Goal: Task Accomplishment & Management: Use online tool/utility

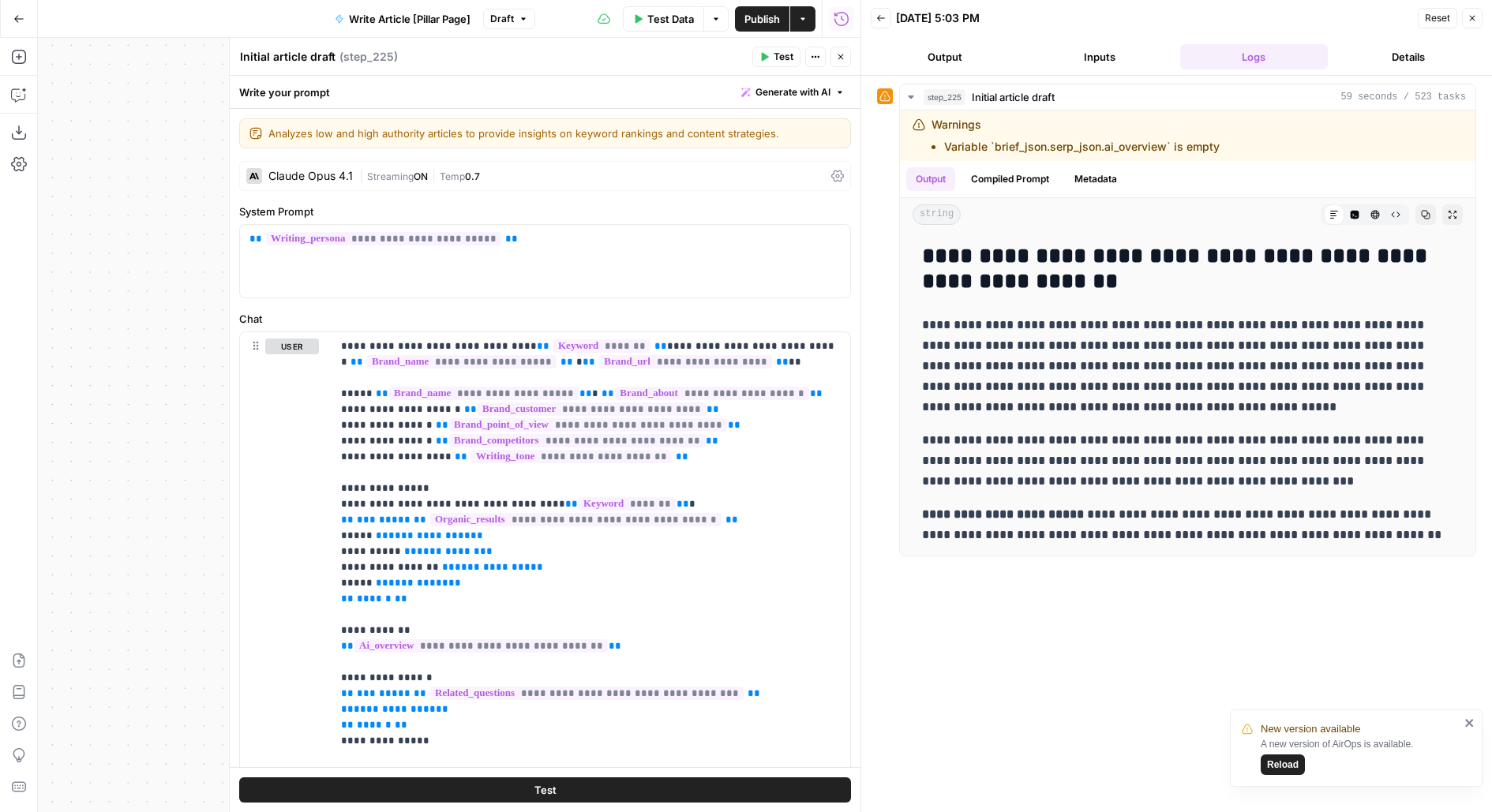
scroll to position [1973, 0]
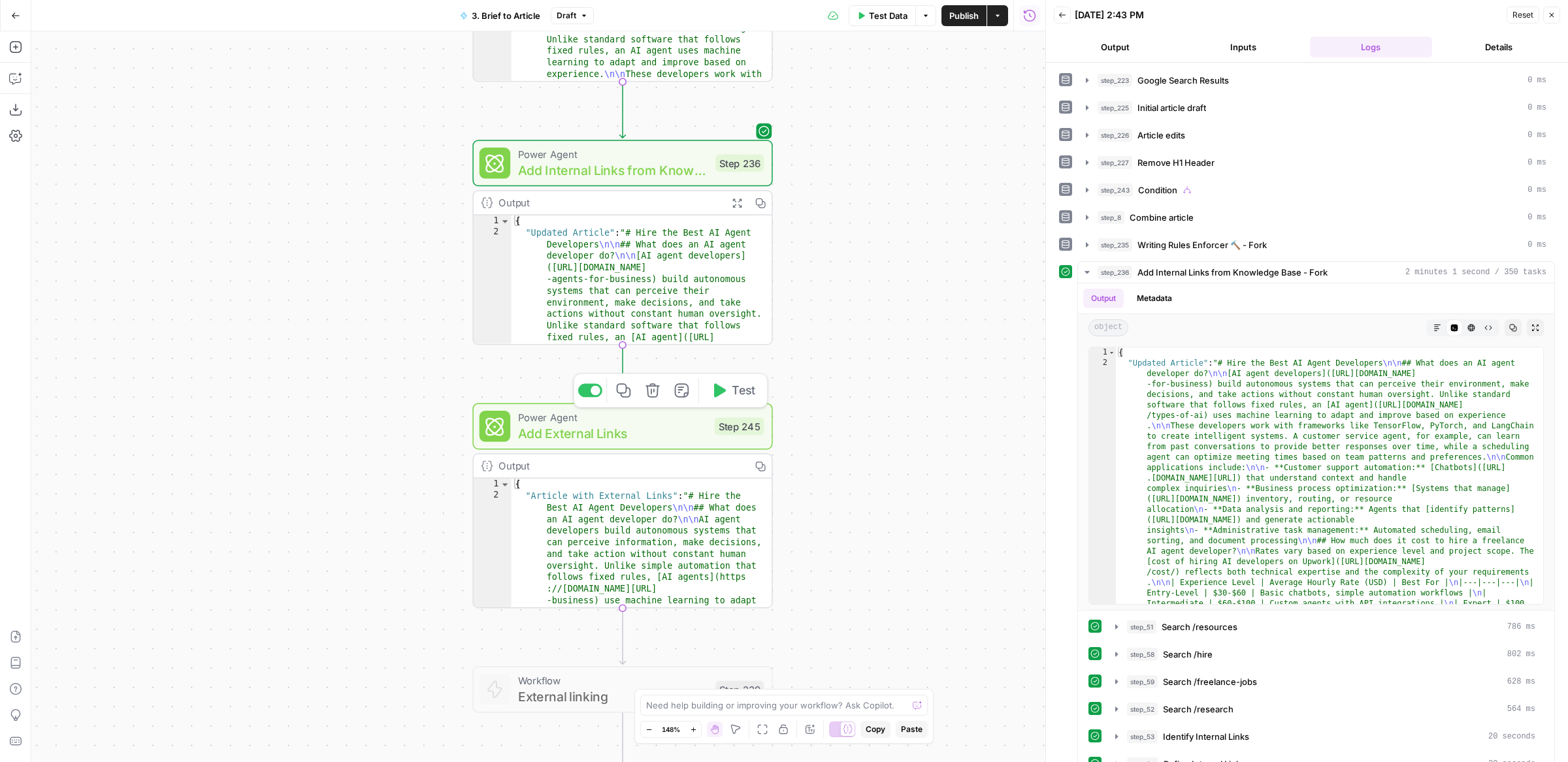
click at [742, 397] on span "Test" at bounding box center [743, 391] width 24 height 18
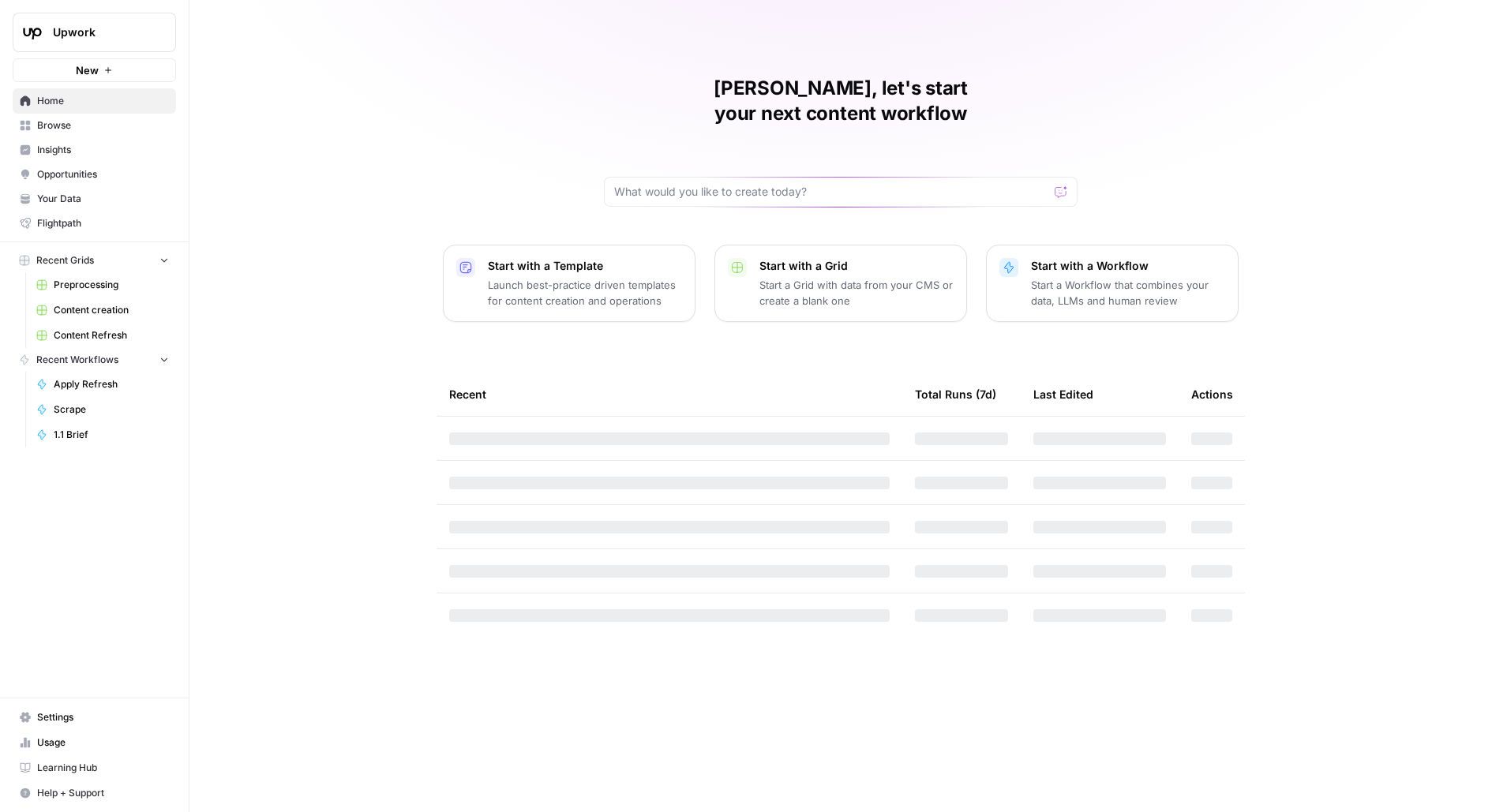
click at [122, 34] on span "Upwork" at bounding box center [100, 32] width 96 height 16
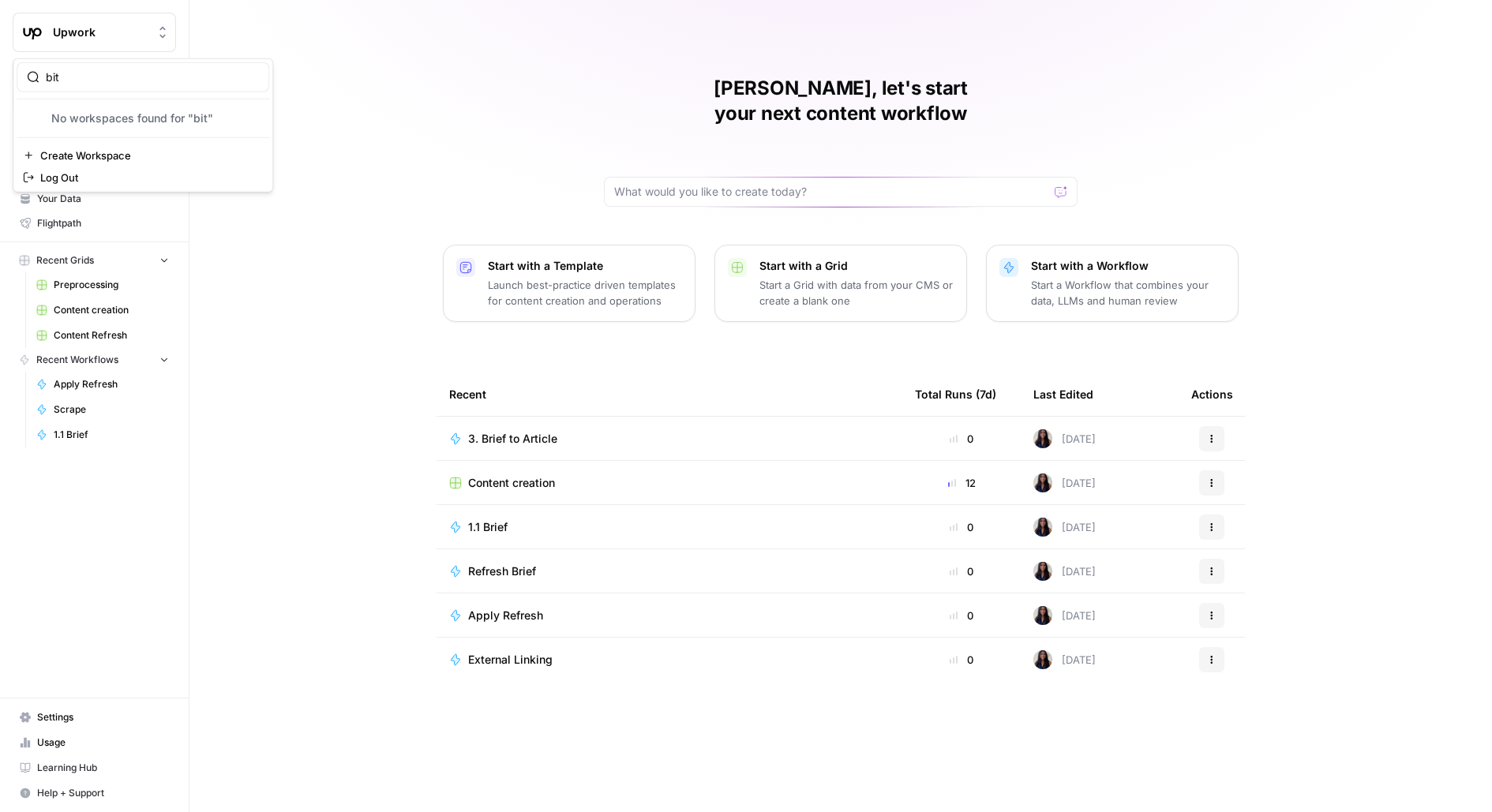
type input "bit"
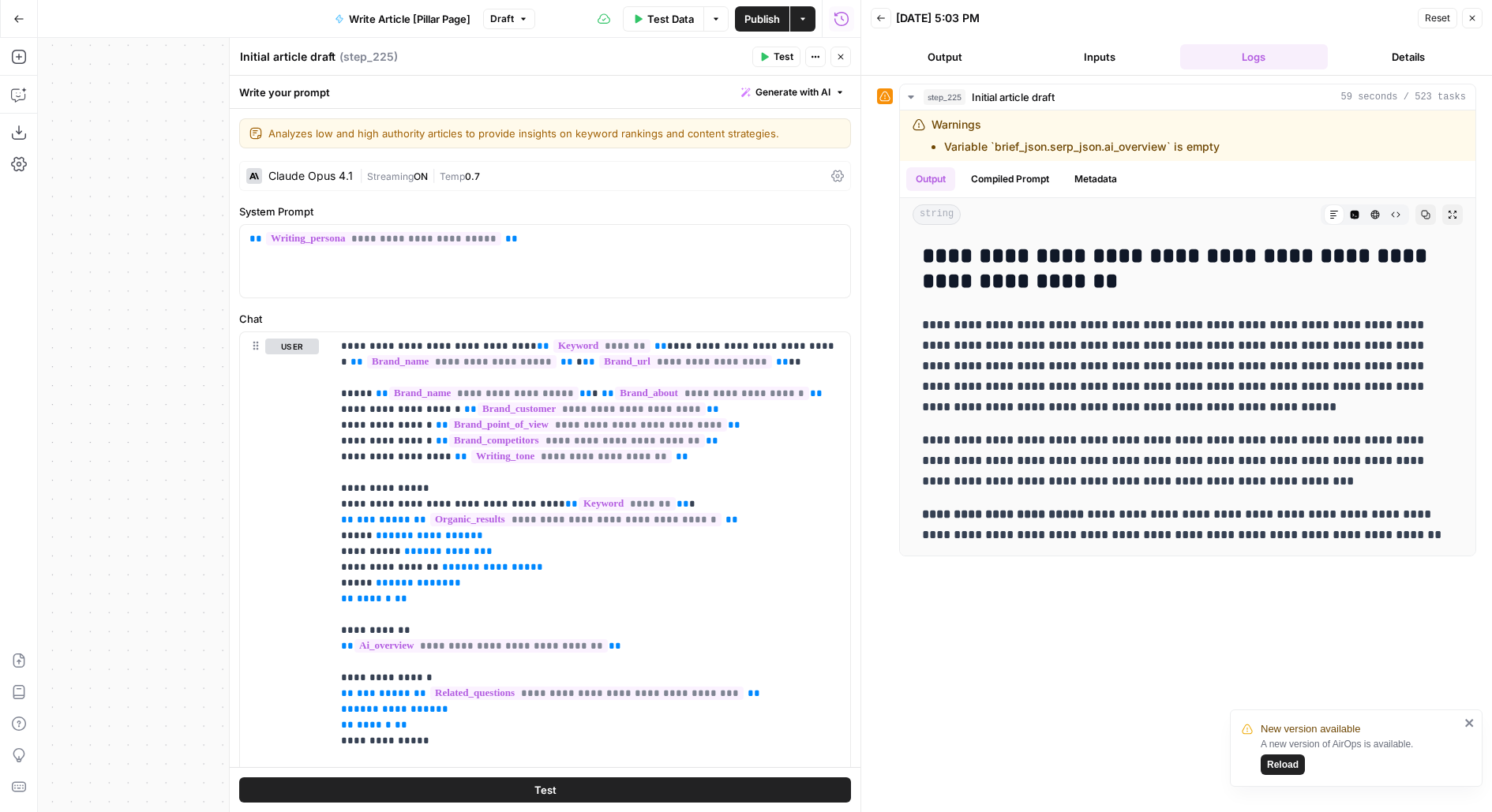
scroll to position [1973, 0]
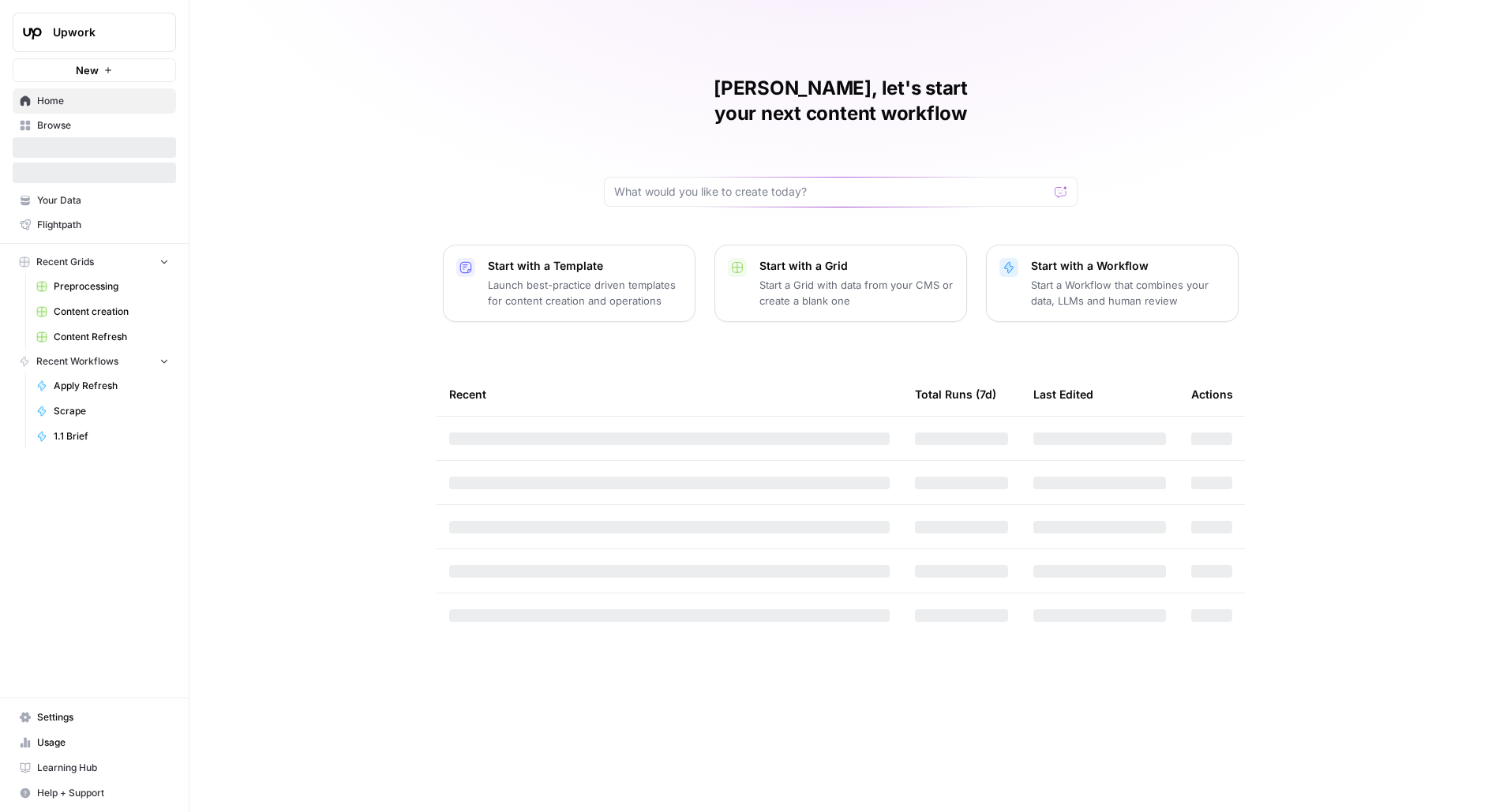
click at [126, 49] on button "Upwork" at bounding box center [95, 32] width 163 height 40
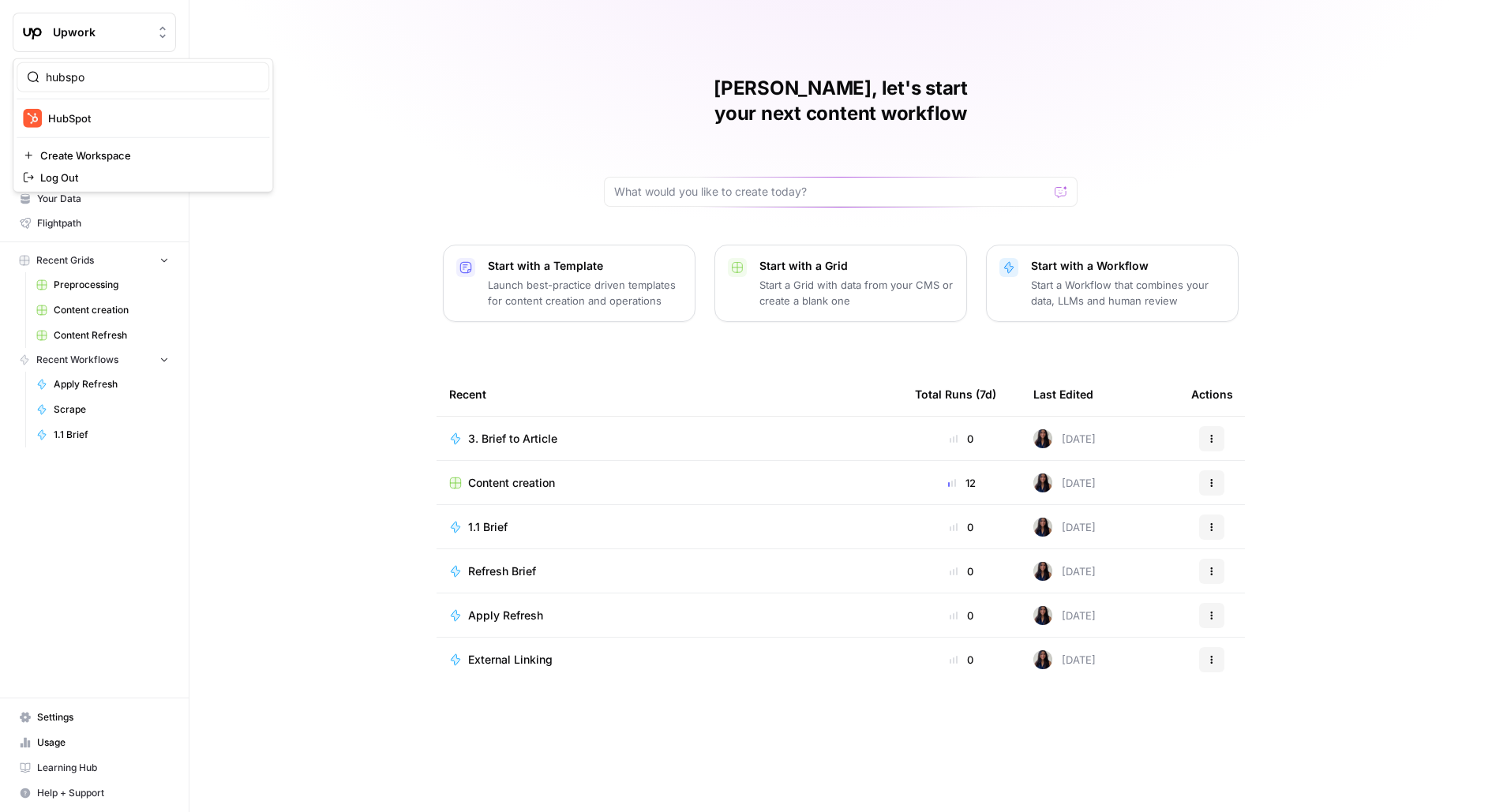
type input "hubspo"
click button "HubSpot" at bounding box center [143, 118] width 252 height 25
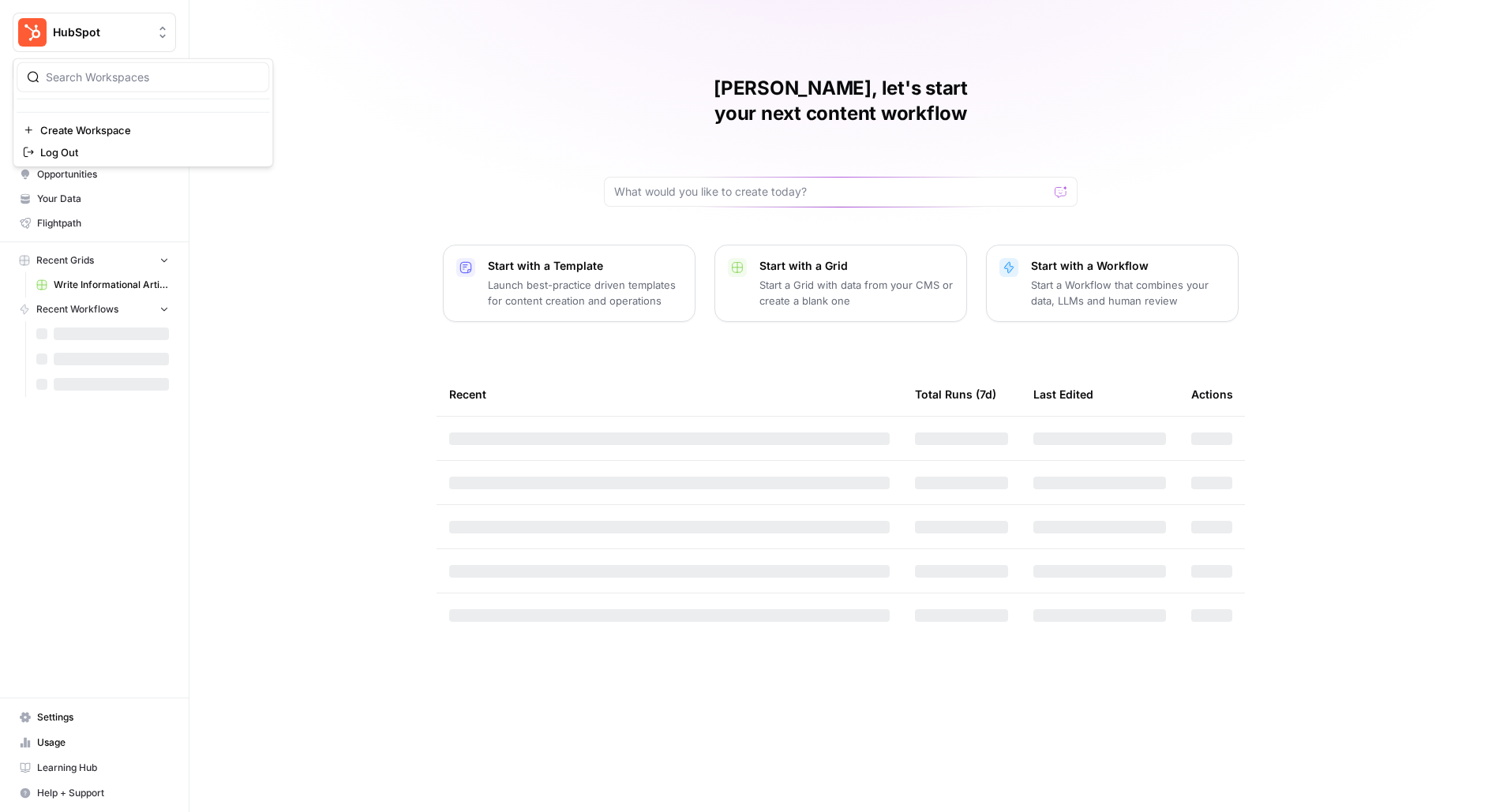
click at [107, 32] on span "HubSpot" at bounding box center [100, 32] width 96 height 16
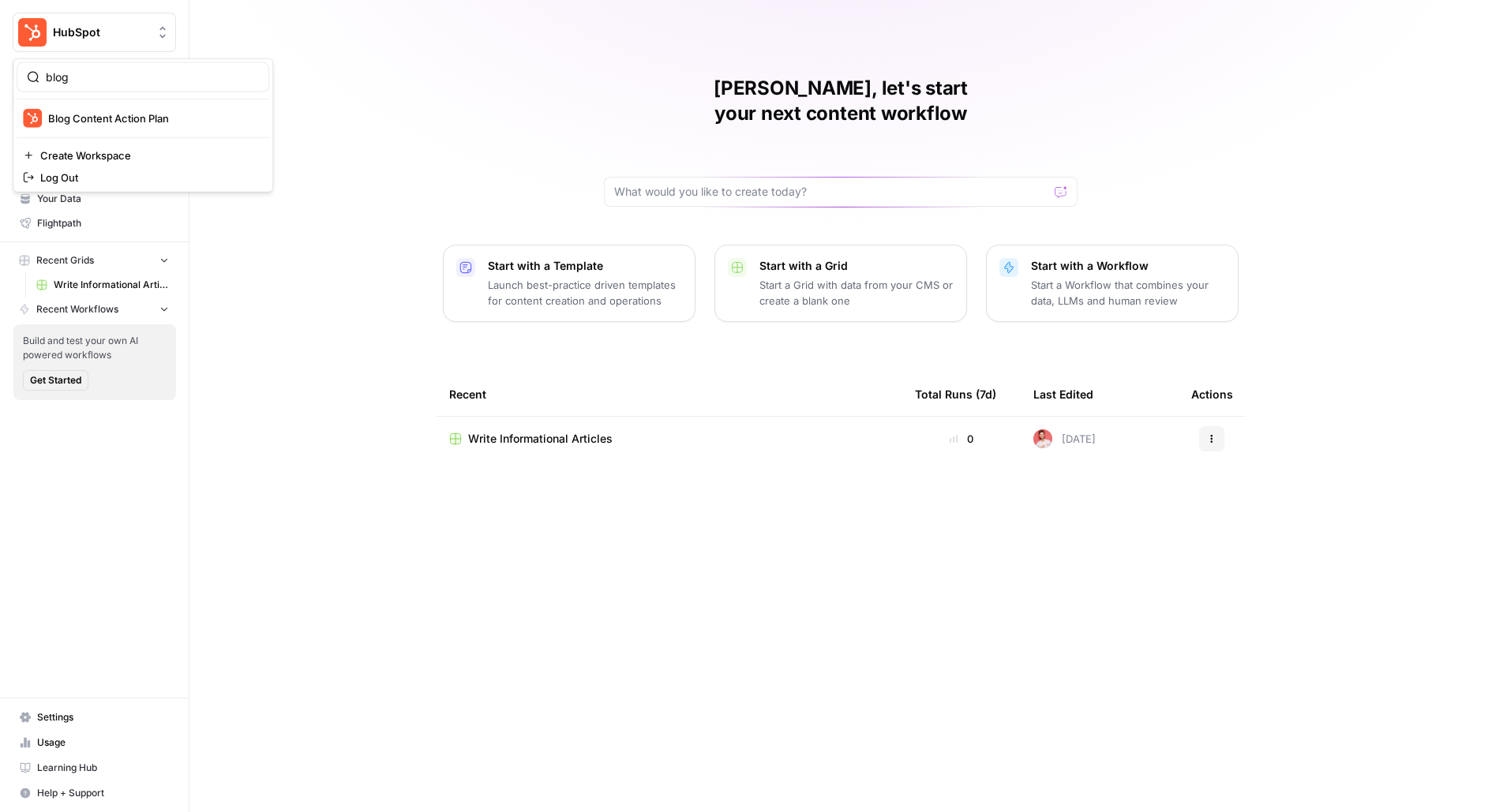
type input "blog"
click button "Blog Content Action Plan" at bounding box center [143, 118] width 252 height 25
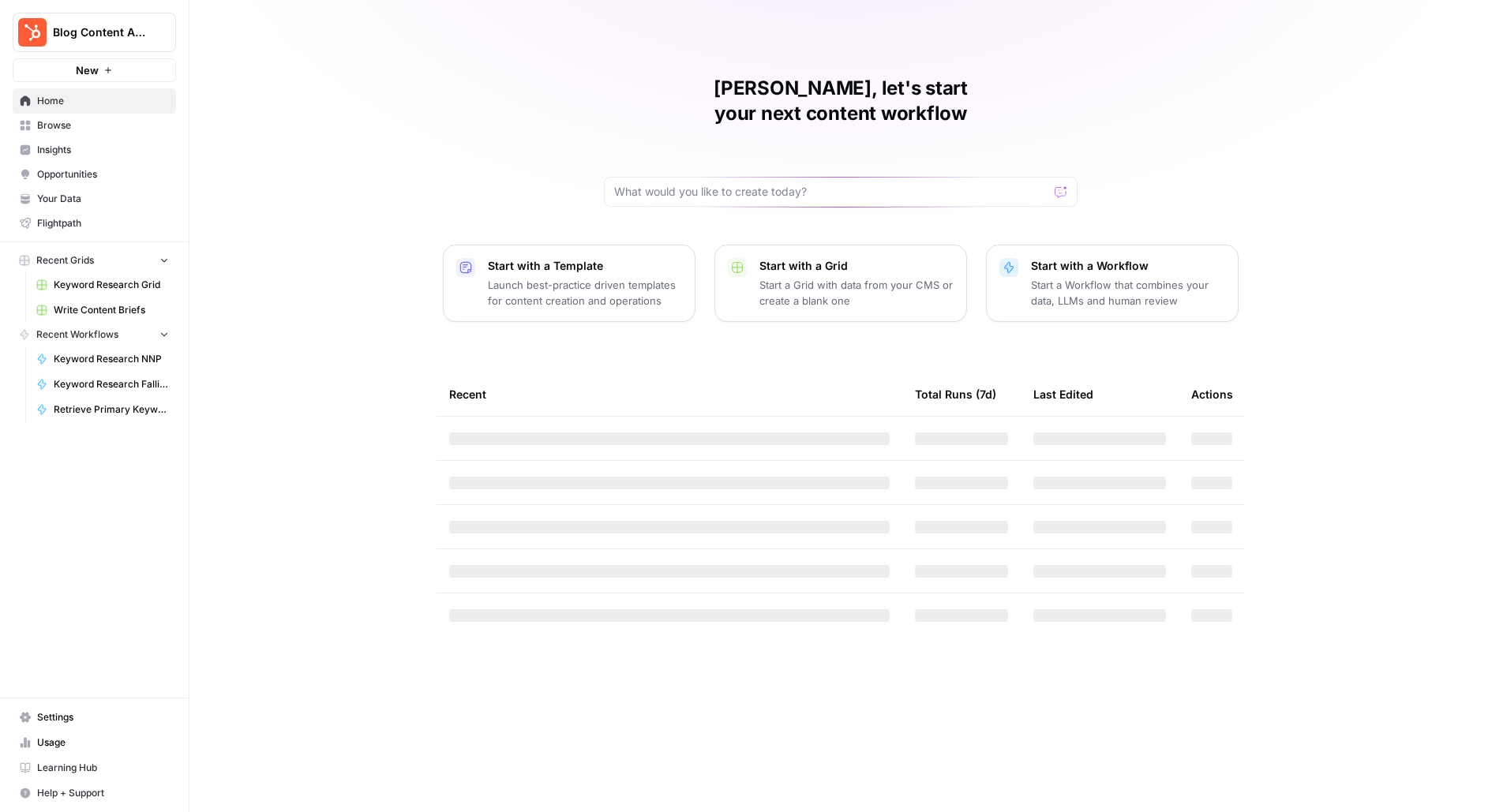
click at [96, 710] on link "Settings" at bounding box center [95, 717] width 163 height 25
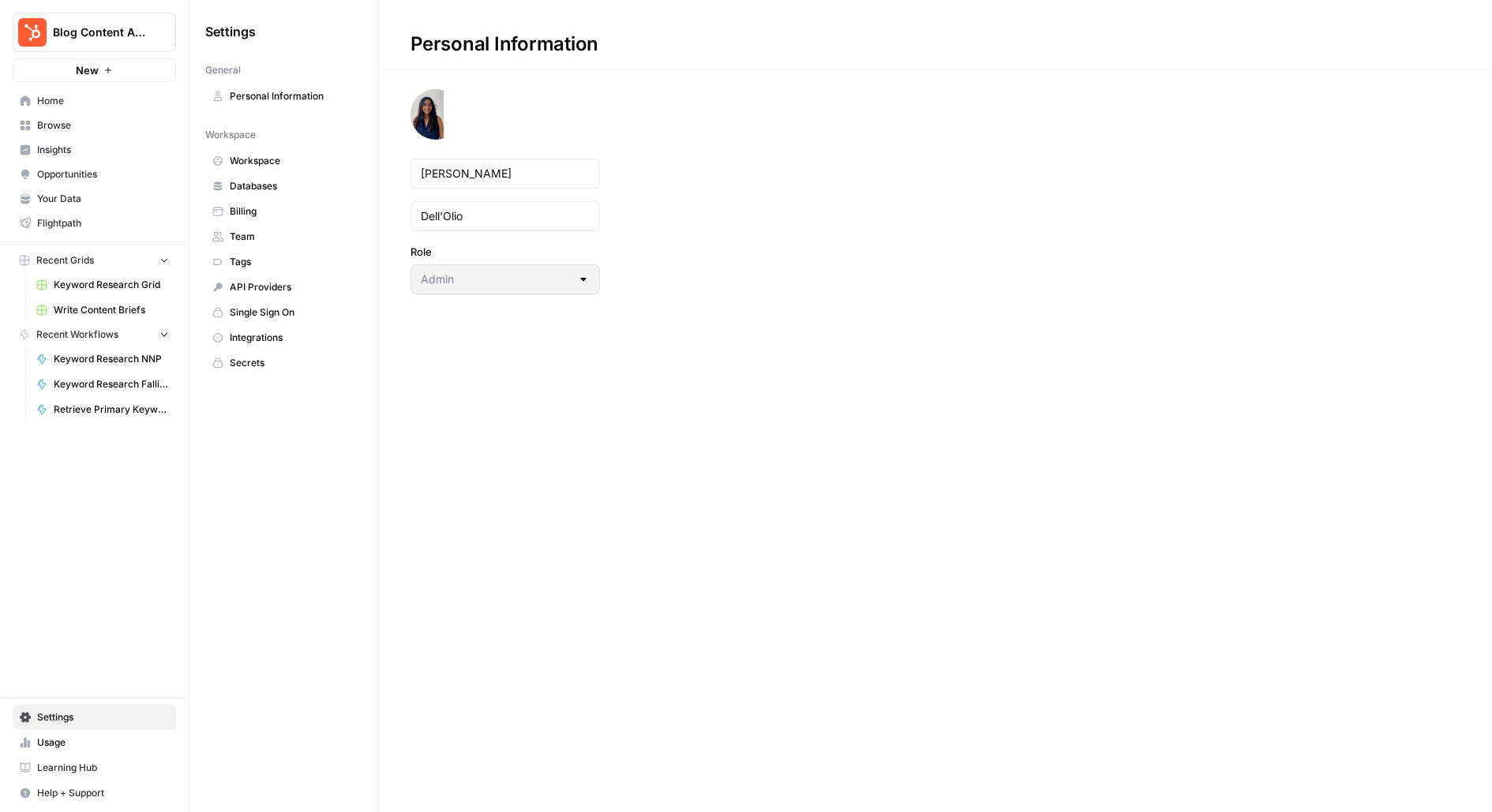
click at [267, 241] on link "Team" at bounding box center [283, 236] width 157 height 25
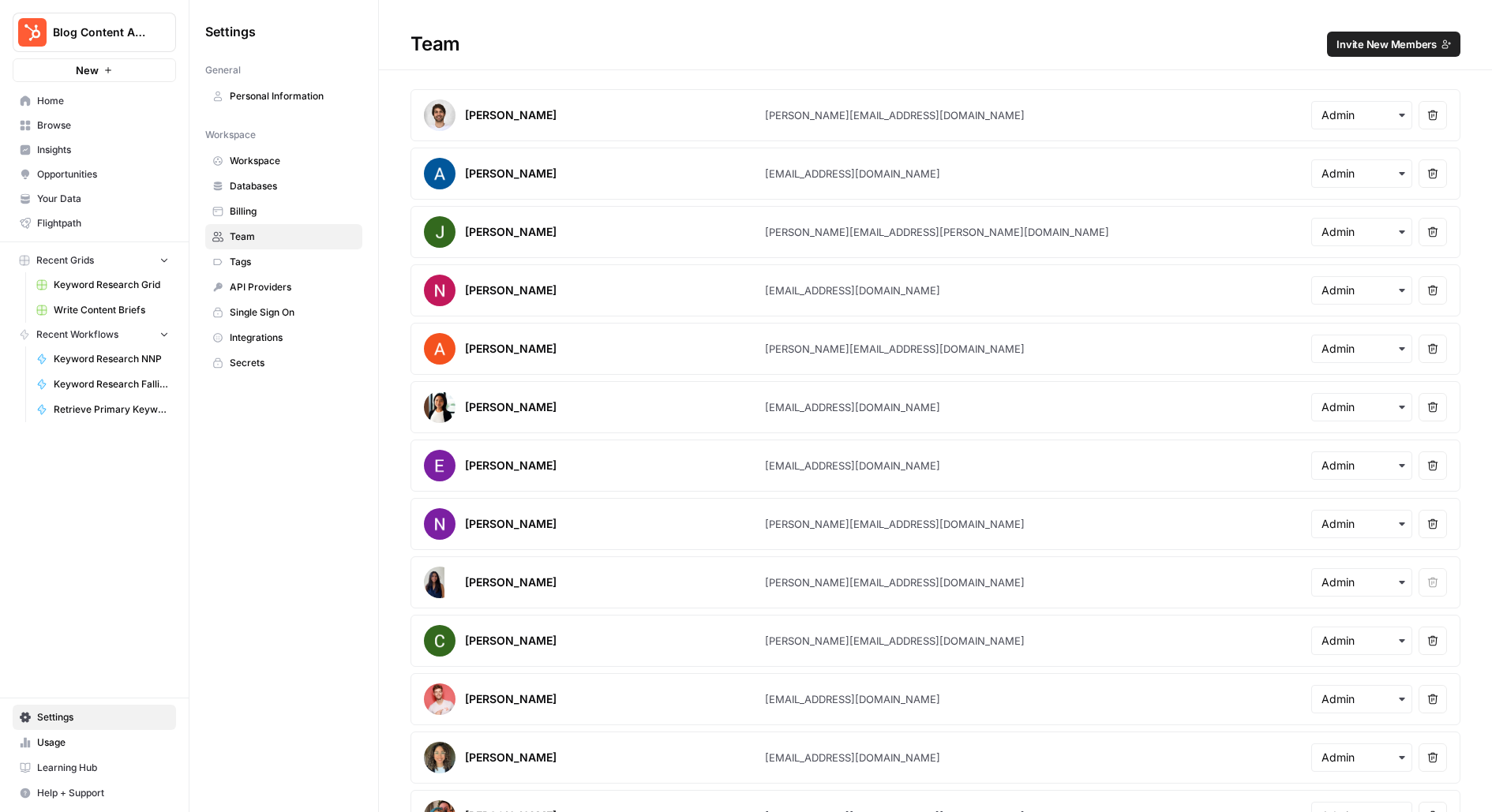
scroll to position [25, 0]
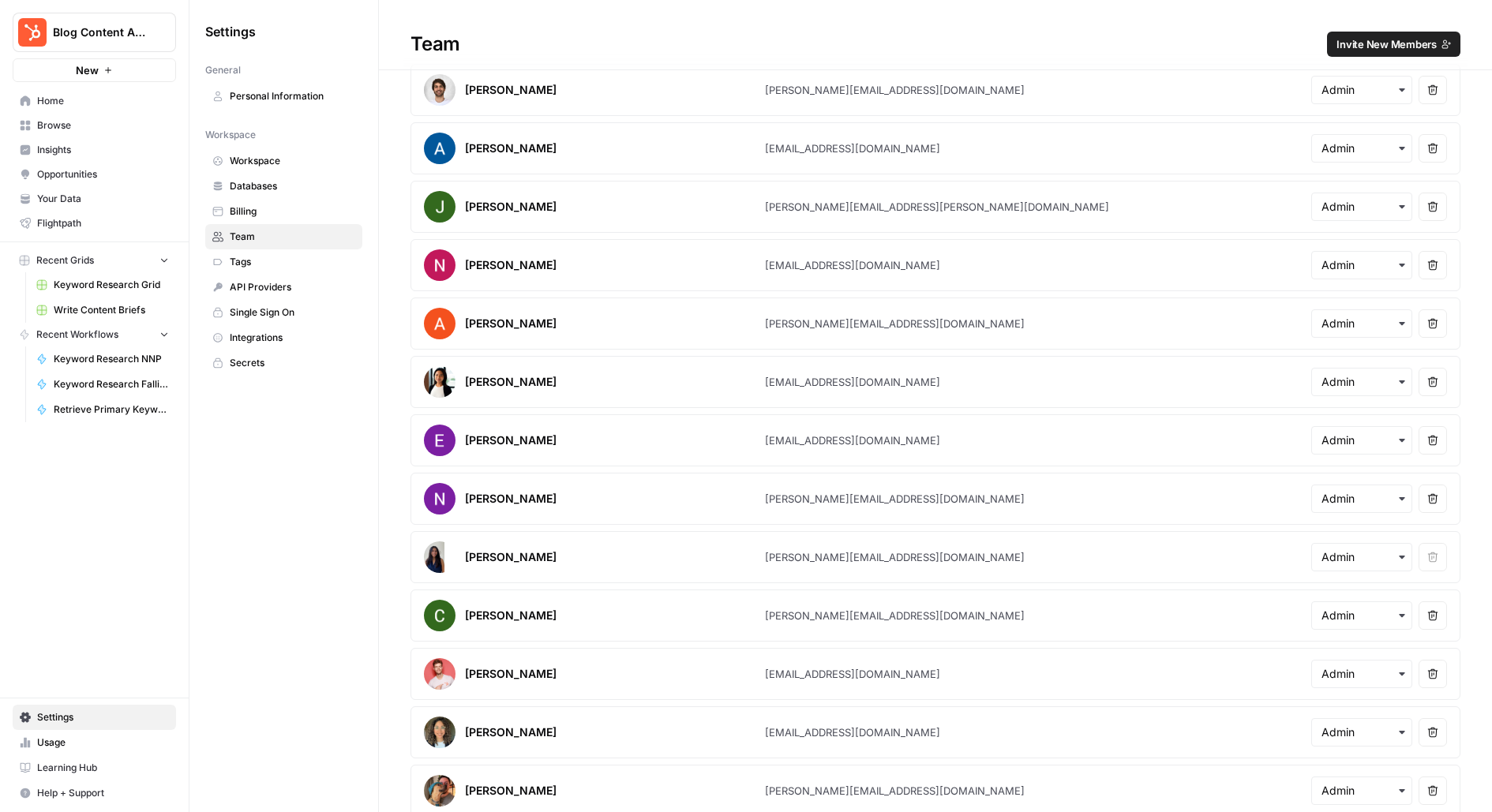
click at [1398, 34] on button "Invite New Members" at bounding box center [1394, 44] width 134 height 25
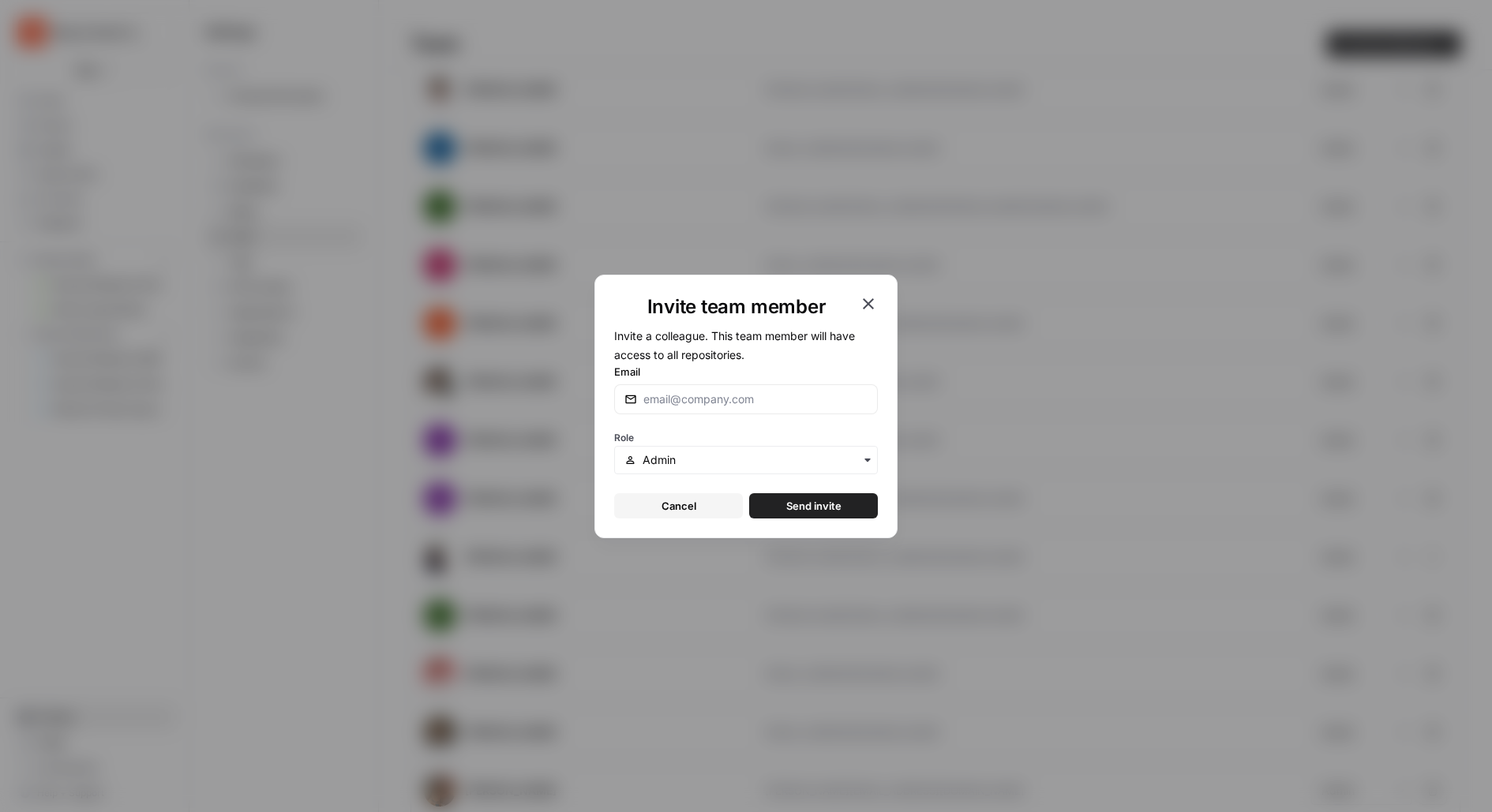
click at [695, 411] on div at bounding box center [746, 400] width 263 height 30
type input "kai@airops.com"
click at [749, 493] on button "Send invite" at bounding box center [813, 505] width 129 height 25
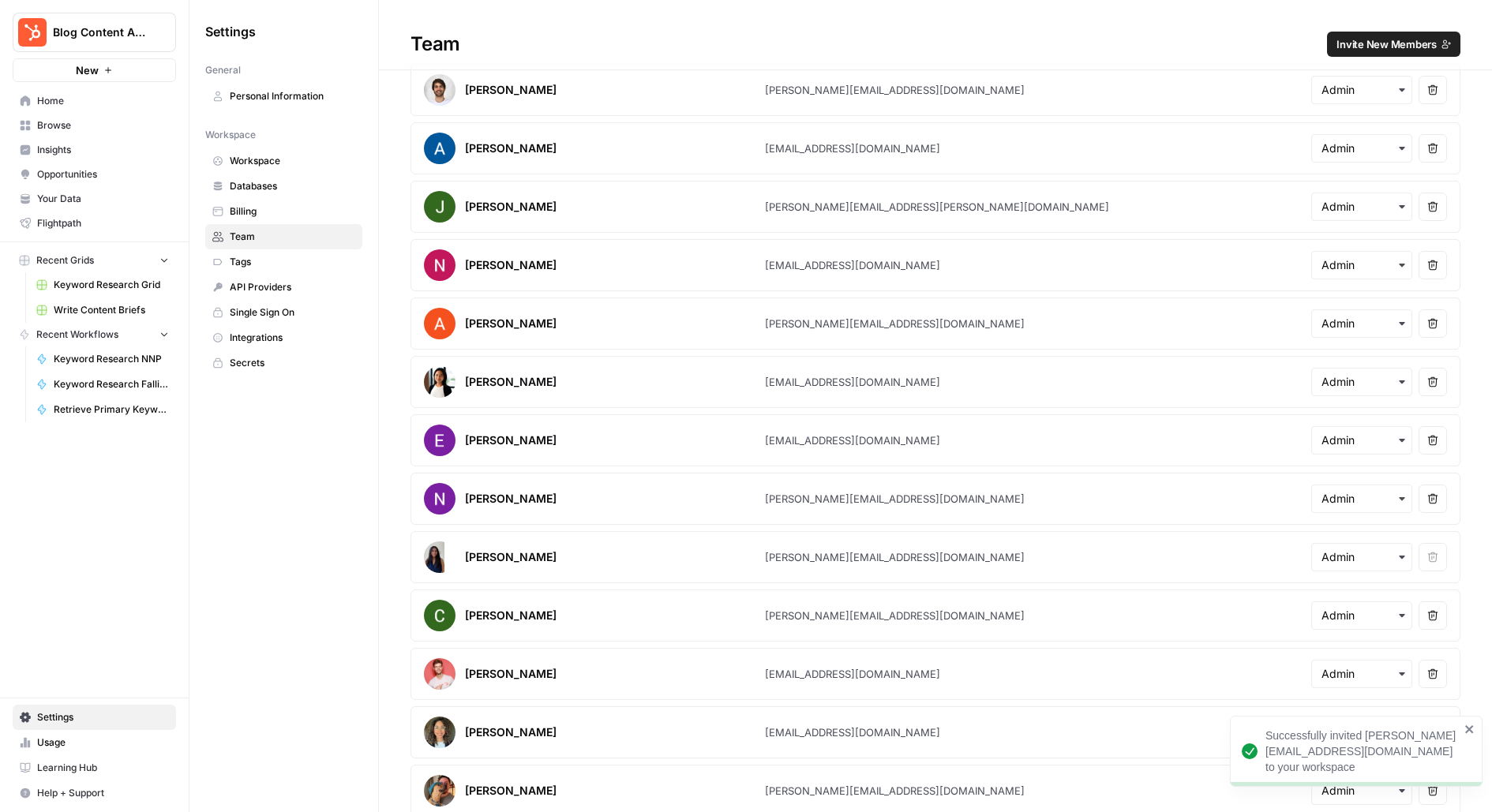
click at [61, 129] on span "Browse" at bounding box center [103, 125] width 132 height 14
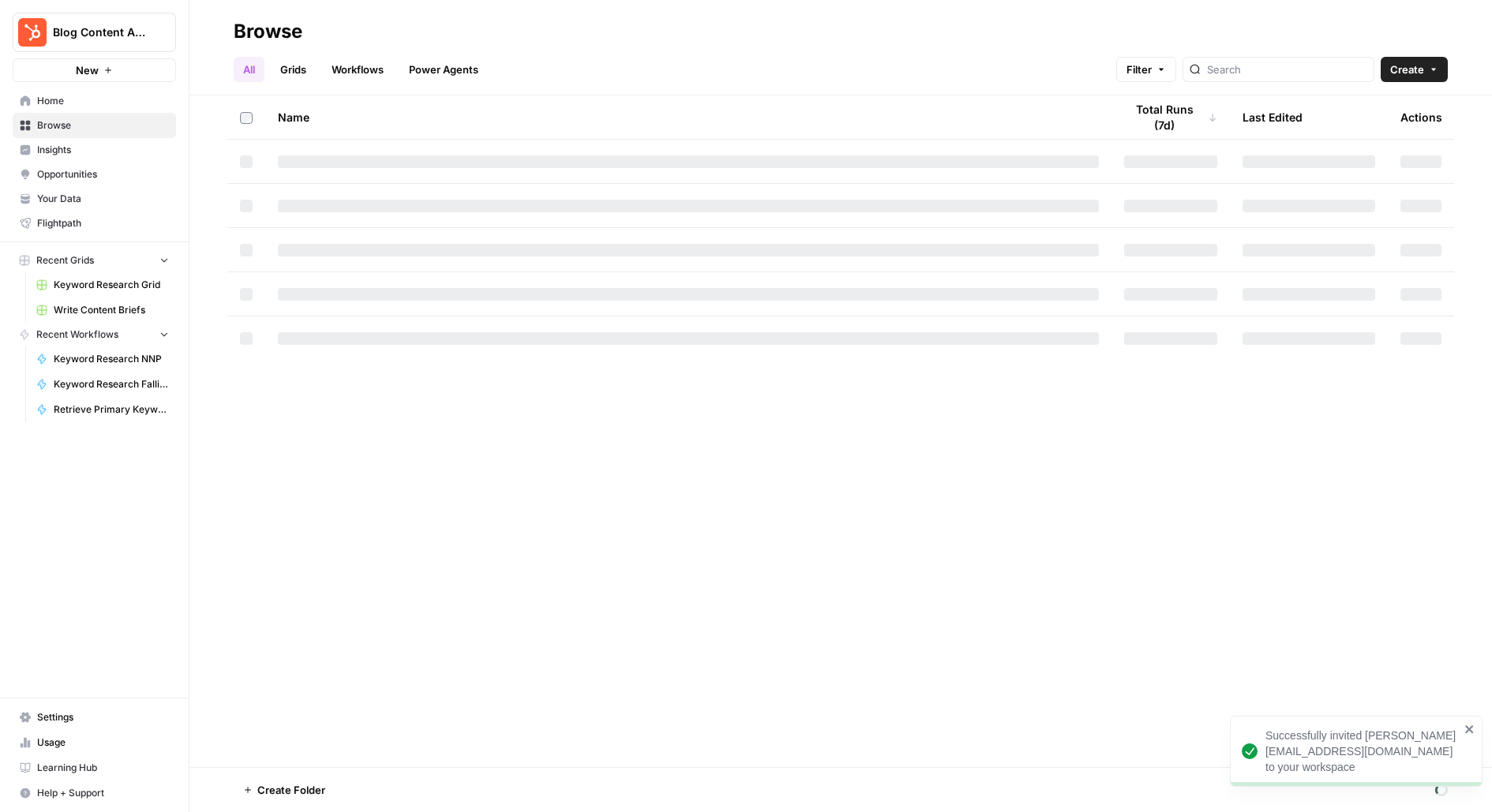
click at [114, 159] on link "Insights" at bounding box center [95, 149] width 163 height 25
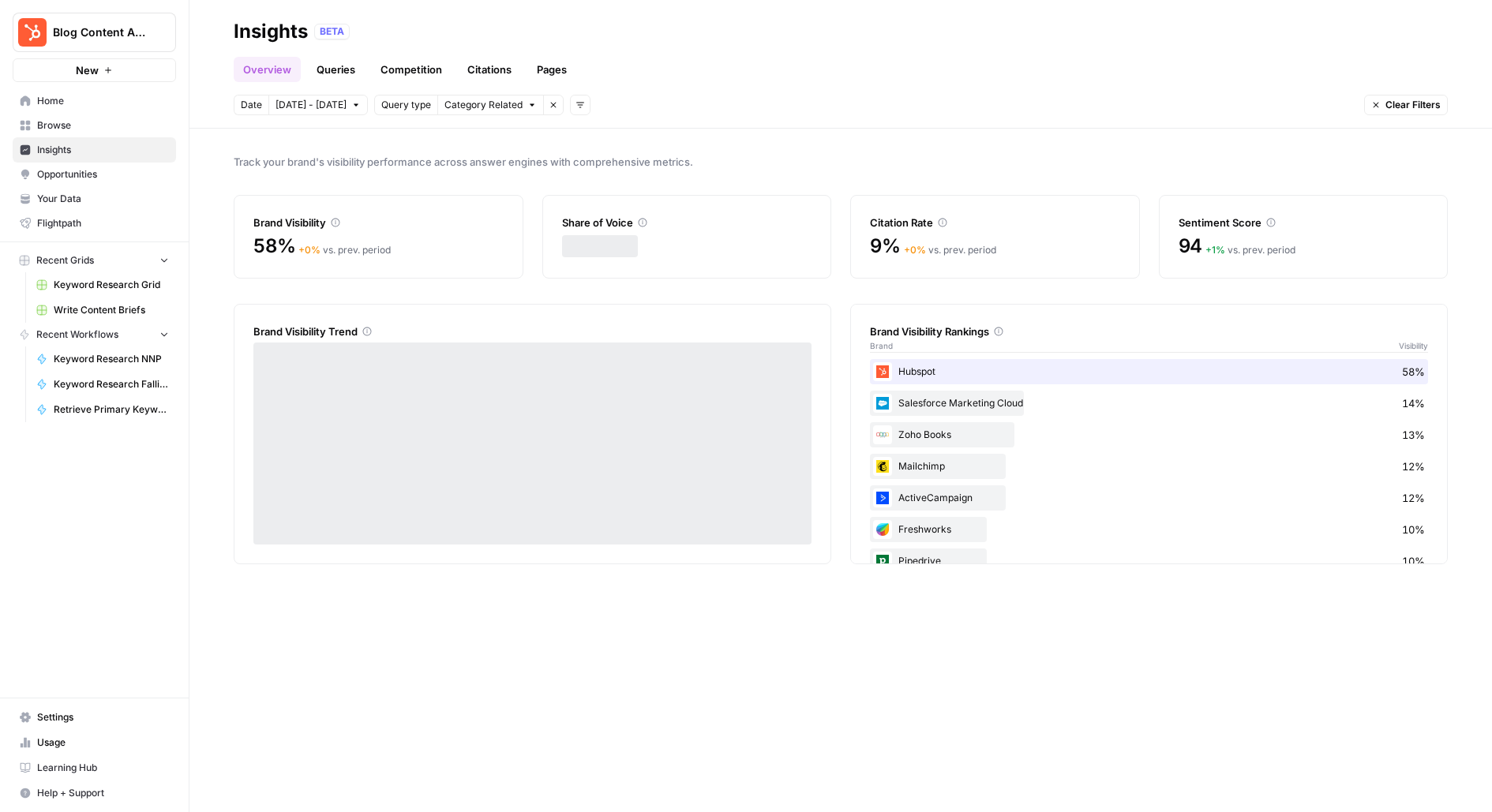
click at [70, 127] on span "Browse" at bounding box center [103, 125] width 132 height 14
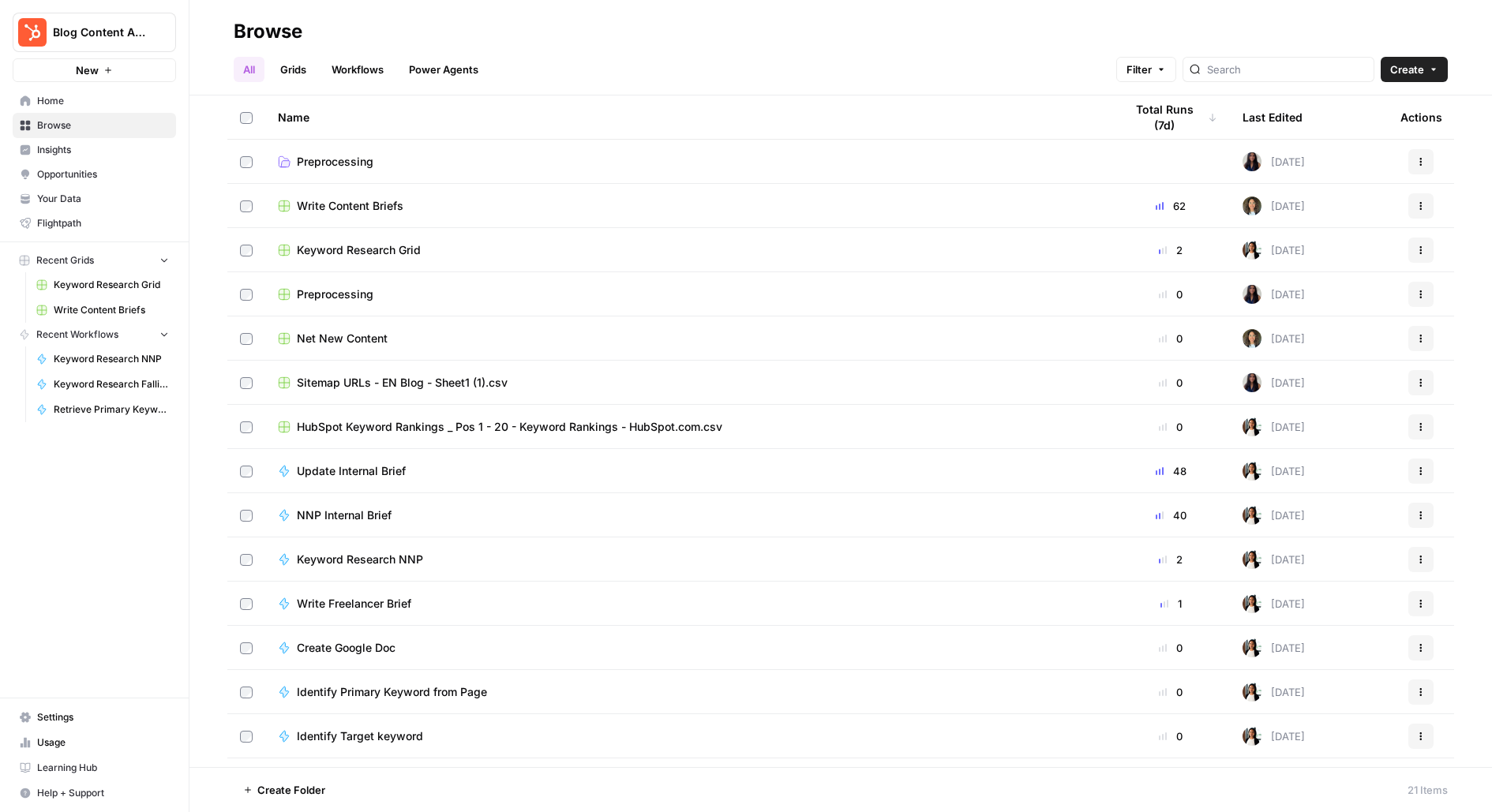
click at [335, 204] on span "Write Content Briefs" at bounding box center [350, 206] width 107 height 16
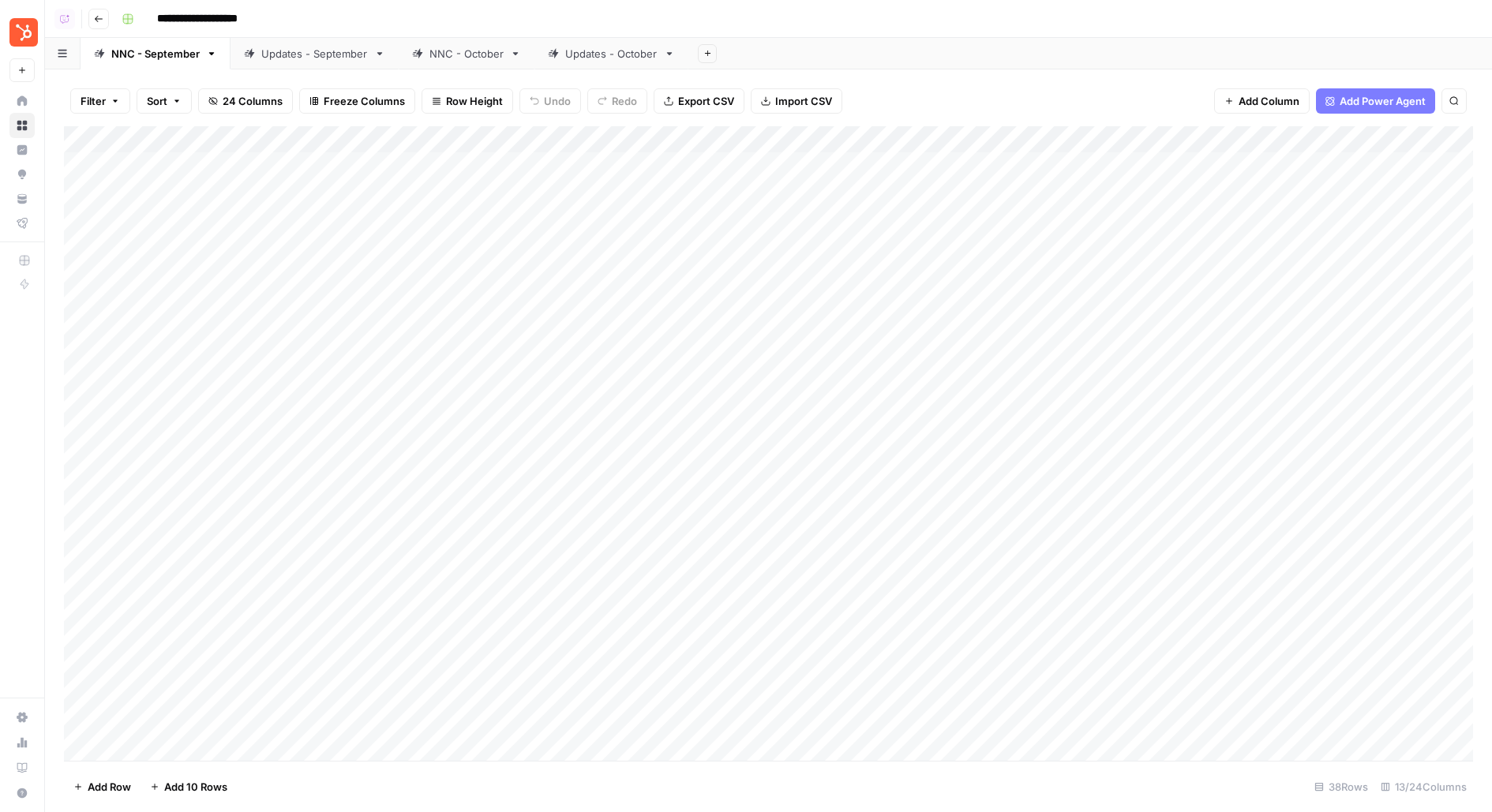
click at [453, 61] on div "NNC - October" at bounding box center [466, 53] width 74 height 16
type input "**********"
click at [741, 486] on div "Add Column" at bounding box center [768, 443] width 1409 height 634
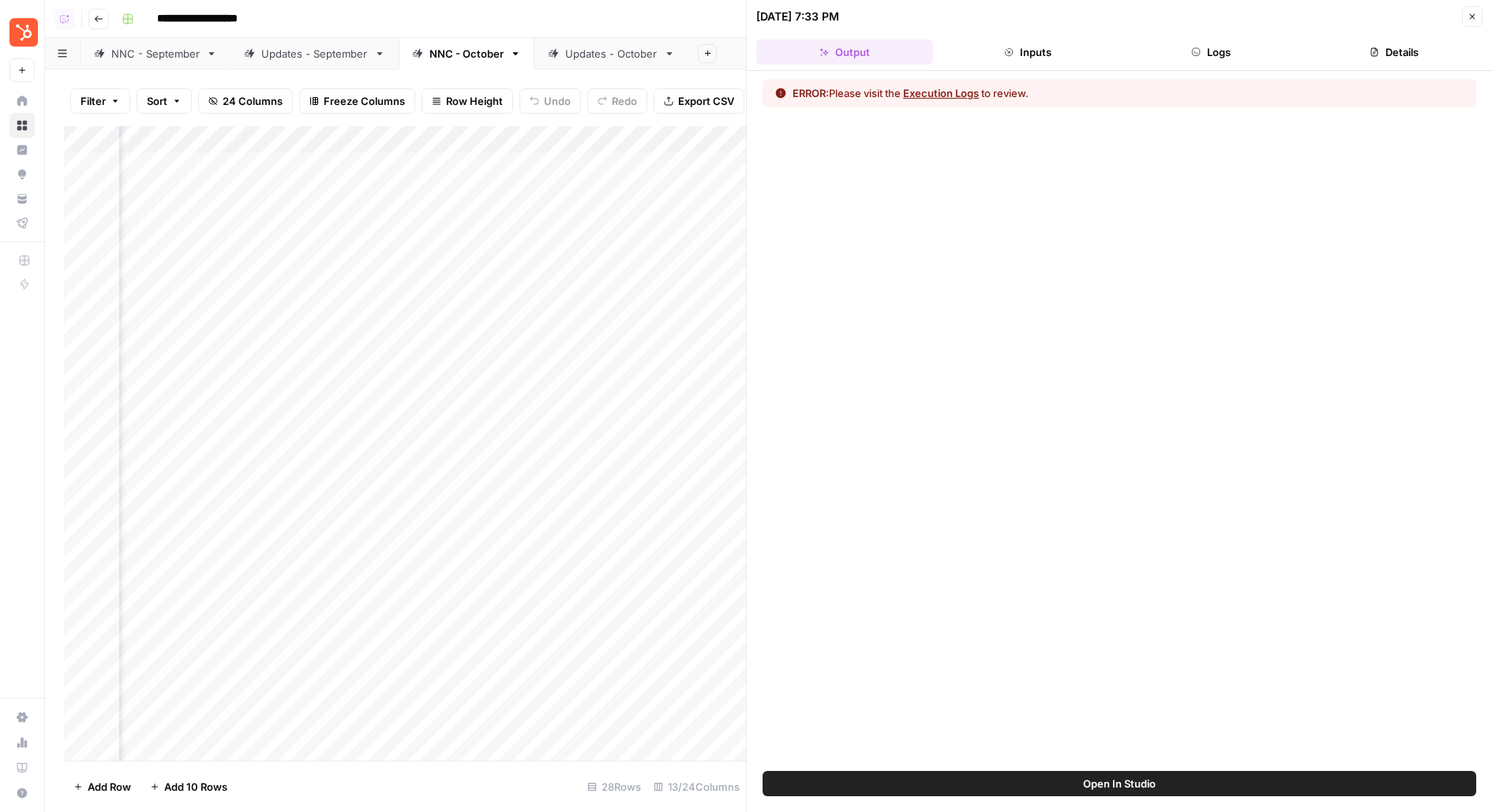
click at [1247, 34] on header "10/02/25 at 7:33 PM Close Output Inputs Logs Details" at bounding box center [1119, 35] width 746 height 71
click at [1229, 57] on button "Logs" at bounding box center [1210, 52] width 177 height 25
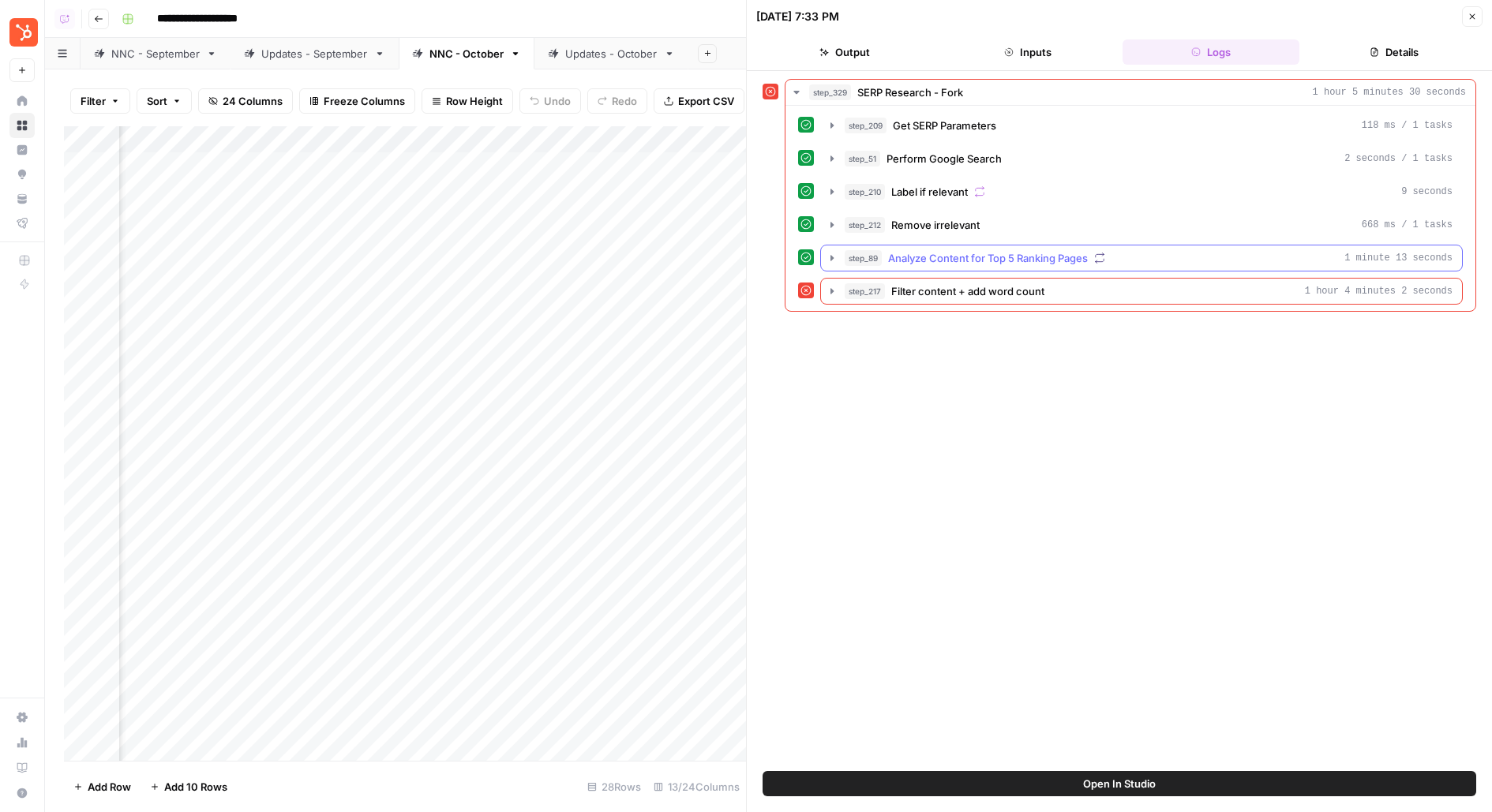
click at [943, 252] on span "Analyze Content for Top 5 Ranking Pages" at bounding box center [988, 258] width 199 height 16
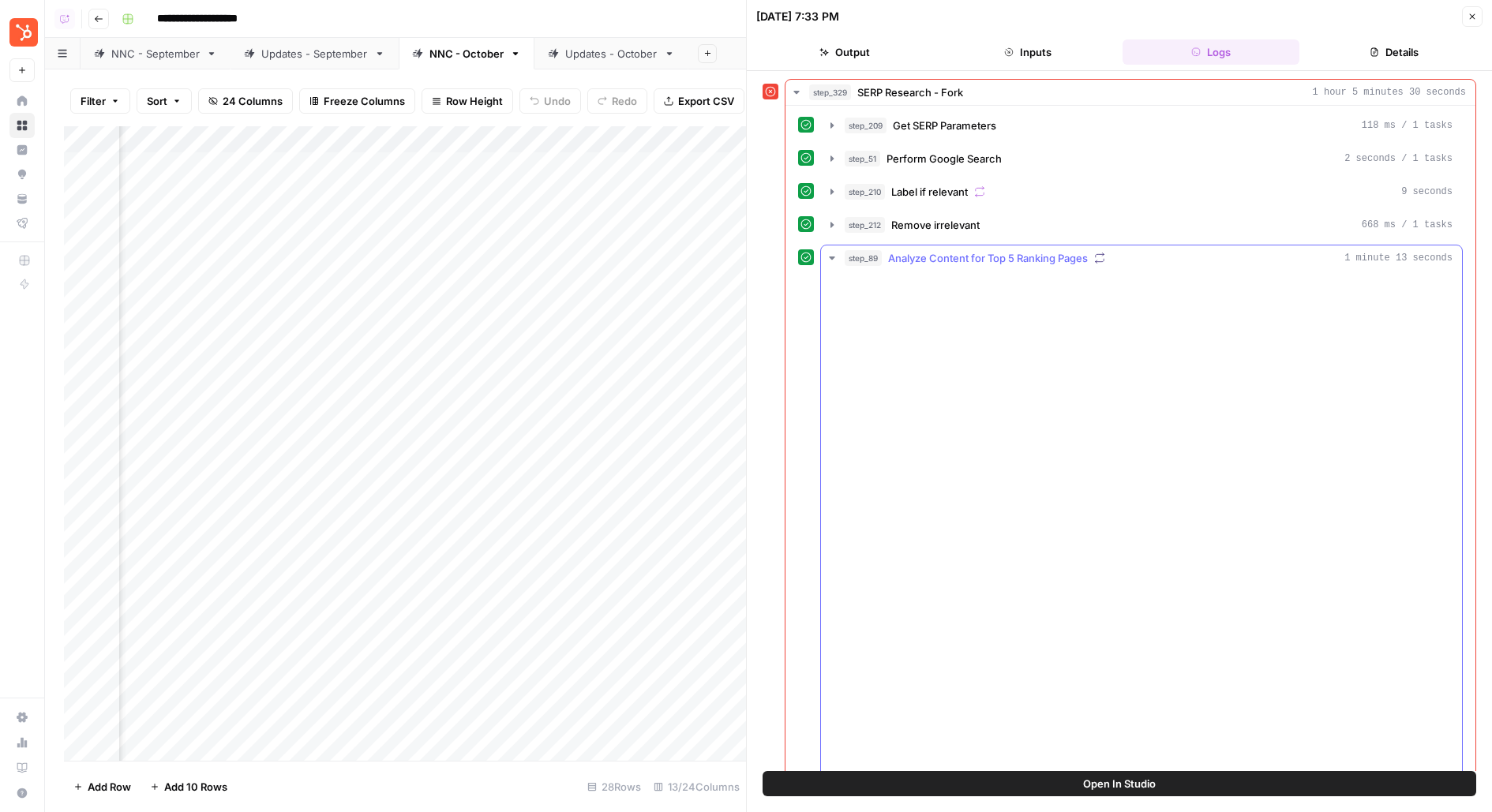
click at [943, 252] on span "Analyze Content for Top 5 Ranking Pages" at bounding box center [988, 258] width 199 height 16
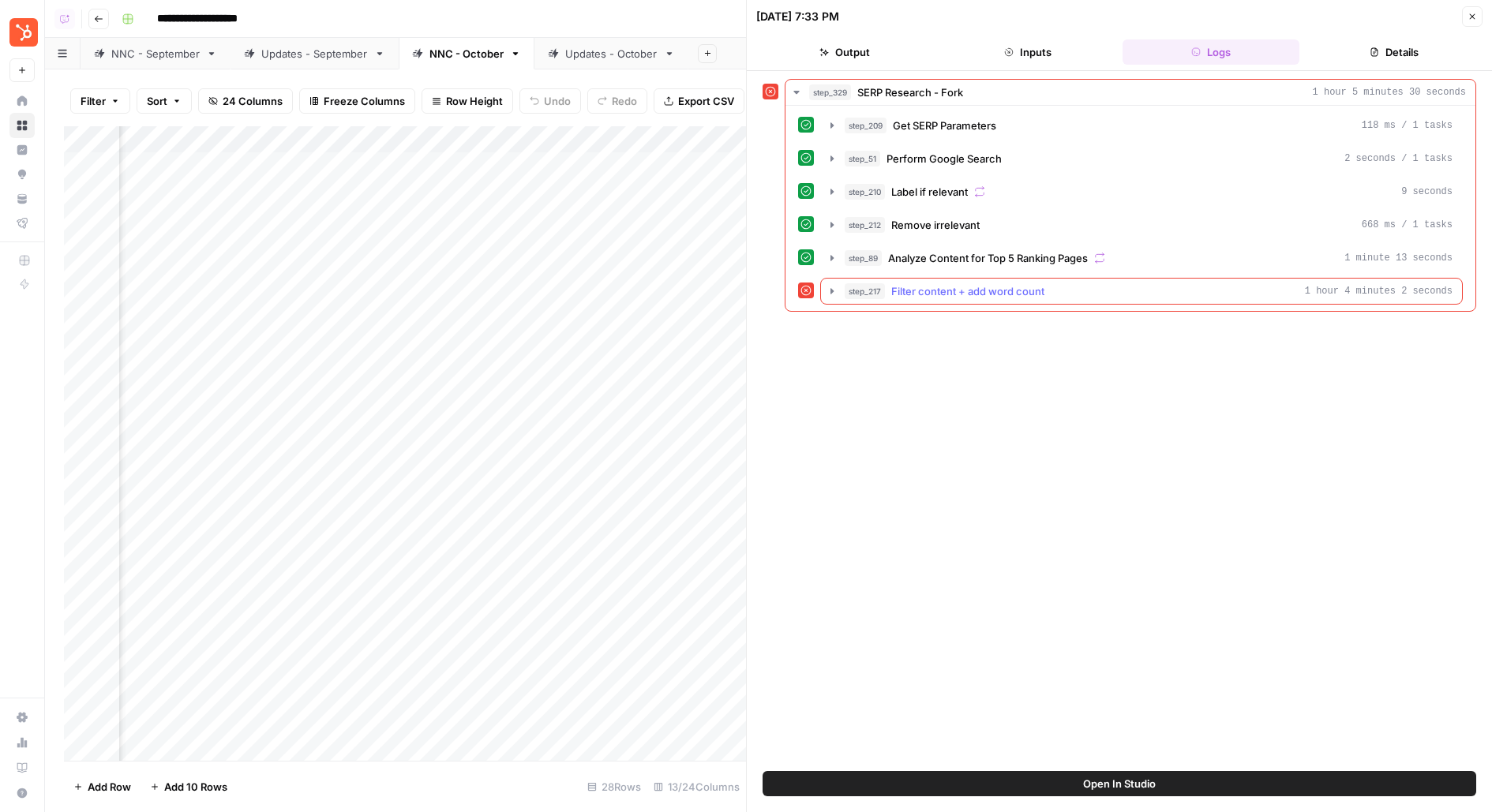
click at [934, 294] on span "Filter content + add word count" at bounding box center [967, 291] width 153 height 16
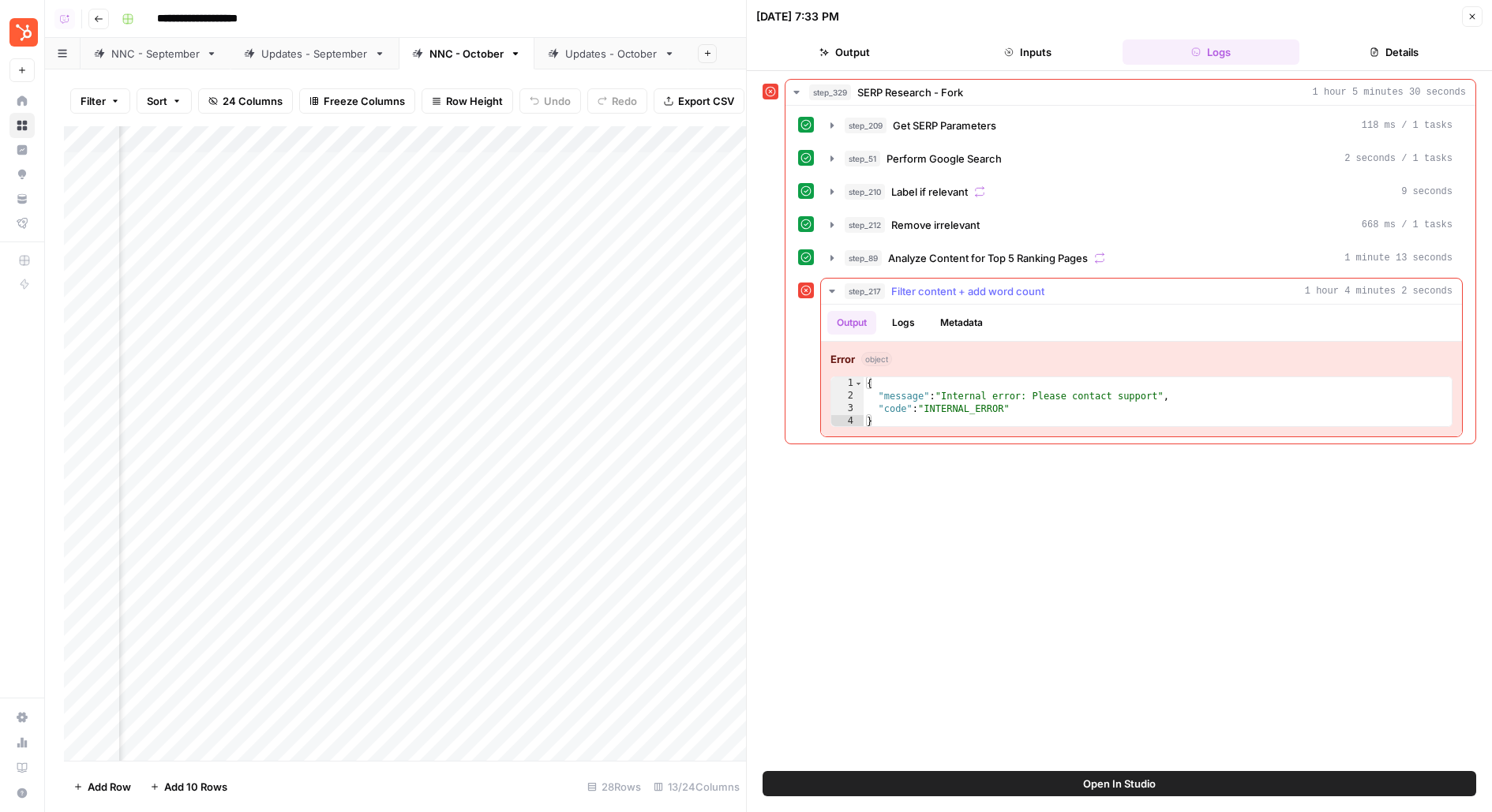
type textarea "**********"
drag, startPoint x: 899, startPoint y: 400, endPoint x: 1149, endPoint y: 400, distance: 250.0
click at [1149, 400] on div "{ "message" : "Internal error: Please contact support" , "code" : "INTERNAL_ERR…" at bounding box center [1158, 415] width 591 height 76
click at [485, 490] on div "Add Column" at bounding box center [404, 443] width 682 height 634
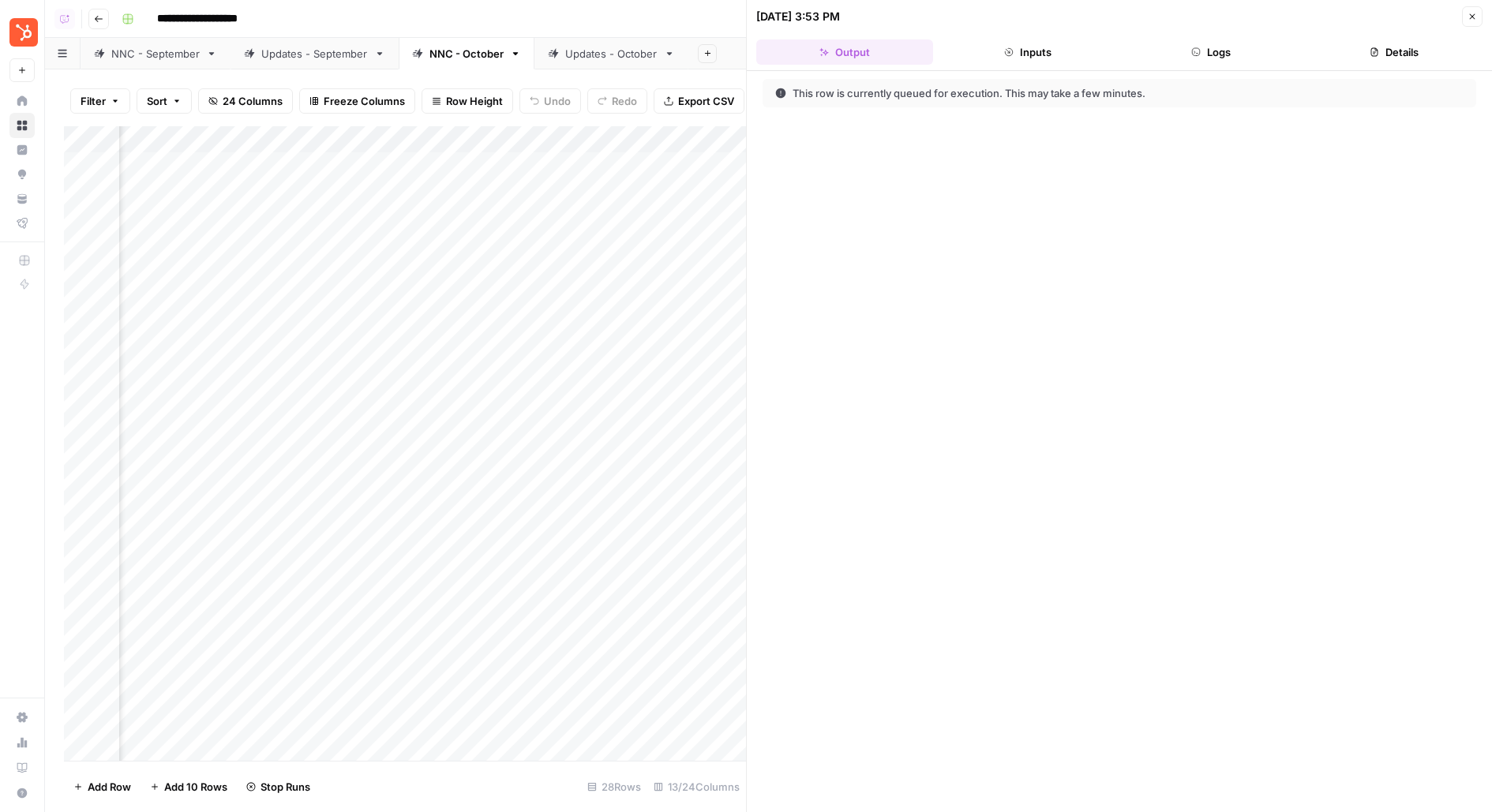
click at [606, 56] on div "Updates - October" at bounding box center [611, 53] width 93 height 16
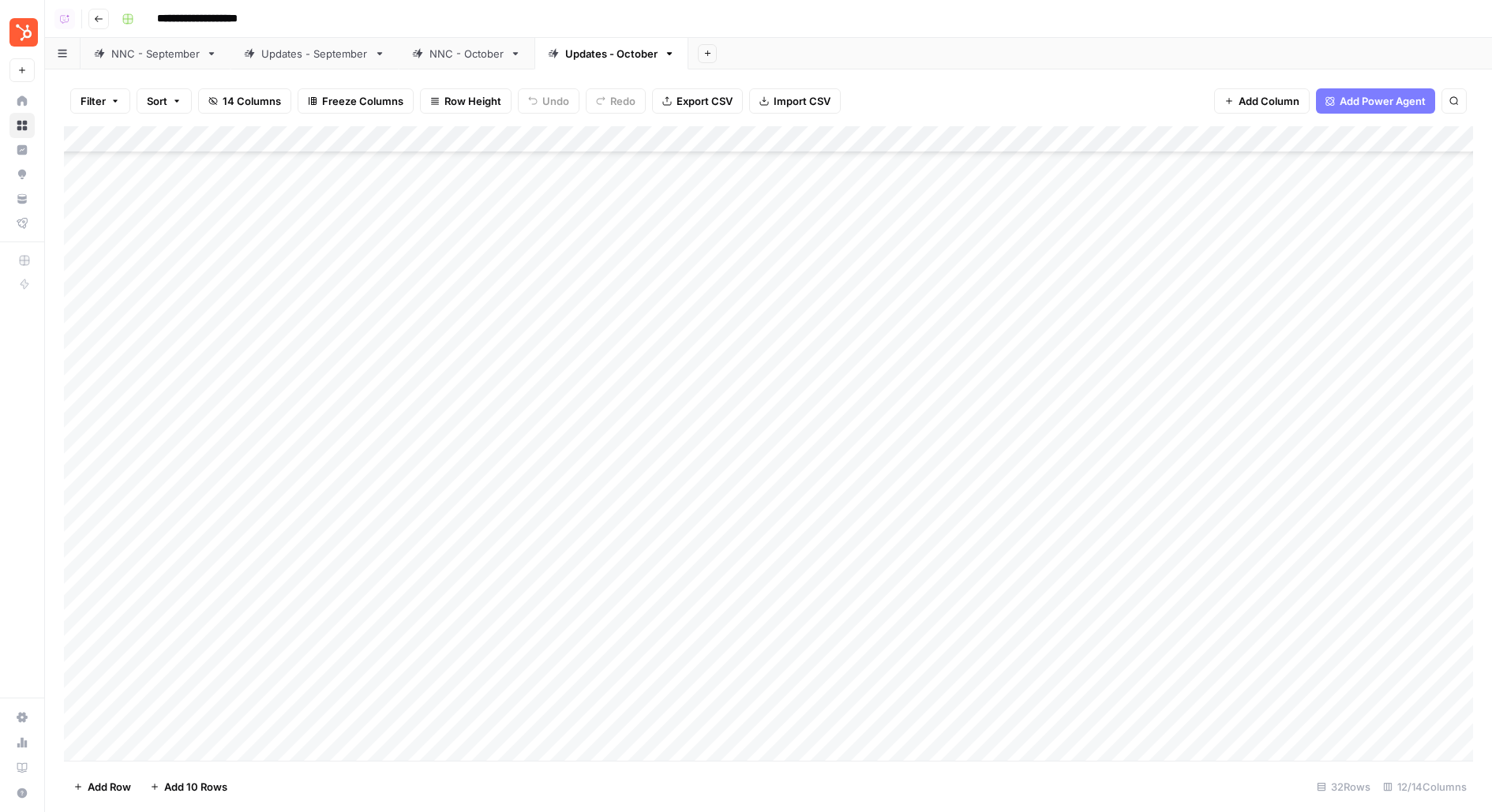
scroll to position [275, 0]
click at [905, 364] on div "Add Column" at bounding box center [768, 443] width 1409 height 634
click at [877, 427] on div "Add Column" at bounding box center [768, 443] width 1409 height 634
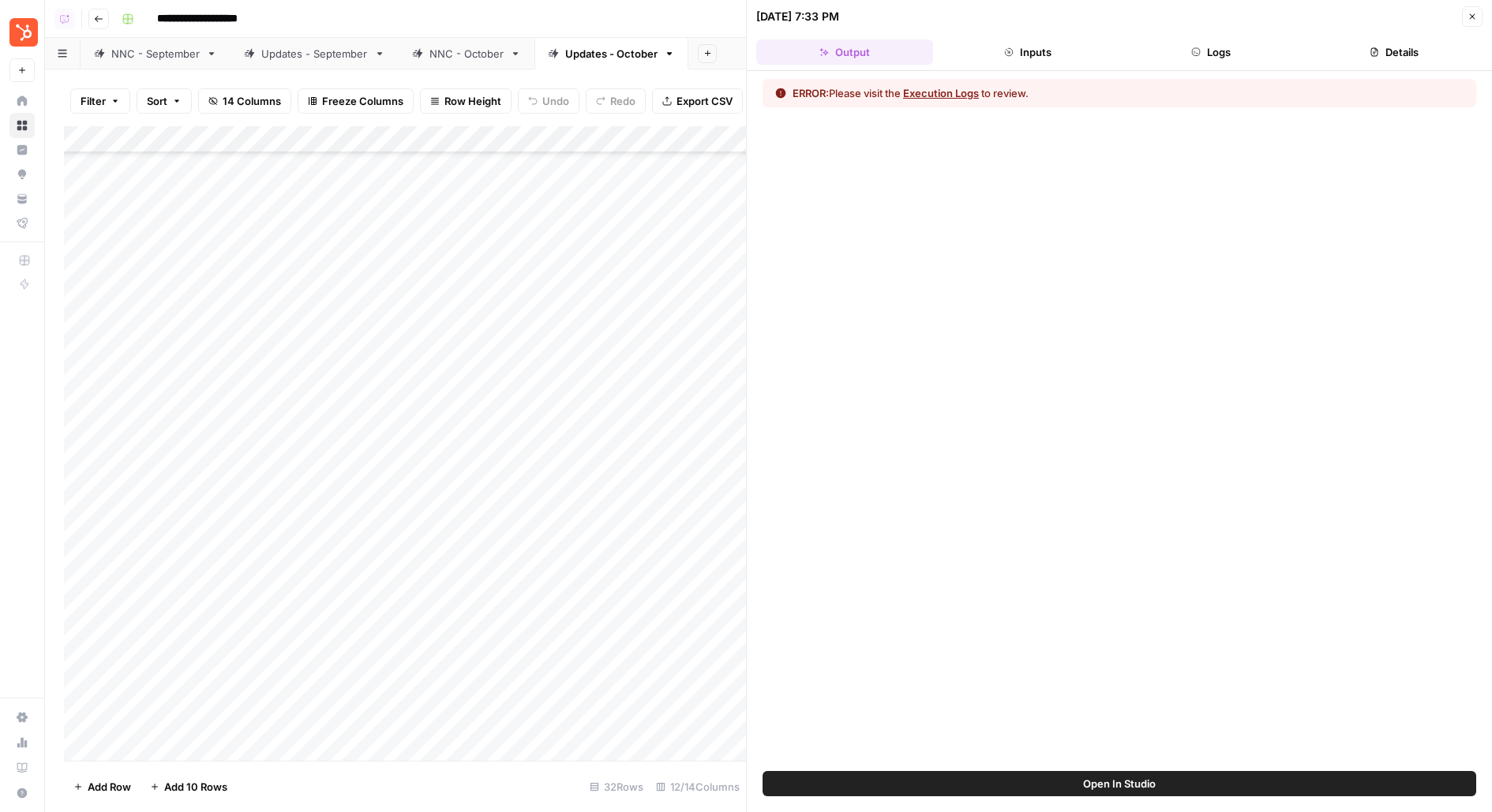
click at [1198, 53] on icon "button" at bounding box center [1195, 52] width 8 height 8
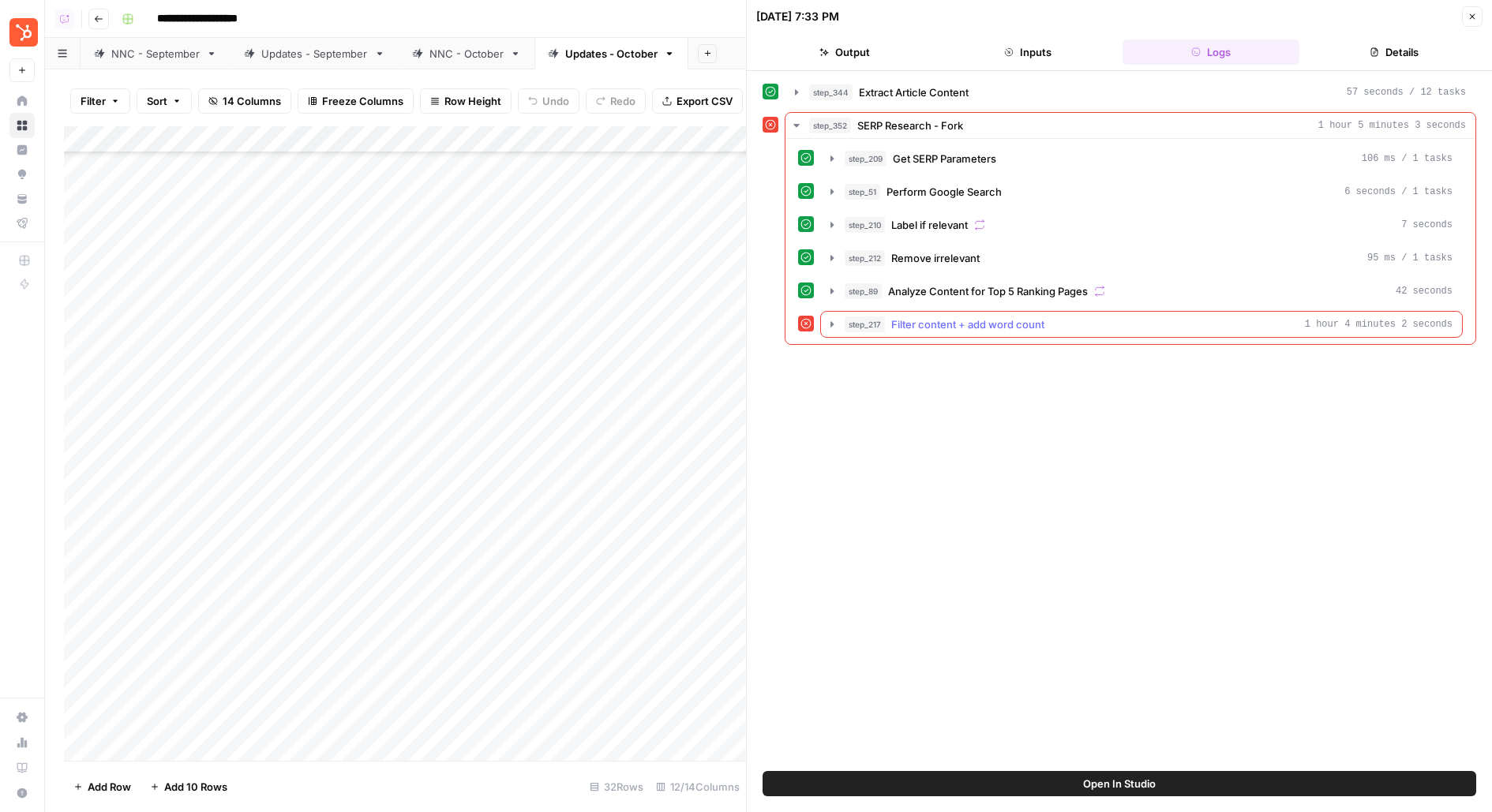
click at [1079, 323] on div "step_217 Filter content + add word count 1 hour 4 minutes 2 seconds" at bounding box center [1148, 324] width 607 height 16
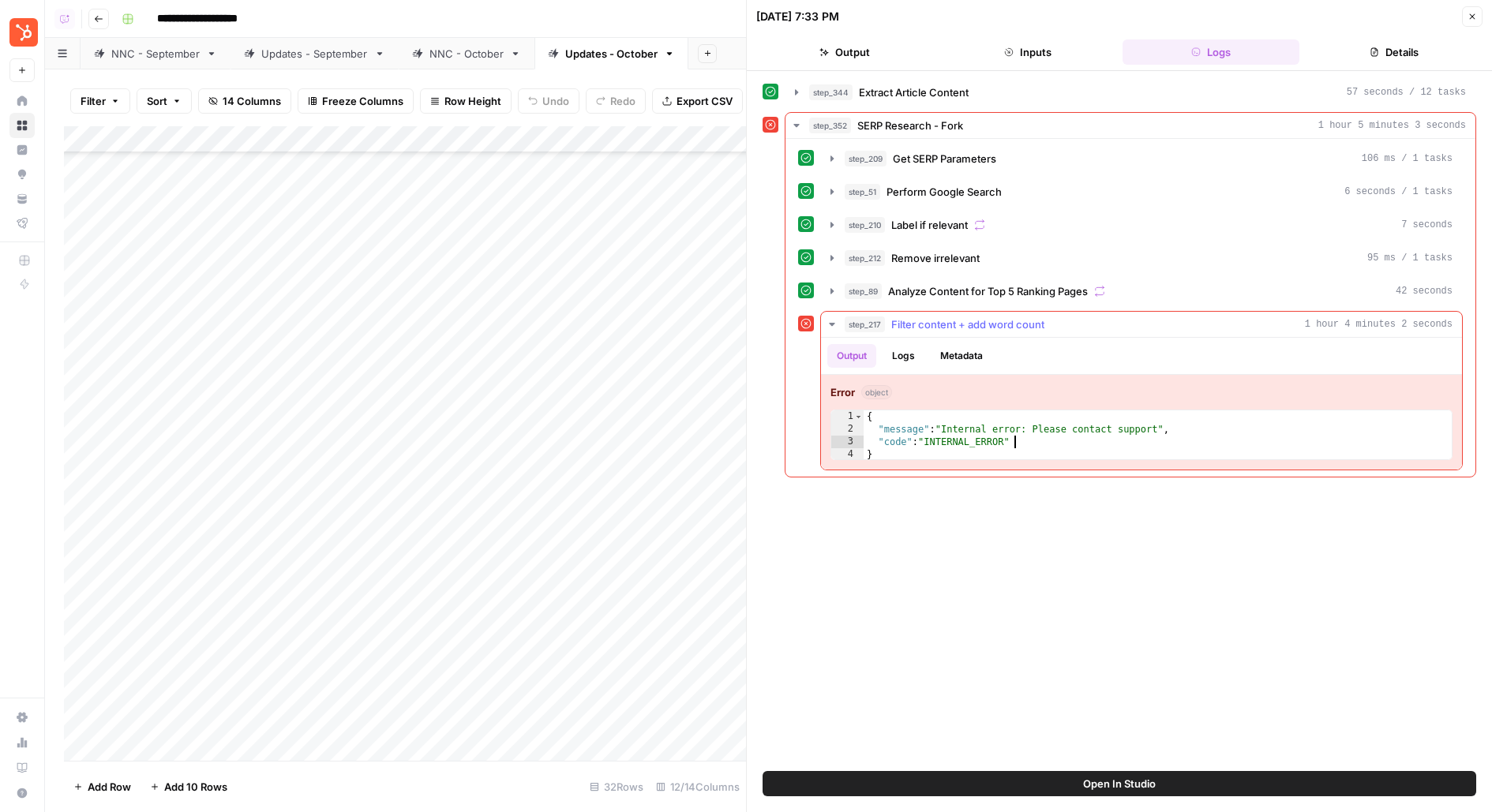
click at [1050, 434] on div "{ "message" : "Internal error: Please contact support" , "code" : "INTERNAL_ERR…" at bounding box center [1158, 449] width 591 height 76
type textarea "**********"
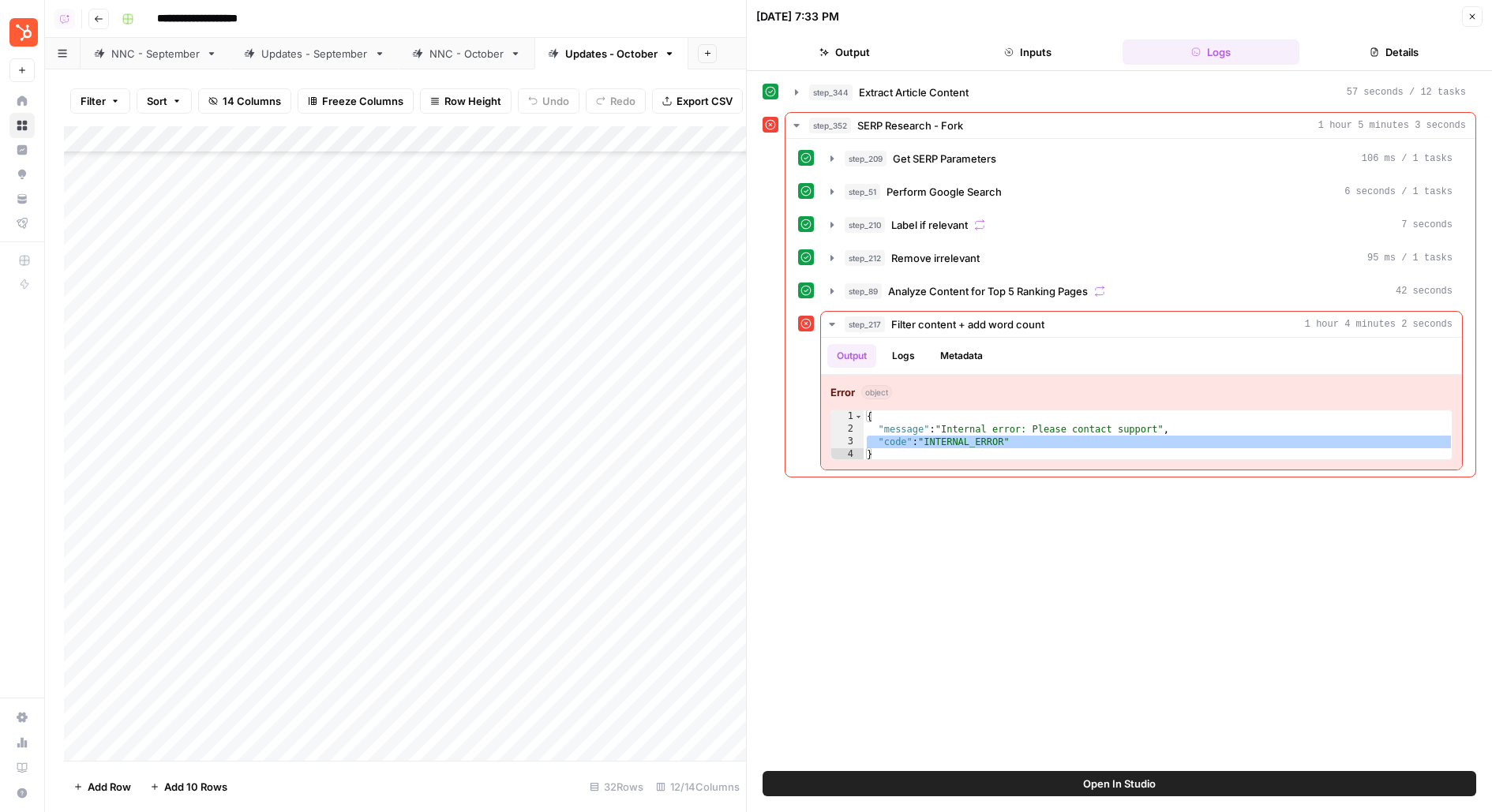
click at [893, 793] on button "Open In Studio" at bounding box center [1119, 783] width 714 height 25
click at [276, 427] on div "Add Column" at bounding box center [404, 443] width 682 height 634
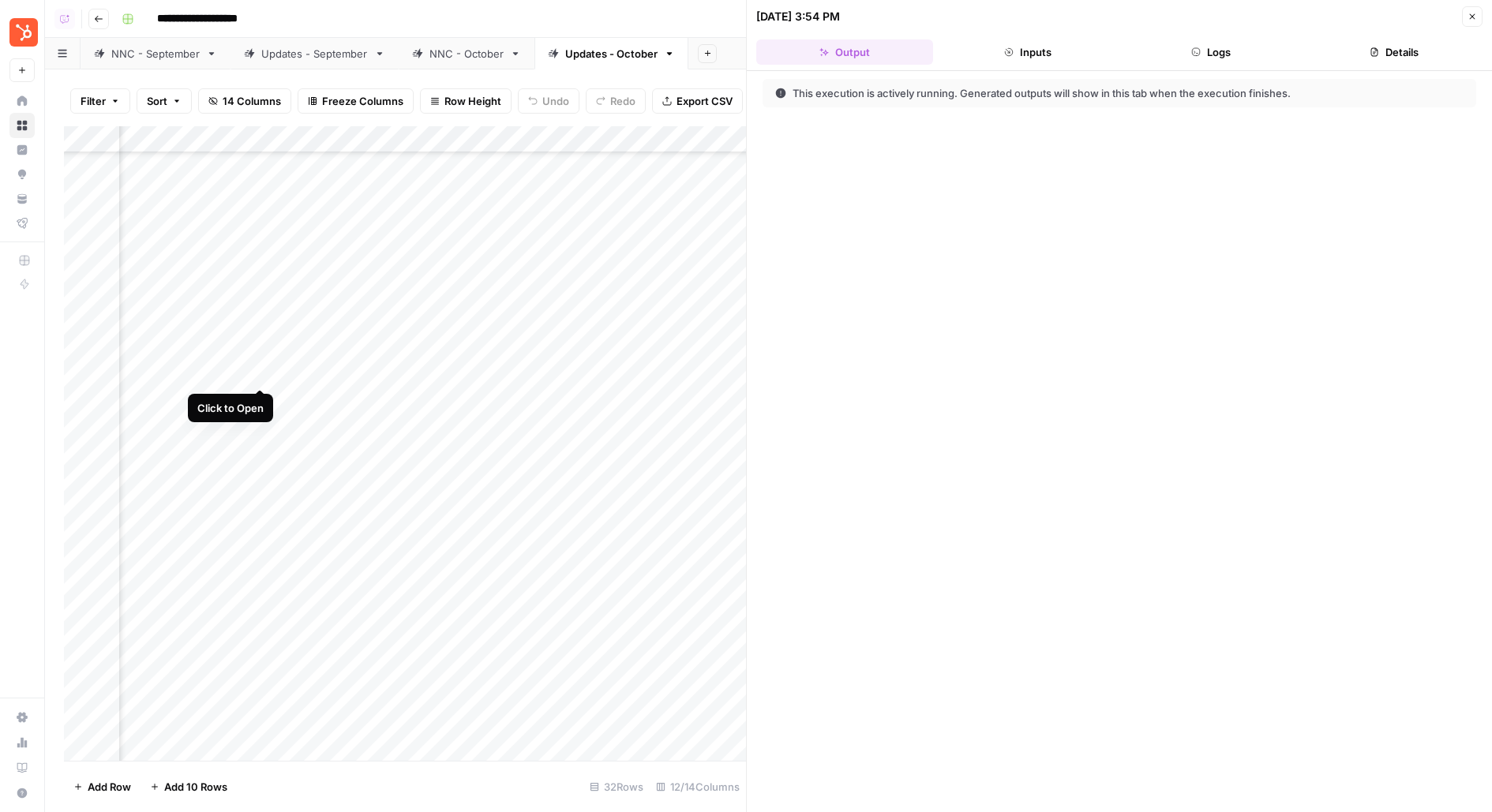
click at [261, 374] on div "Add Column" at bounding box center [404, 443] width 682 height 634
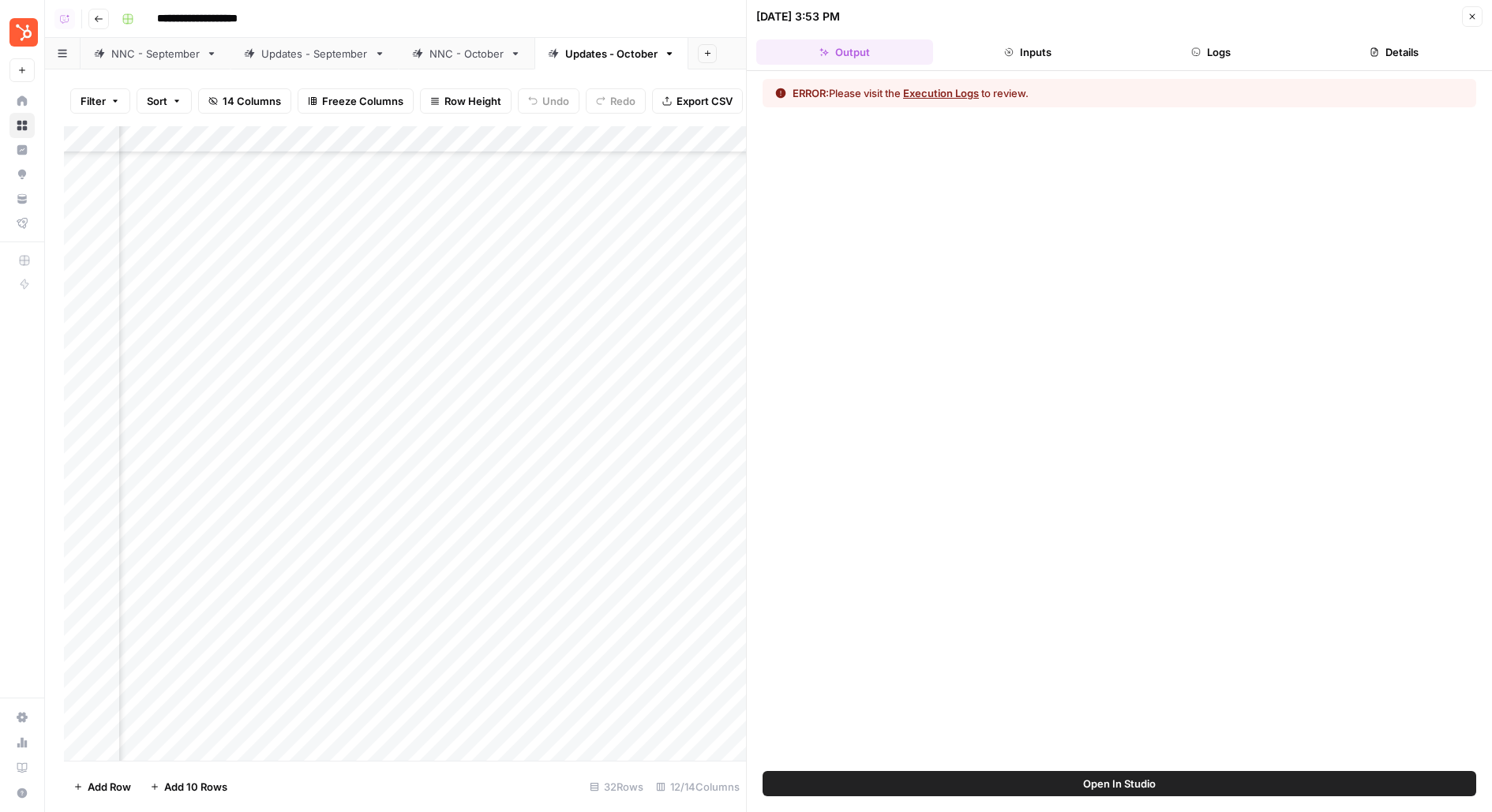
click at [1475, 17] on icon "button" at bounding box center [1472, 17] width 9 height 9
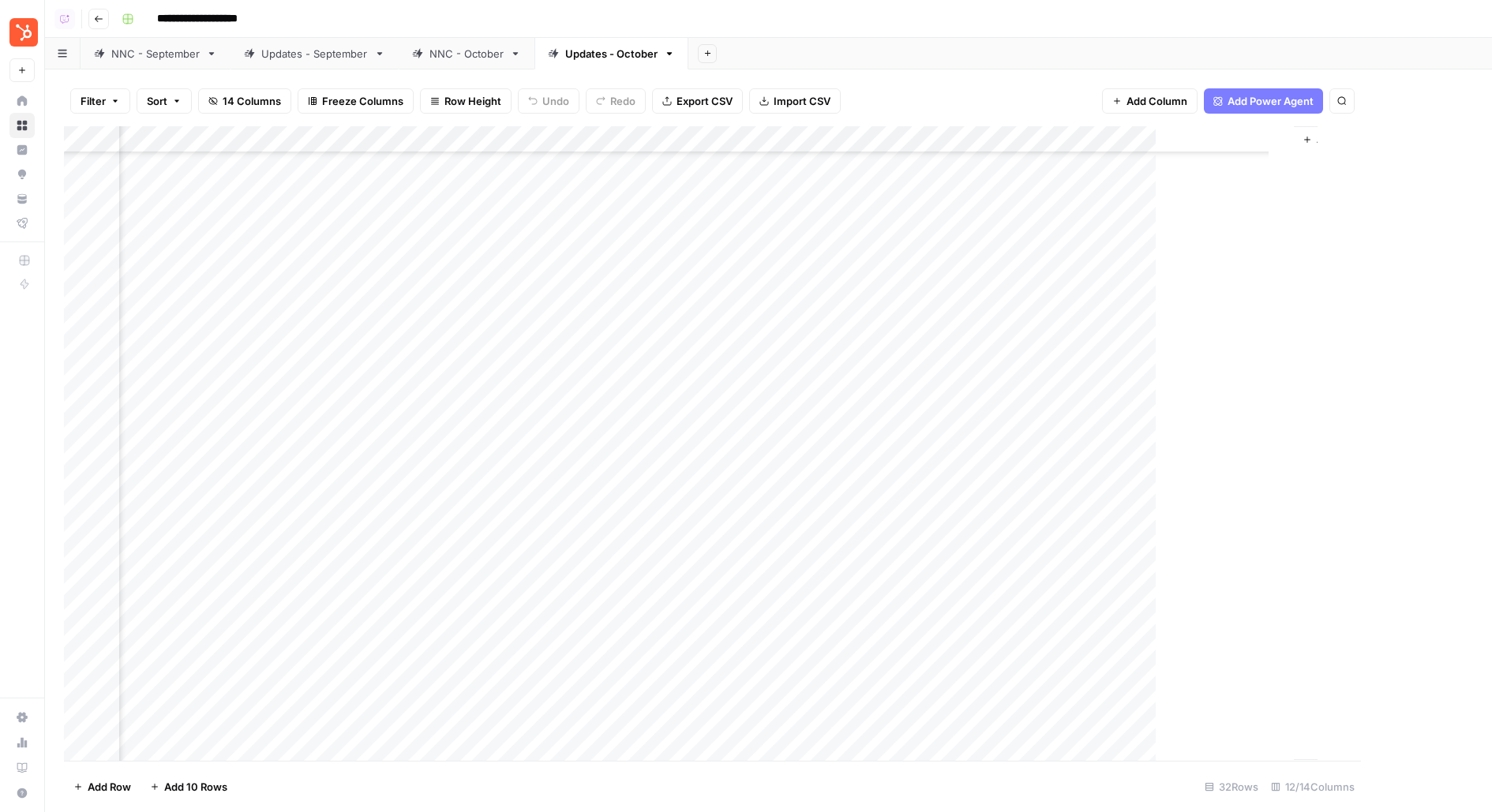
scroll to position [275, 510]
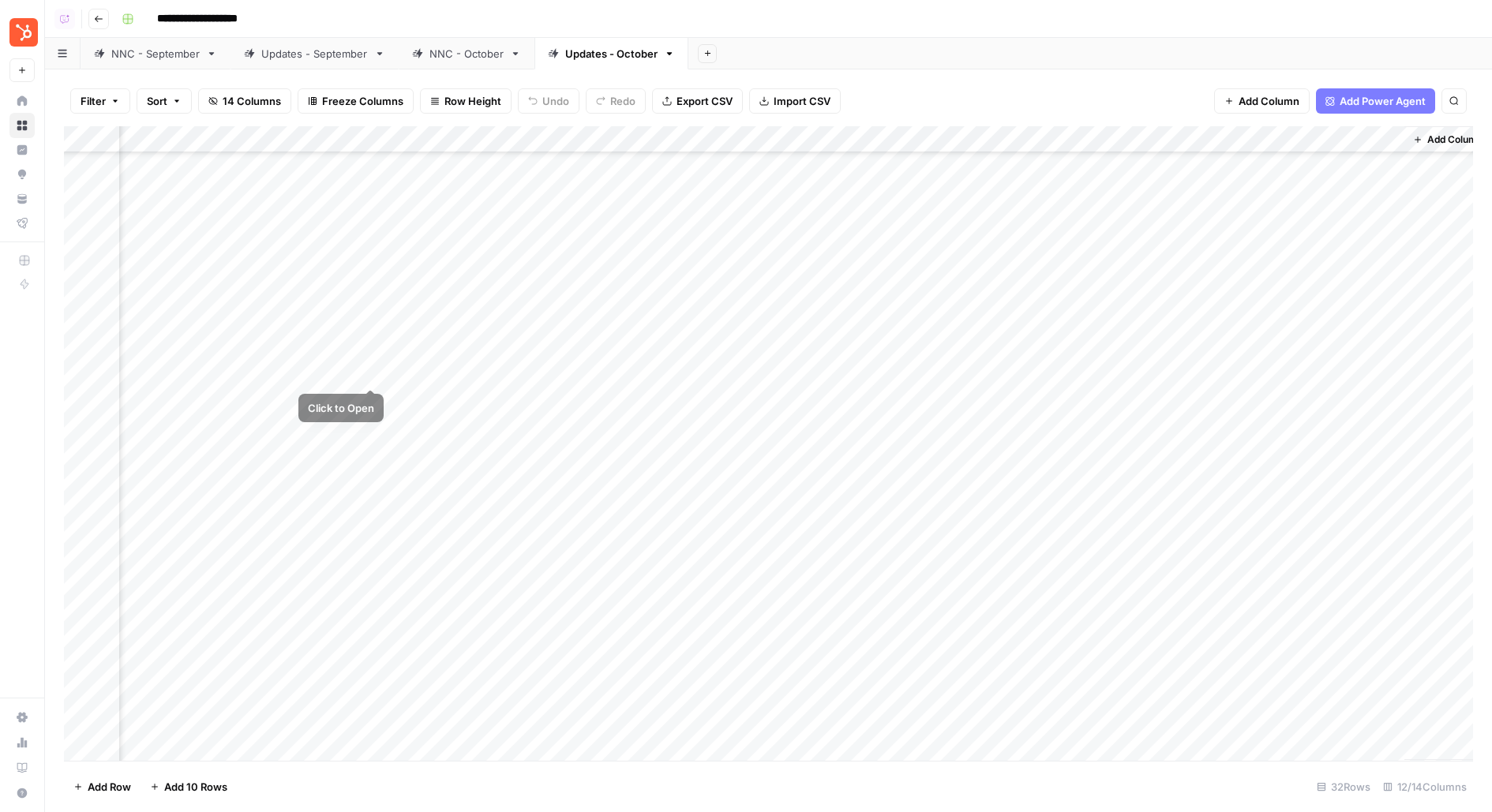
click at [374, 372] on div "Add Column" at bounding box center [768, 443] width 1409 height 634
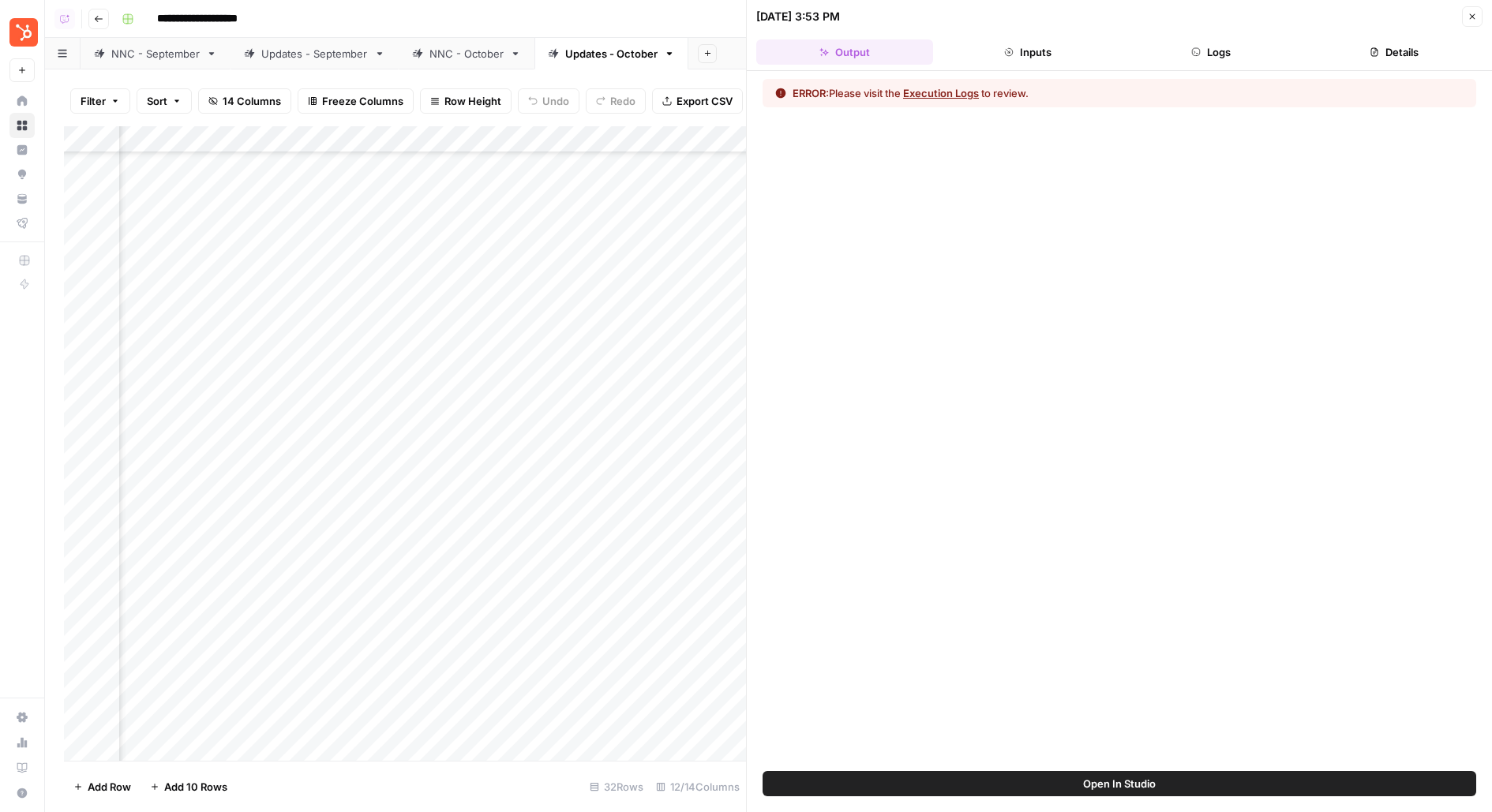
click at [1244, 44] on button "Logs" at bounding box center [1210, 52] width 177 height 25
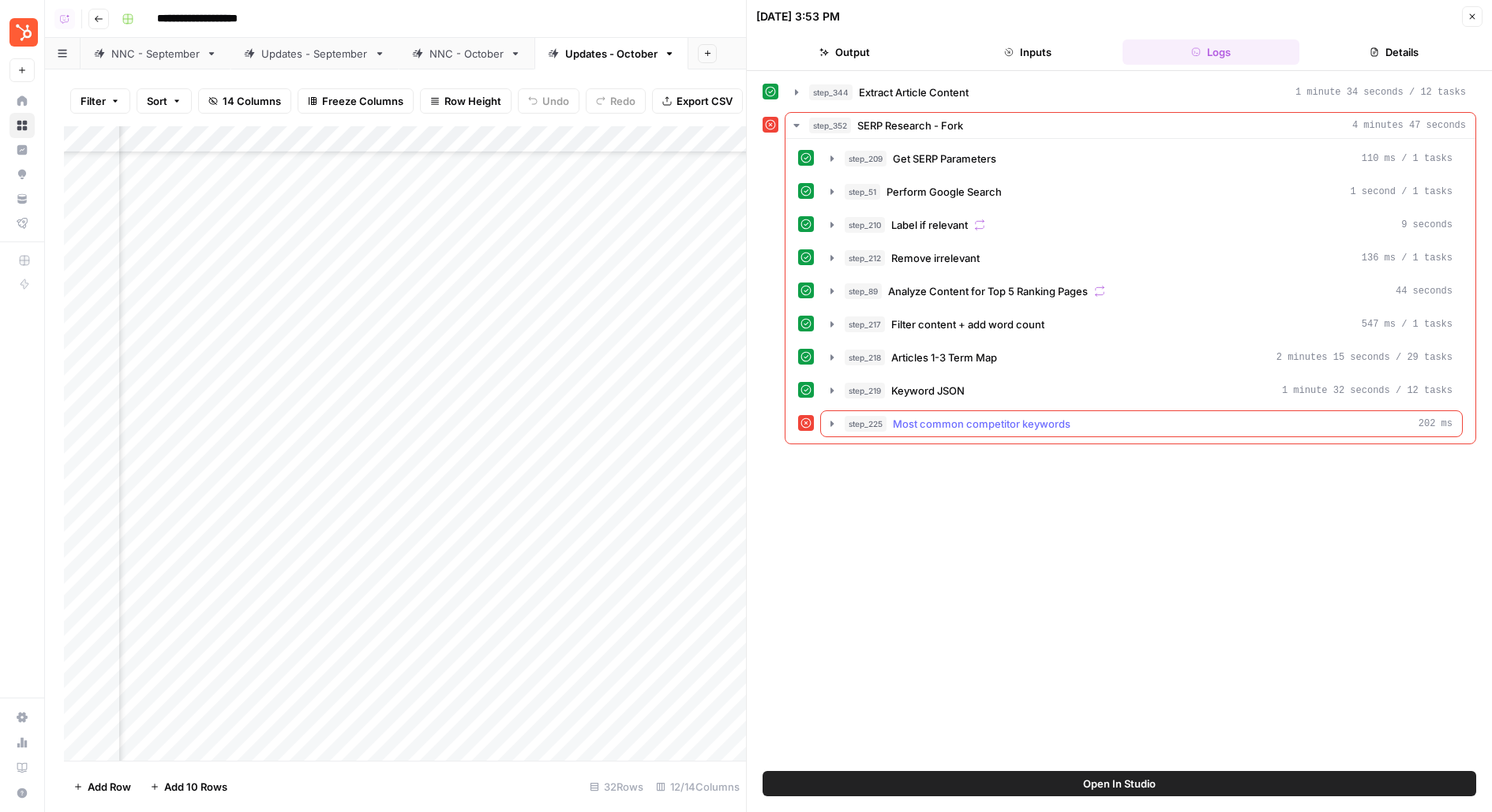
click at [970, 411] on button "step_225 Most common competitor keywords 202 ms" at bounding box center [1141, 423] width 641 height 25
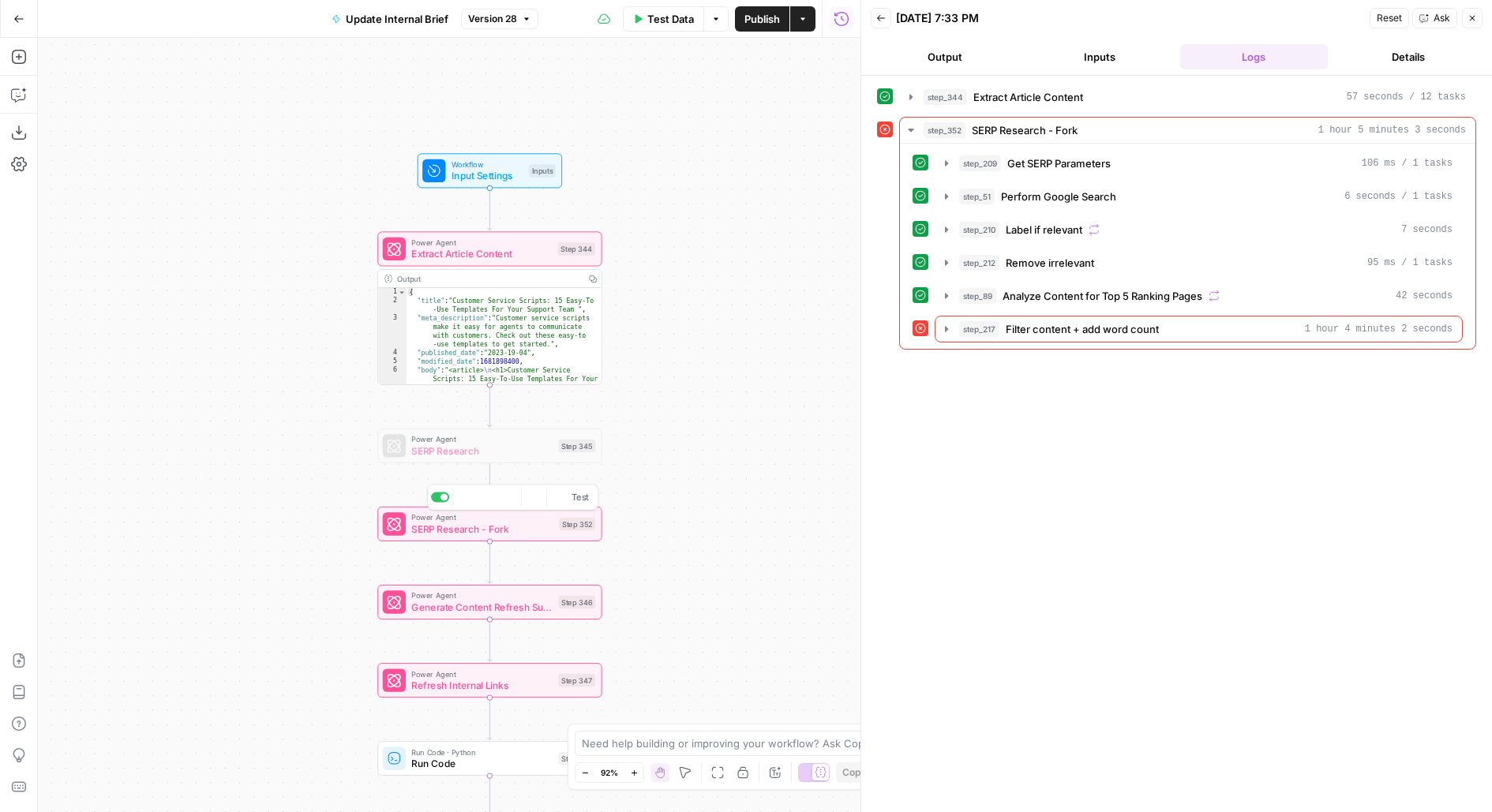
click at [523, 535] on span "SERP Research - Fork" at bounding box center [481, 528] width 142 height 14
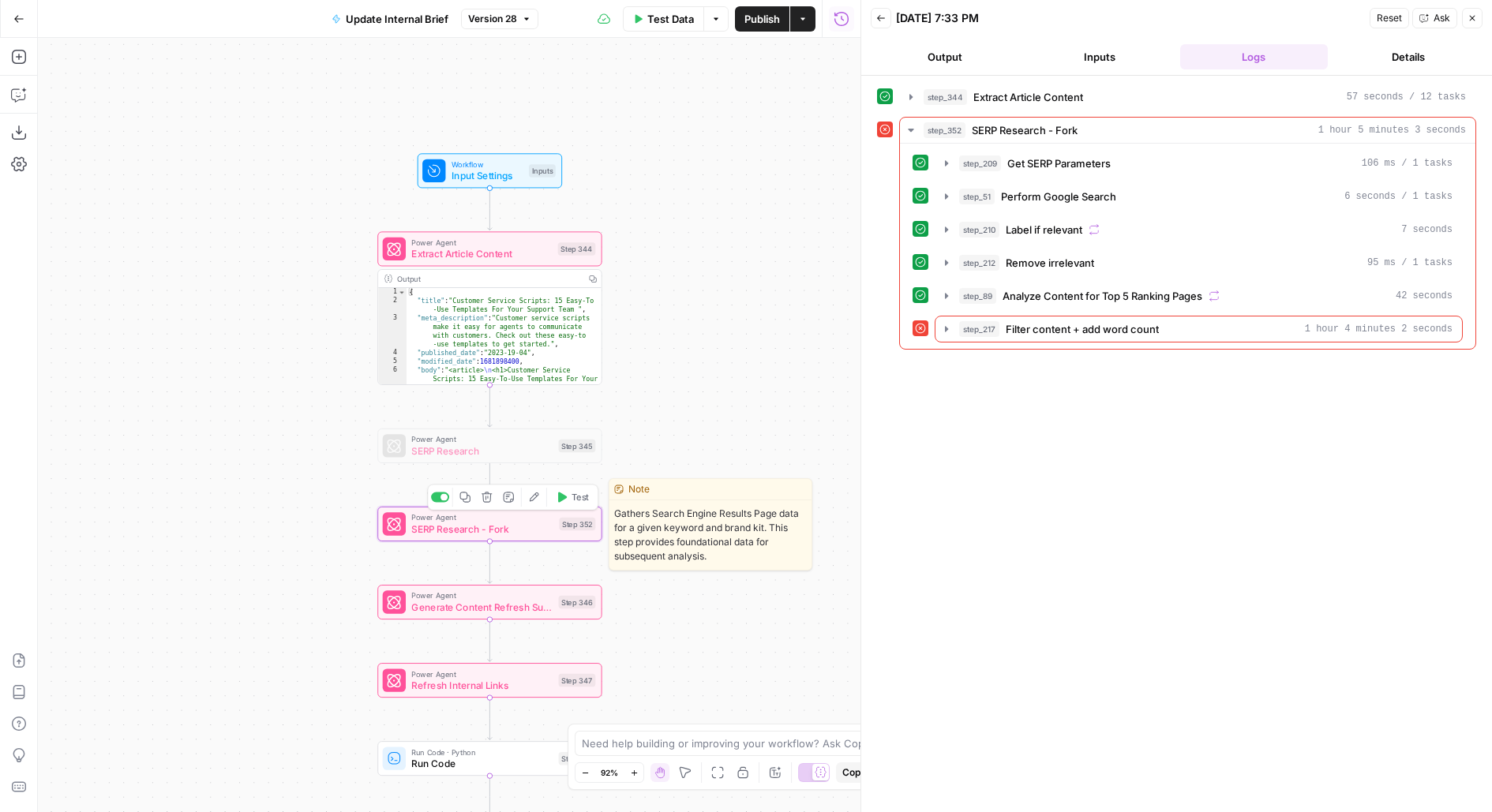
click at [523, 535] on span "SERP Research - Fork" at bounding box center [481, 528] width 142 height 14
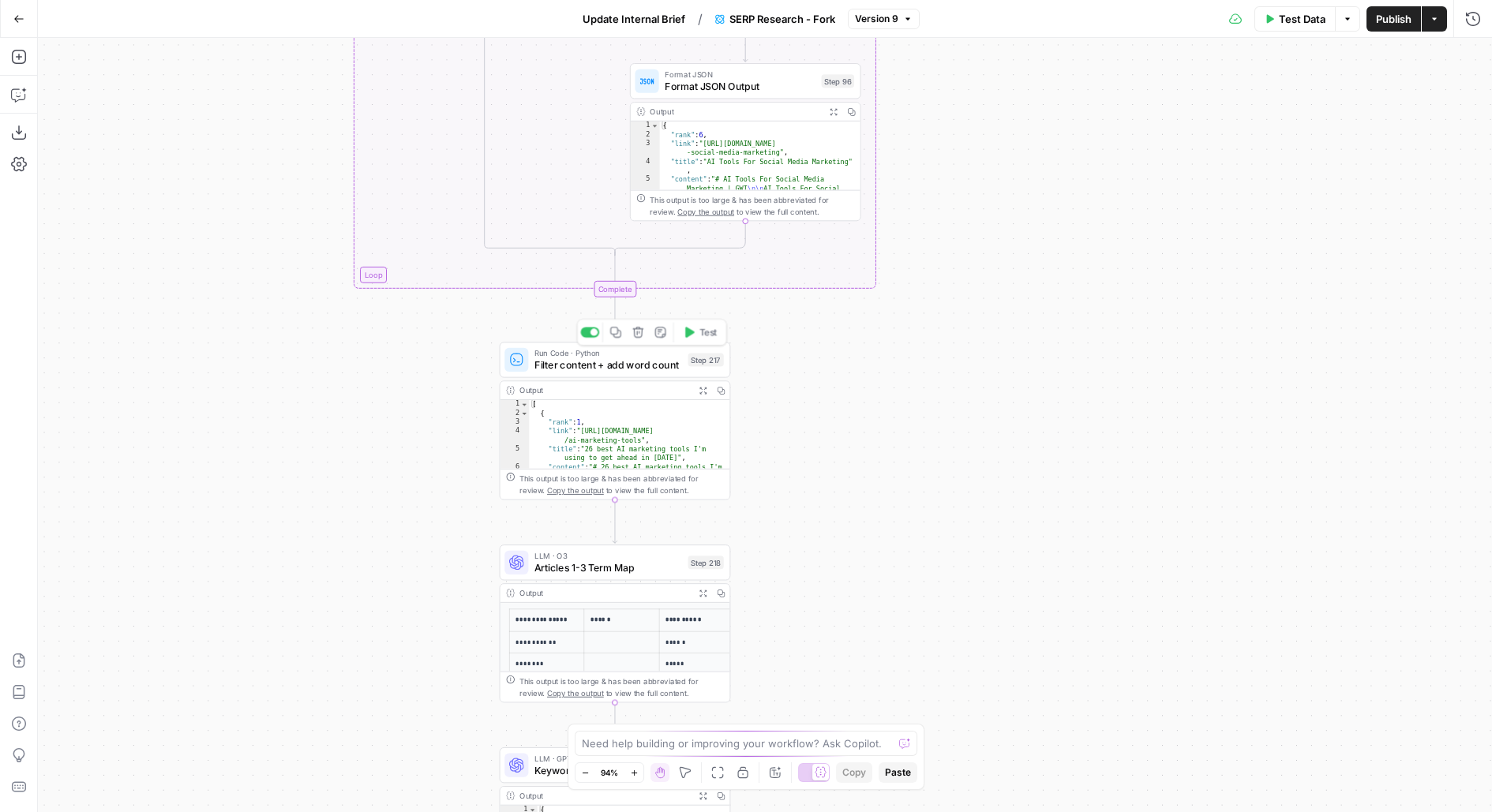
click at [649, 374] on div "Run Code · Python Filter content + add word count Step 217 Copy step Delete ste…" at bounding box center [615, 360] width 231 height 35
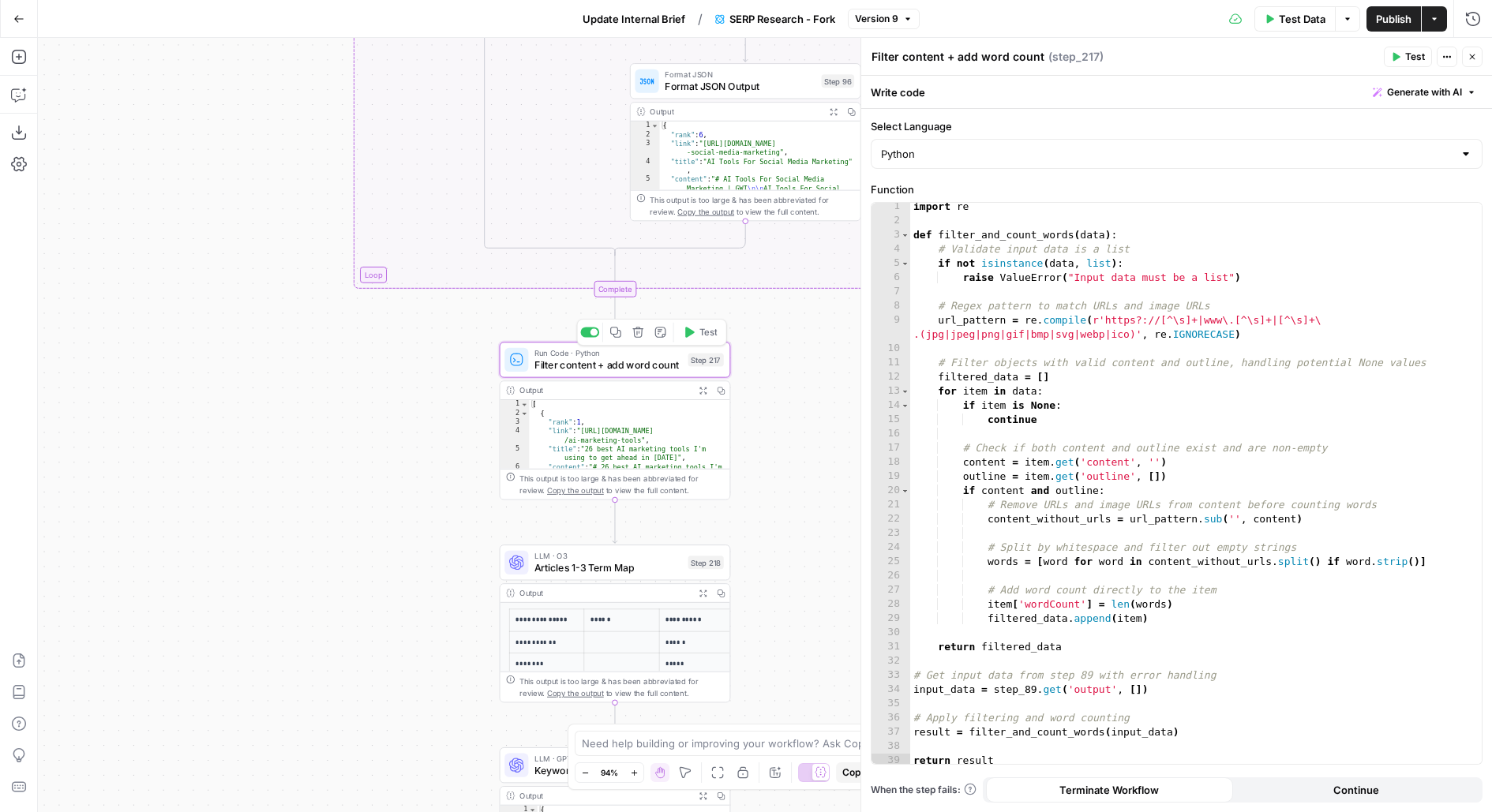
scroll to position [6, 0]
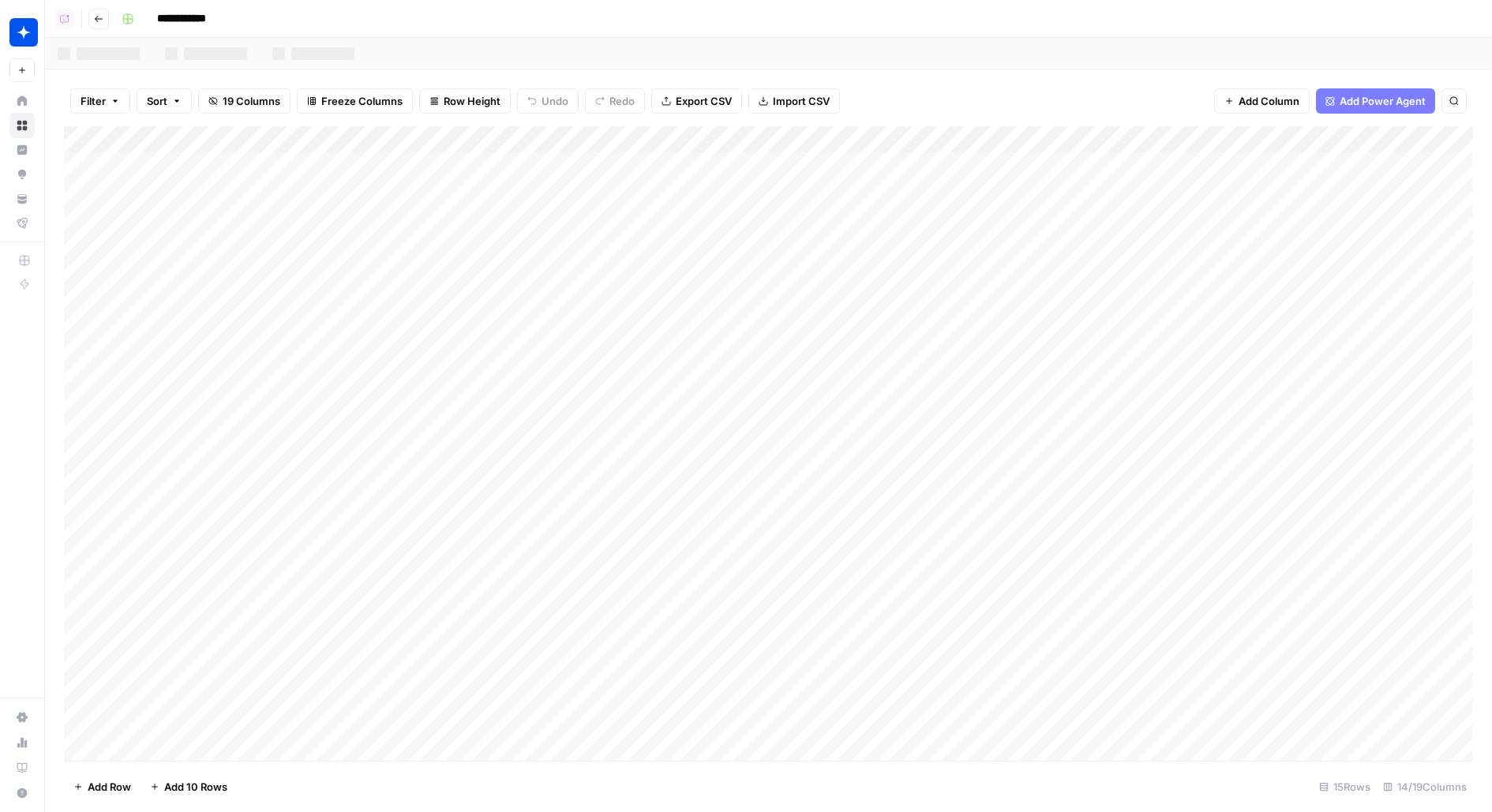
scroll to position [0, 820]
click at [1341, 135] on div "Add Column" at bounding box center [768, 443] width 1409 height 634
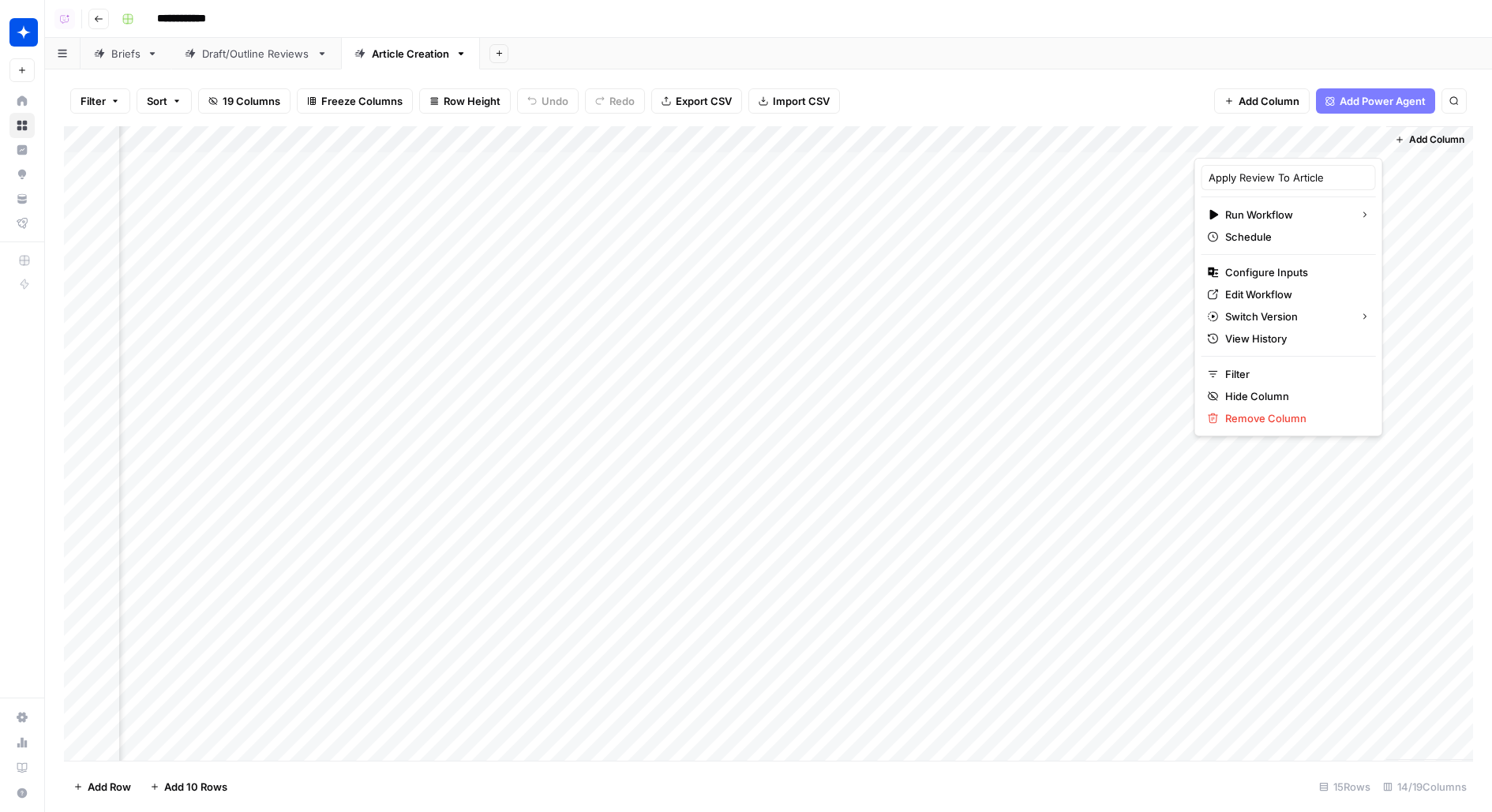
click at [1118, 77] on div "Filter Sort 19 Columns Freeze Columns Row Height Undo Redo Export CSV Import CS…" at bounding box center [768, 101] width 1409 height 50
click at [1272, 167] on div "Add Column" at bounding box center [768, 443] width 1409 height 634
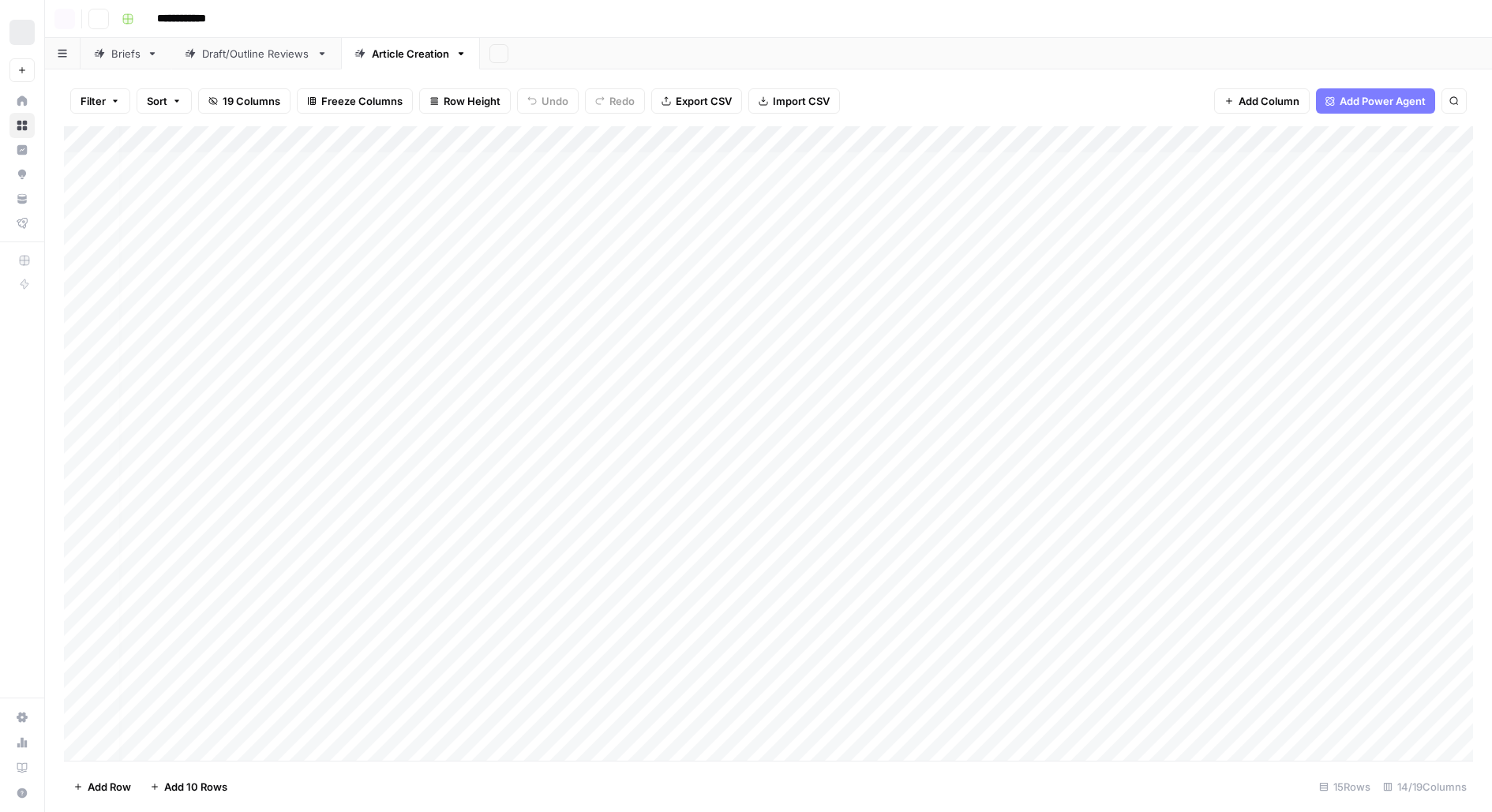
scroll to position [0, 820]
click at [1308, 209] on div "Add Column" at bounding box center [768, 443] width 1409 height 634
click at [1373, 166] on div "Add Column" at bounding box center [768, 443] width 1409 height 634
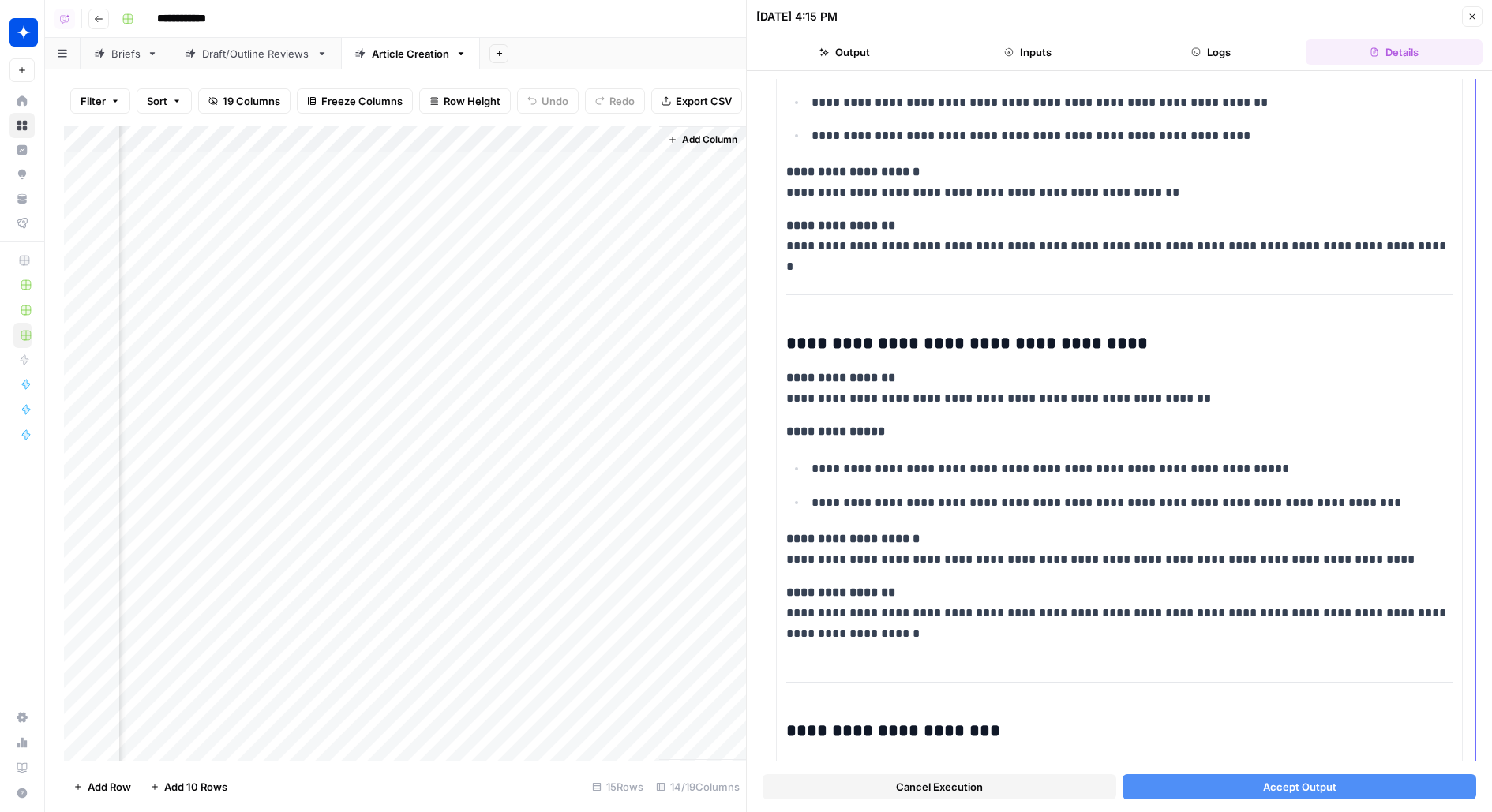
scroll to position [3219, 0]
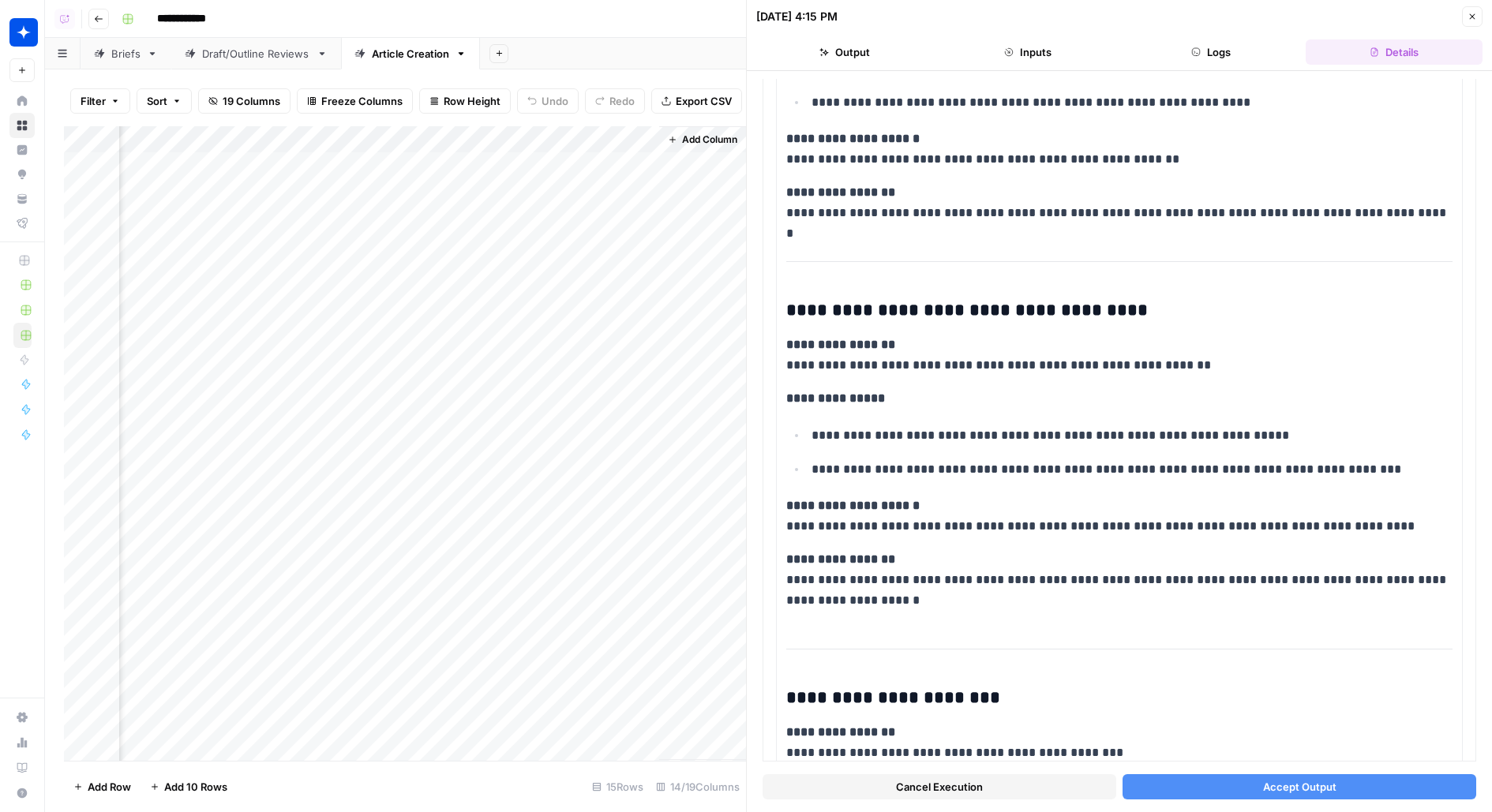
click at [1393, 784] on button "Accept Output" at bounding box center [1298, 786] width 353 height 25
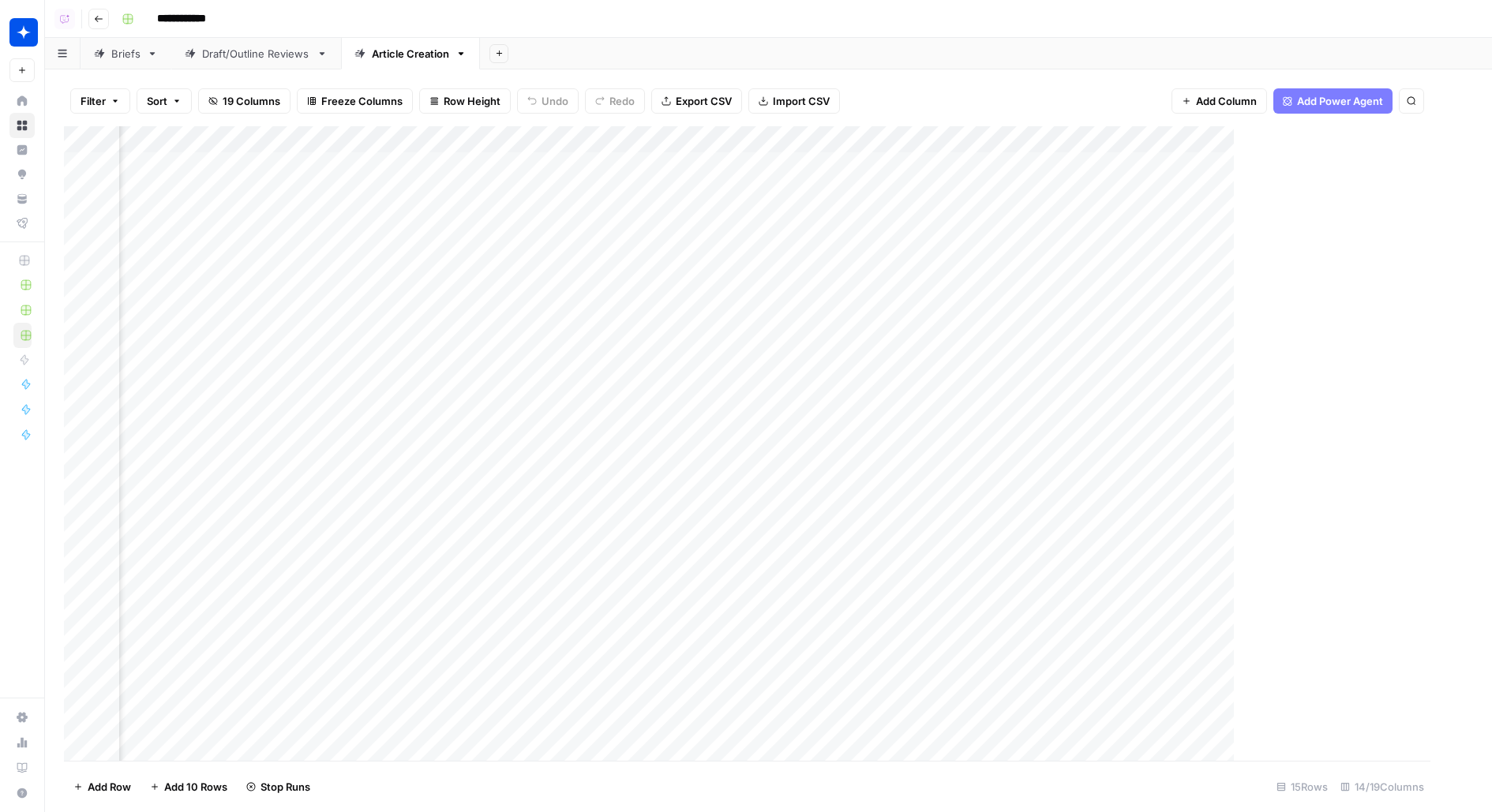
scroll to position [0, 801]
click at [1361, 166] on div "Add Column" at bounding box center [768, 443] width 1409 height 634
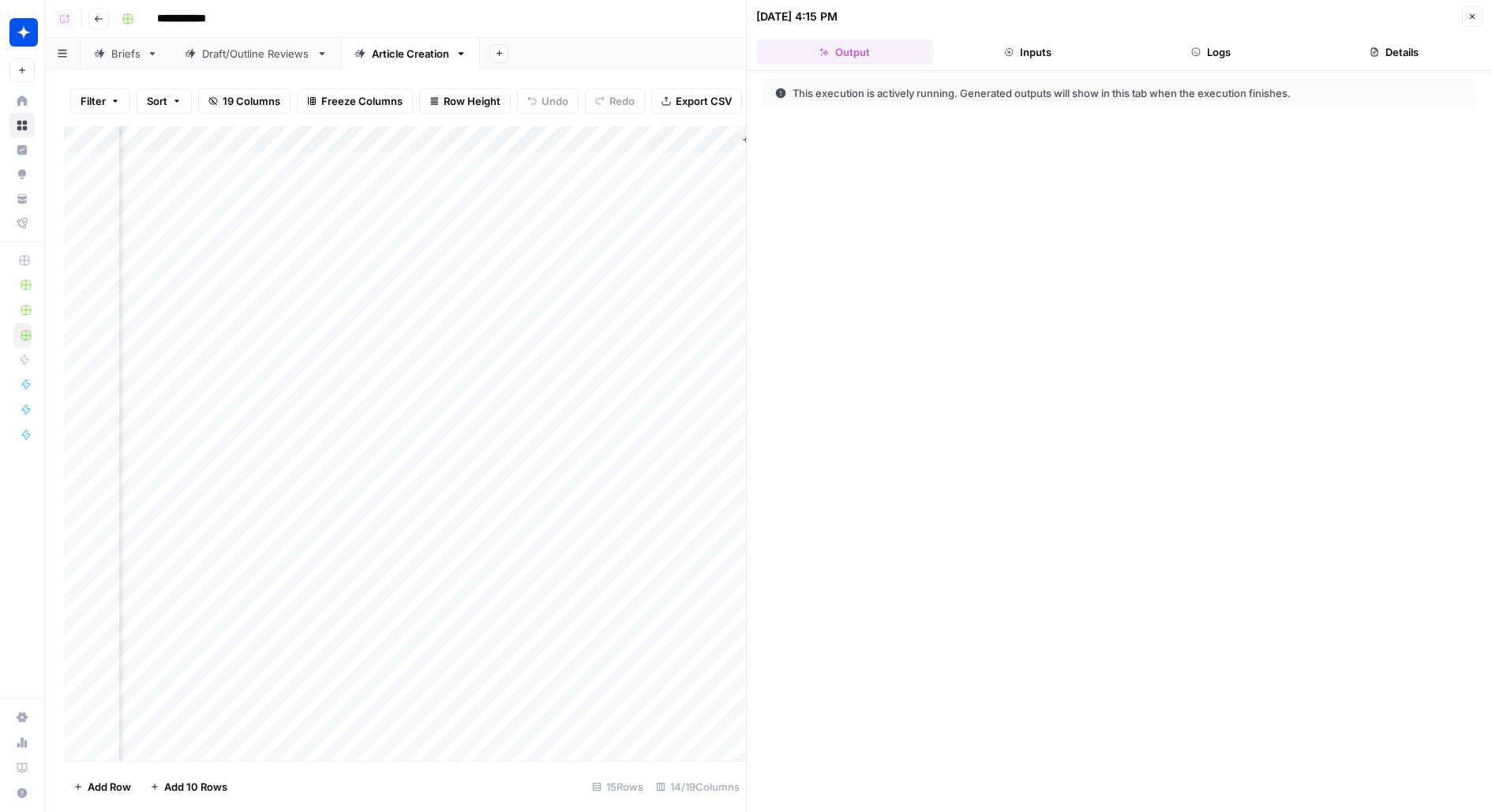
scroll to position [0, 1547]
click at [1221, 54] on button "Logs" at bounding box center [1210, 52] width 177 height 25
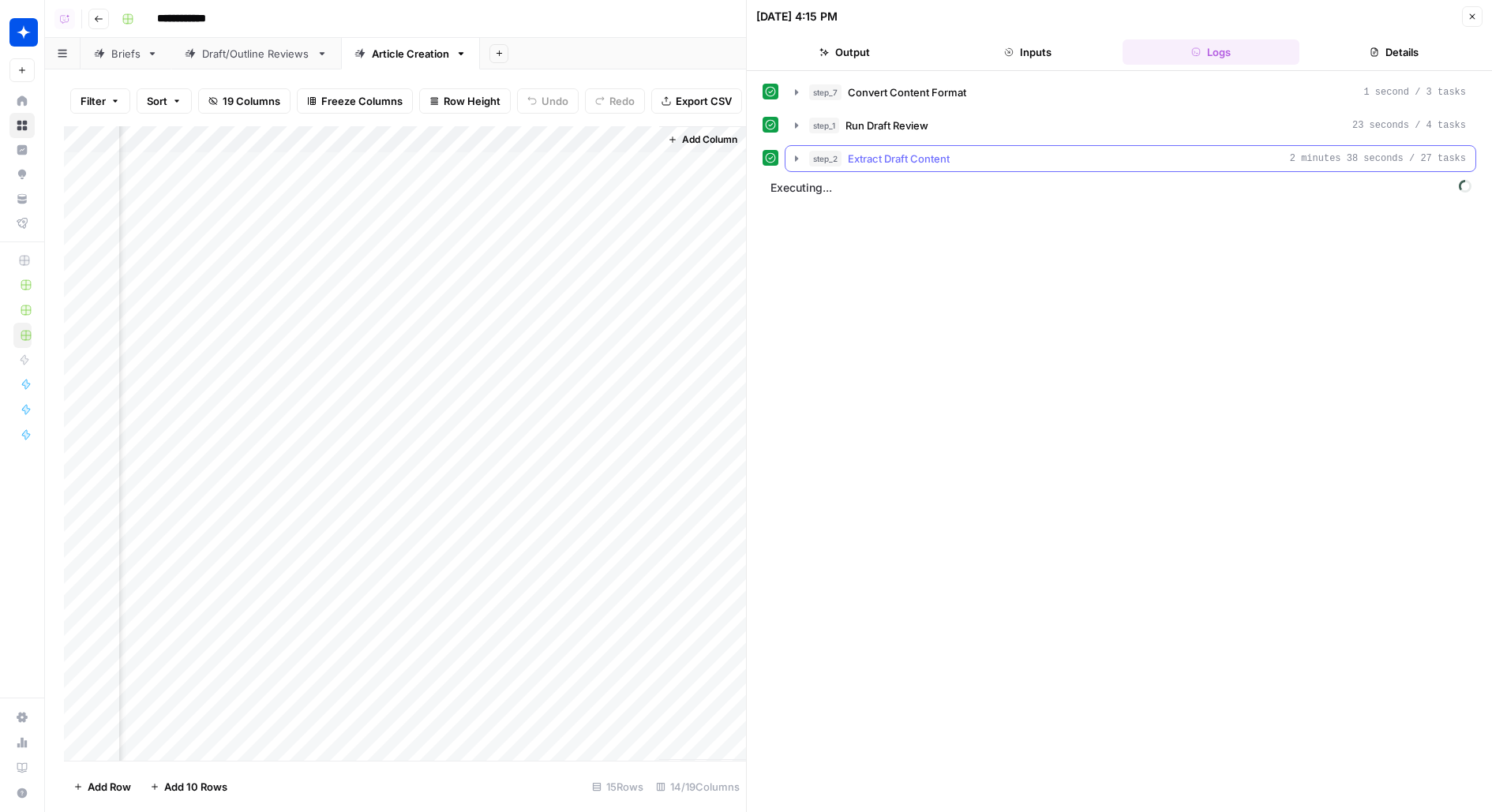
click at [1115, 151] on div "step_2 Extract Draft Content 2 minutes 38 seconds / 27 tasks" at bounding box center [1138, 159] width 657 height 16
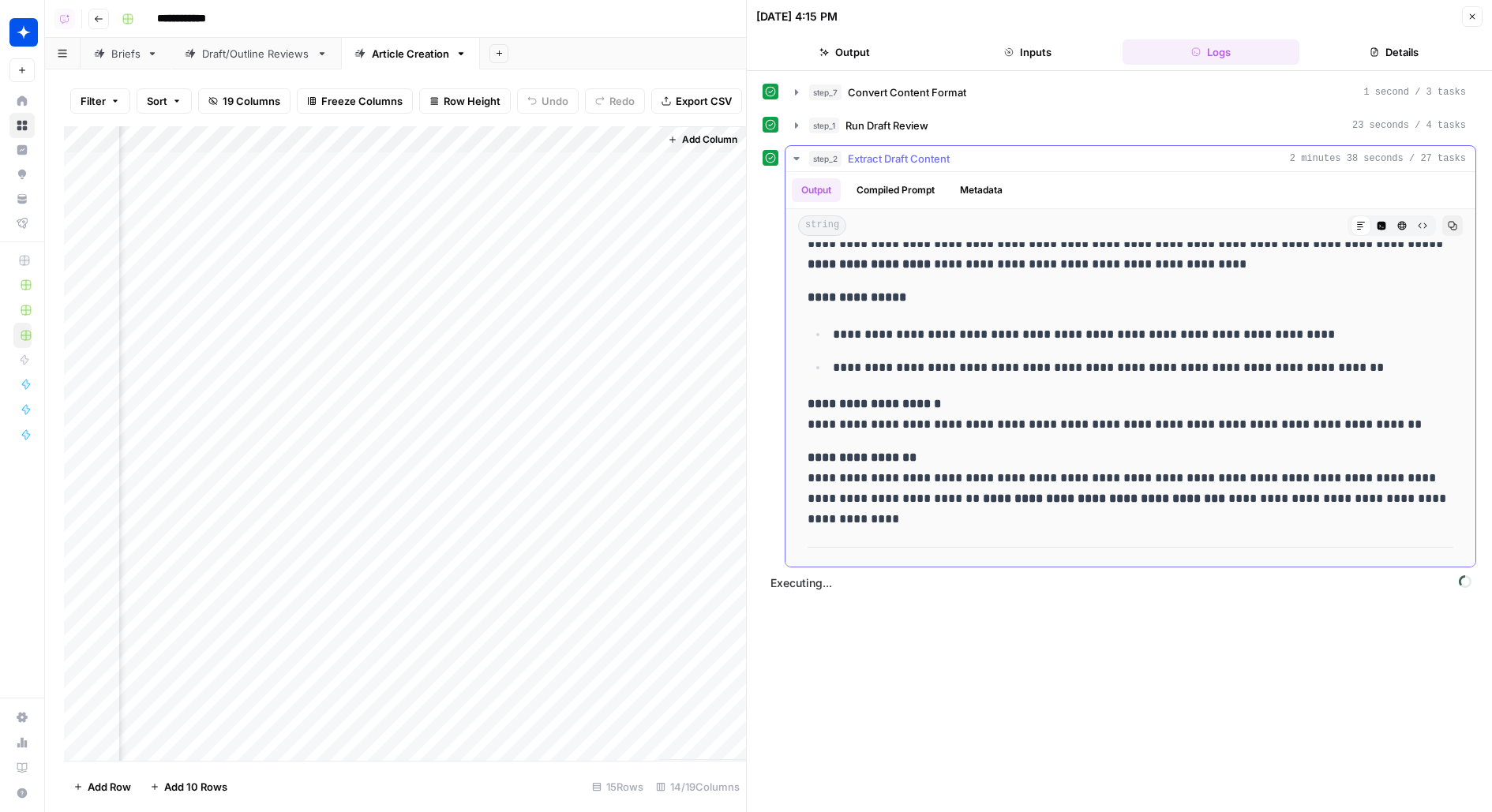
scroll to position [999, 0]
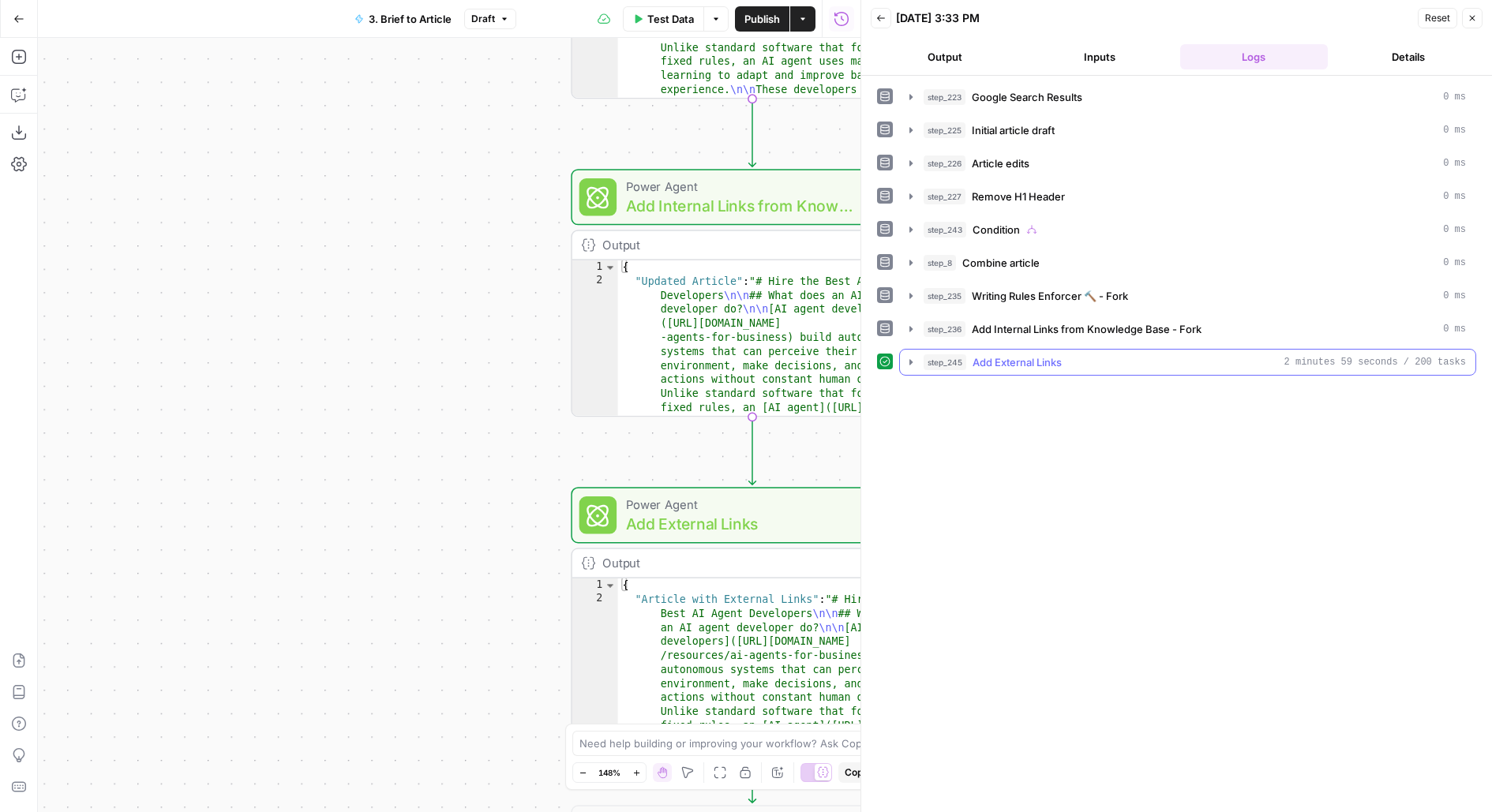
click at [1258, 355] on div "step_245 Add External Links 2 minutes 59 seconds / 200 tasks" at bounding box center [1194, 362] width 542 height 16
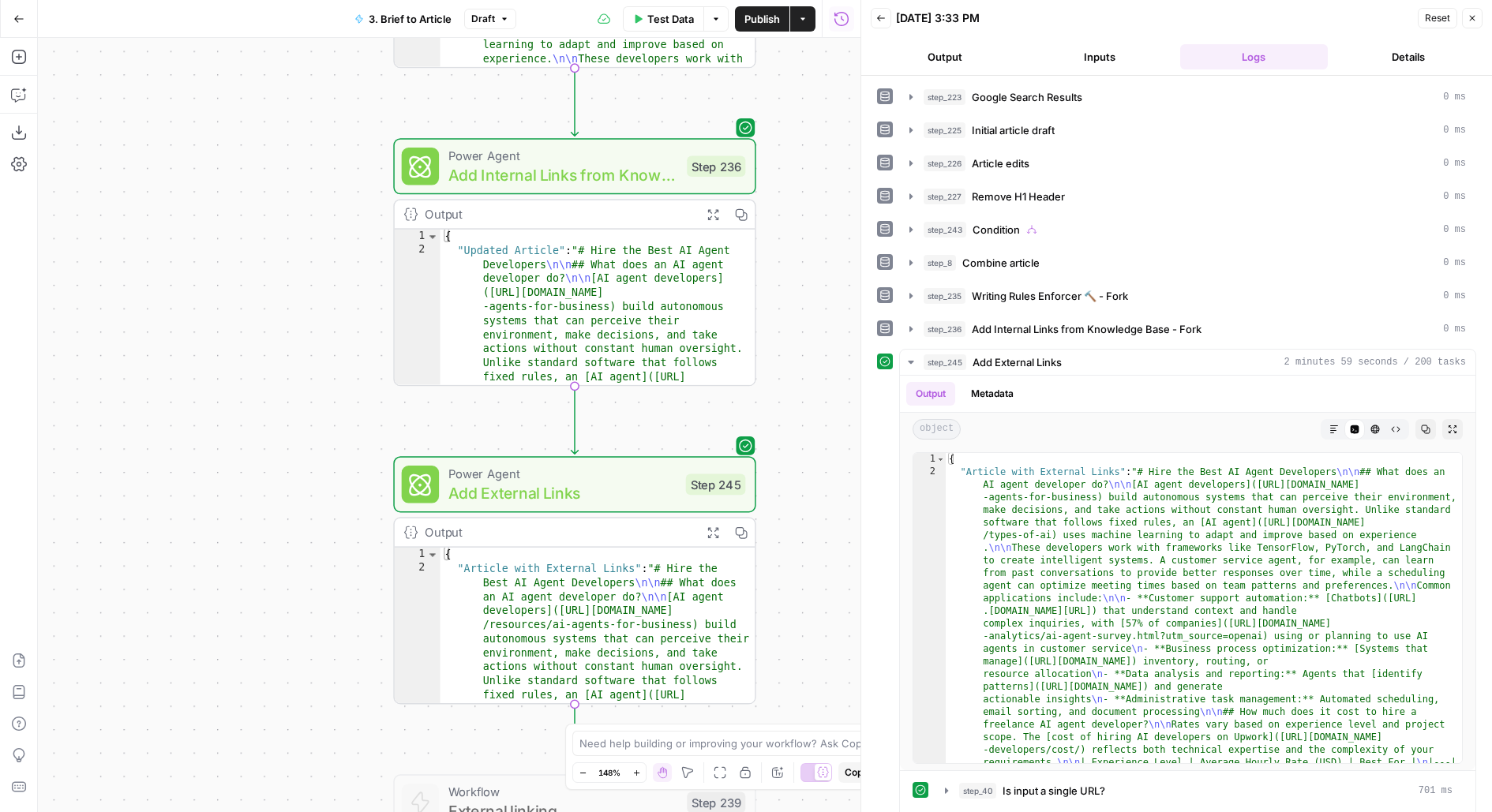
drag, startPoint x: 227, startPoint y: 413, endPoint x: 192, endPoint y: 396, distance: 38.9
click at [192, 396] on div "**********" at bounding box center [449, 425] width 823 height 774
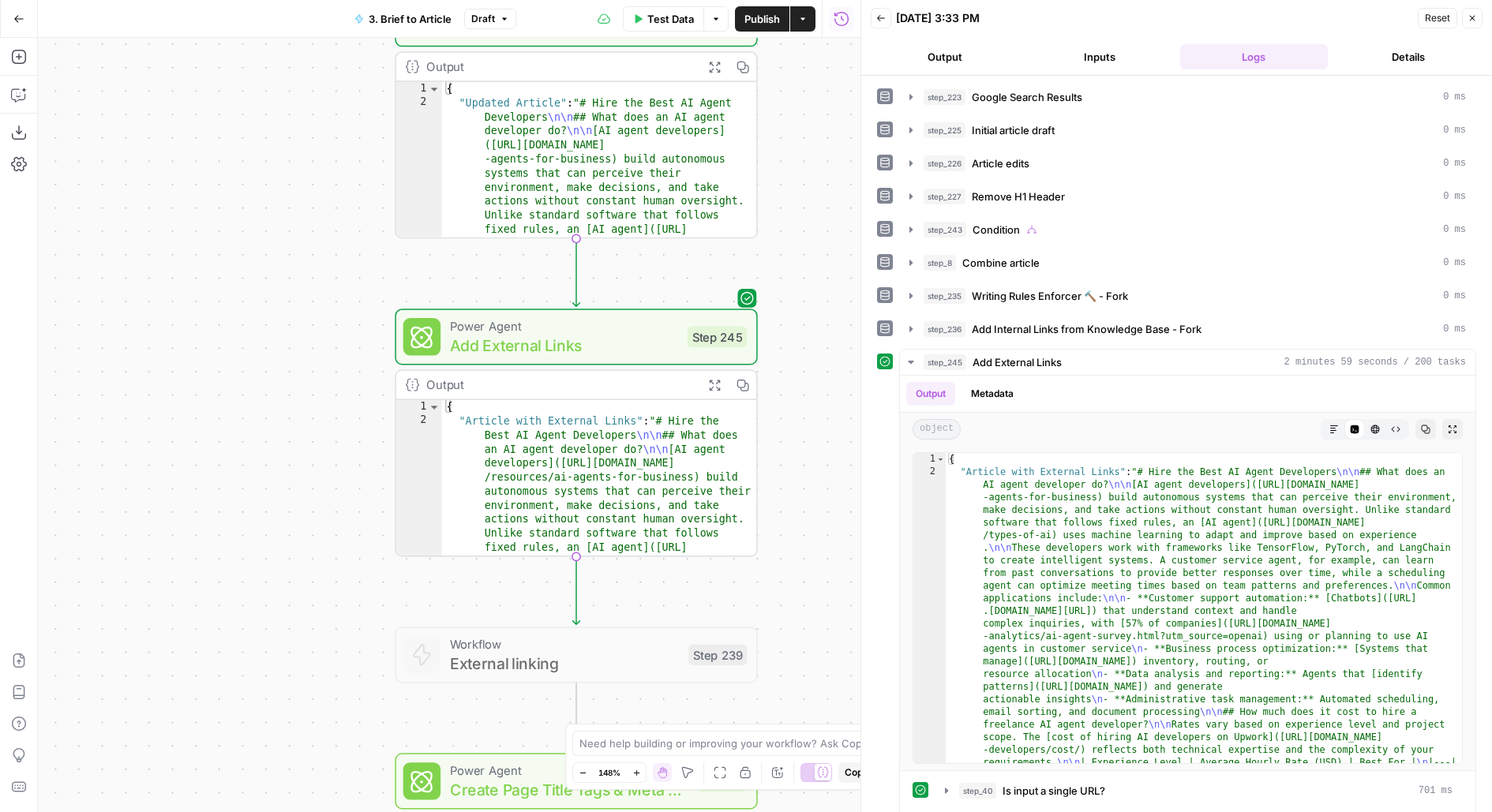
drag, startPoint x: 325, startPoint y: 525, endPoint x: 305, endPoint y: 158, distance: 367.5
click at [305, 153] on div "**********" at bounding box center [449, 425] width 823 height 774
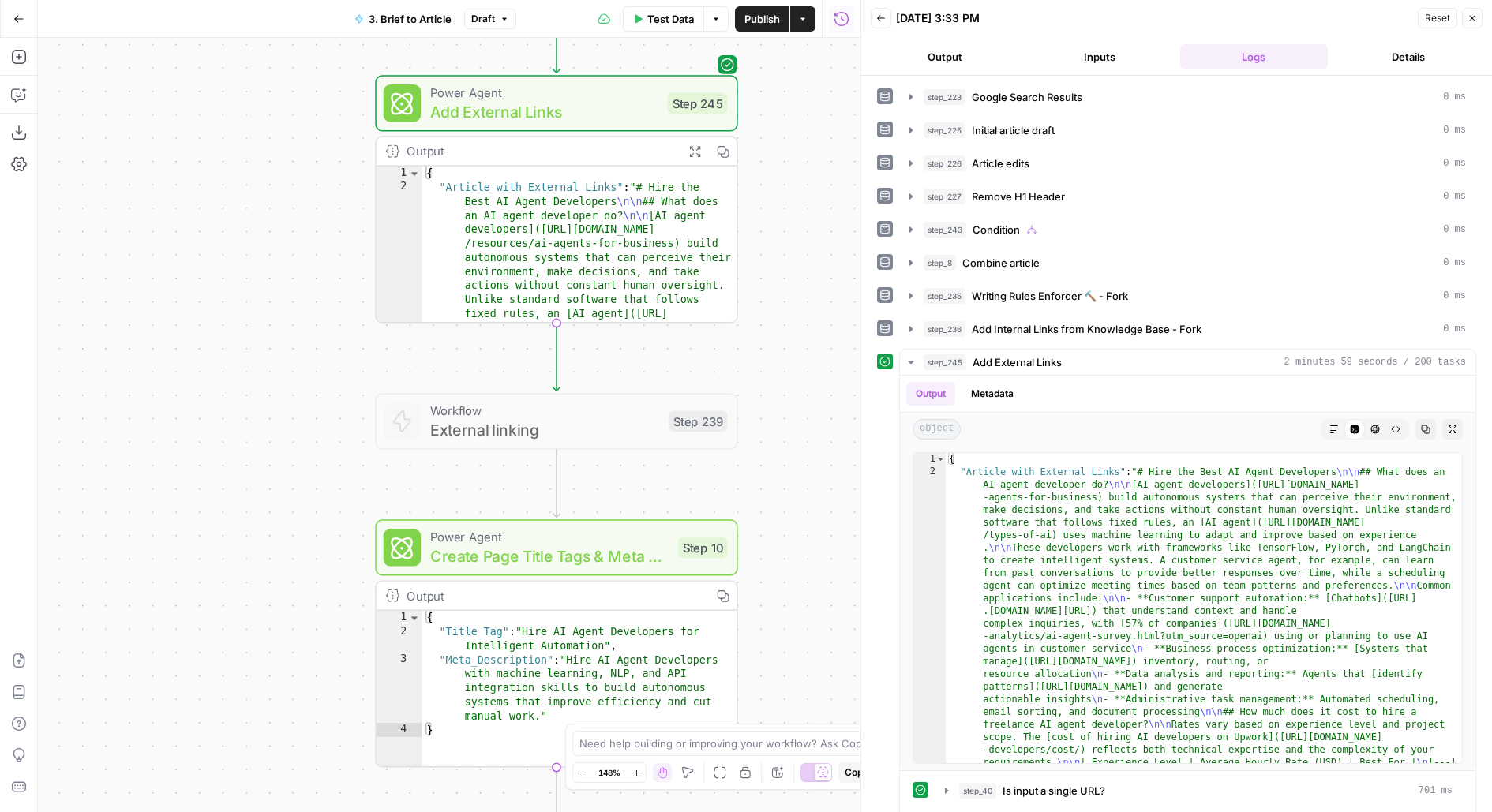
drag, startPoint x: 338, startPoint y: 522, endPoint x: 306, endPoint y: 141, distance: 382.3
click at [306, 141] on div "**********" at bounding box center [449, 425] width 823 height 774
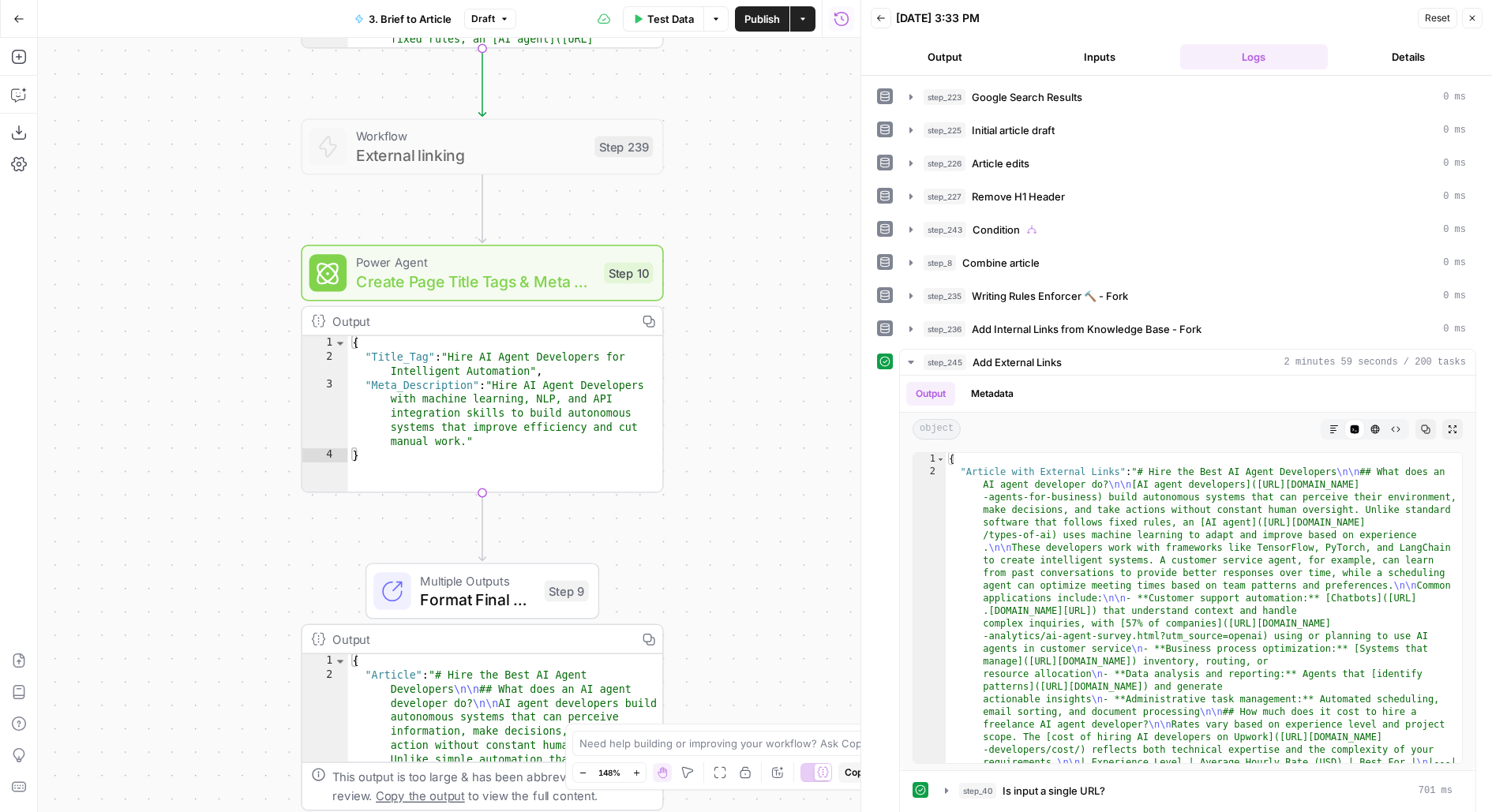
drag, startPoint x: 625, startPoint y: 110, endPoint x: 568, endPoint y: 236, distance: 138.3
click at [575, 230] on div "**********" at bounding box center [449, 425] width 823 height 774
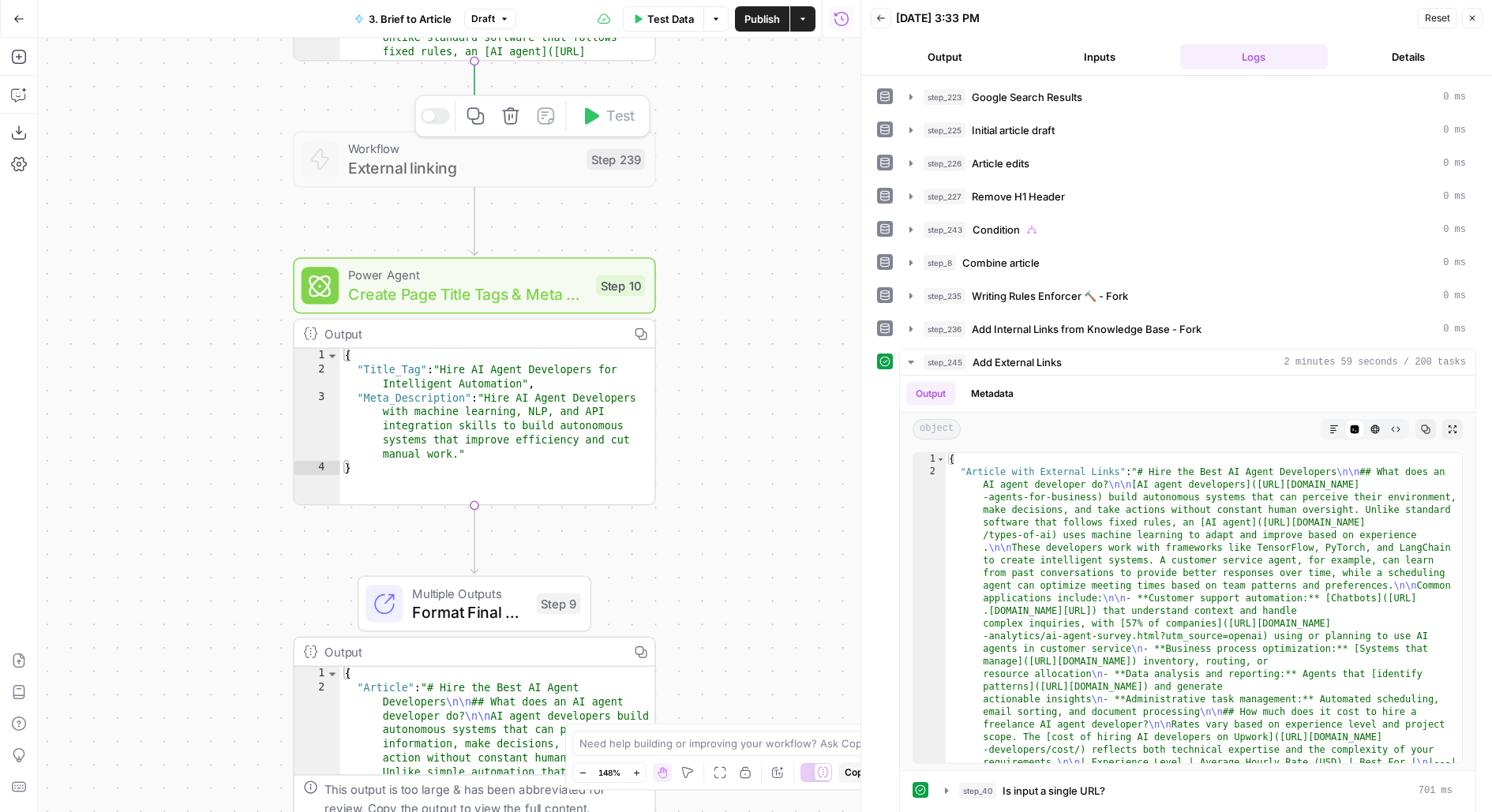
click at [513, 125] on button "Delete step" at bounding box center [511, 116] width 31 height 31
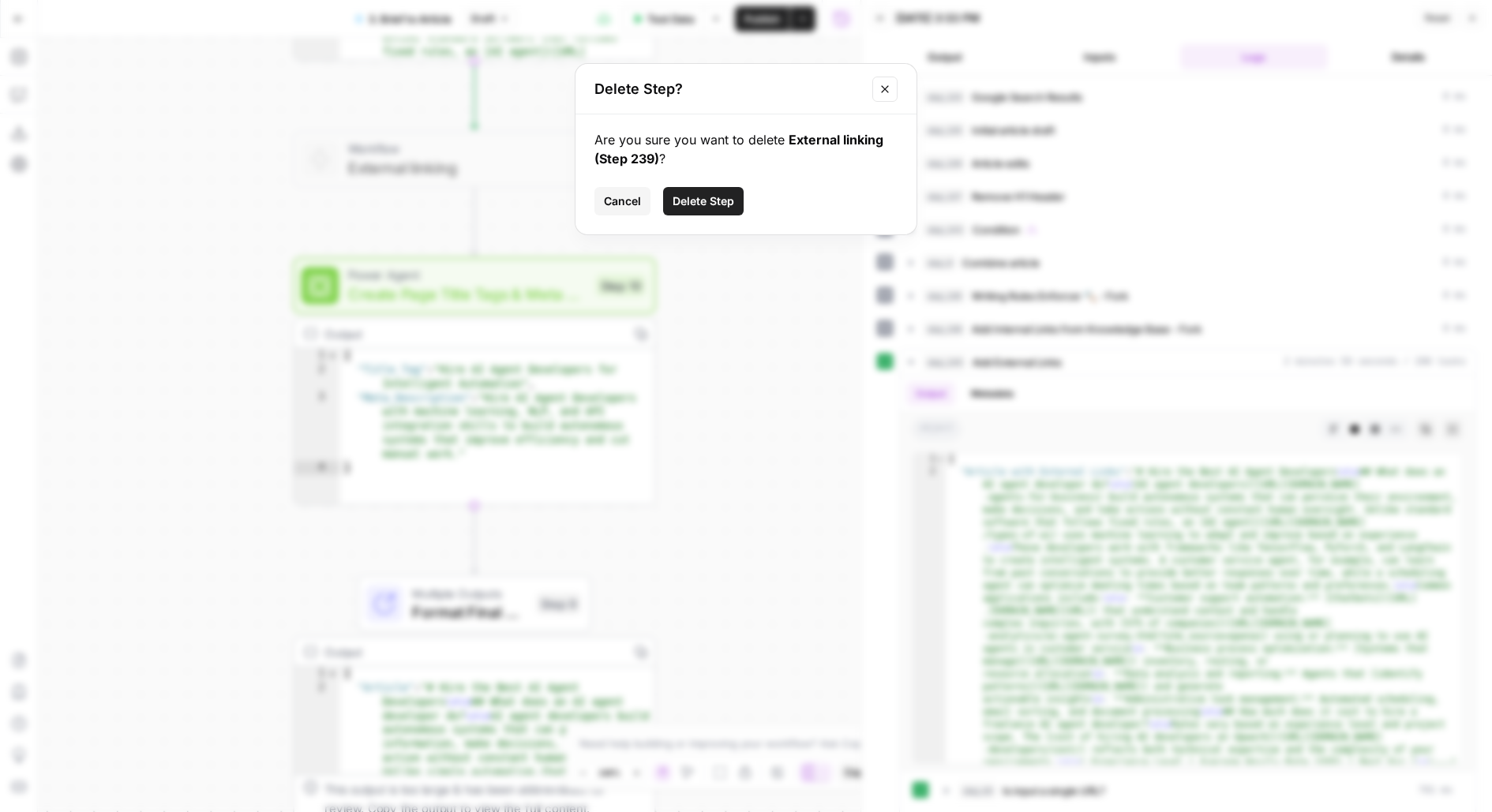
click at [731, 197] on span "Delete Step" at bounding box center [703, 201] width 61 height 16
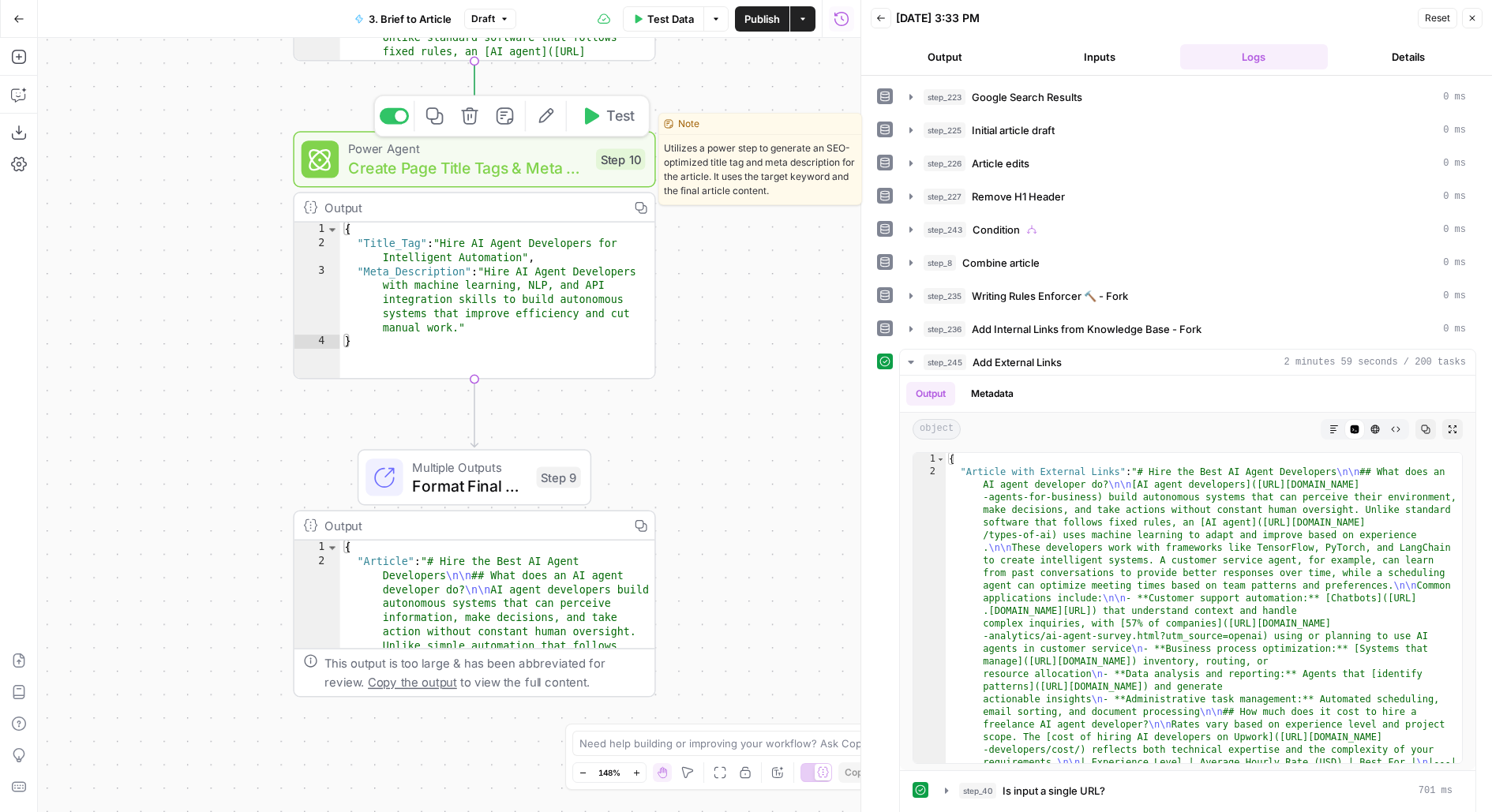
click at [606, 128] on button "Test" at bounding box center [607, 116] width 72 height 31
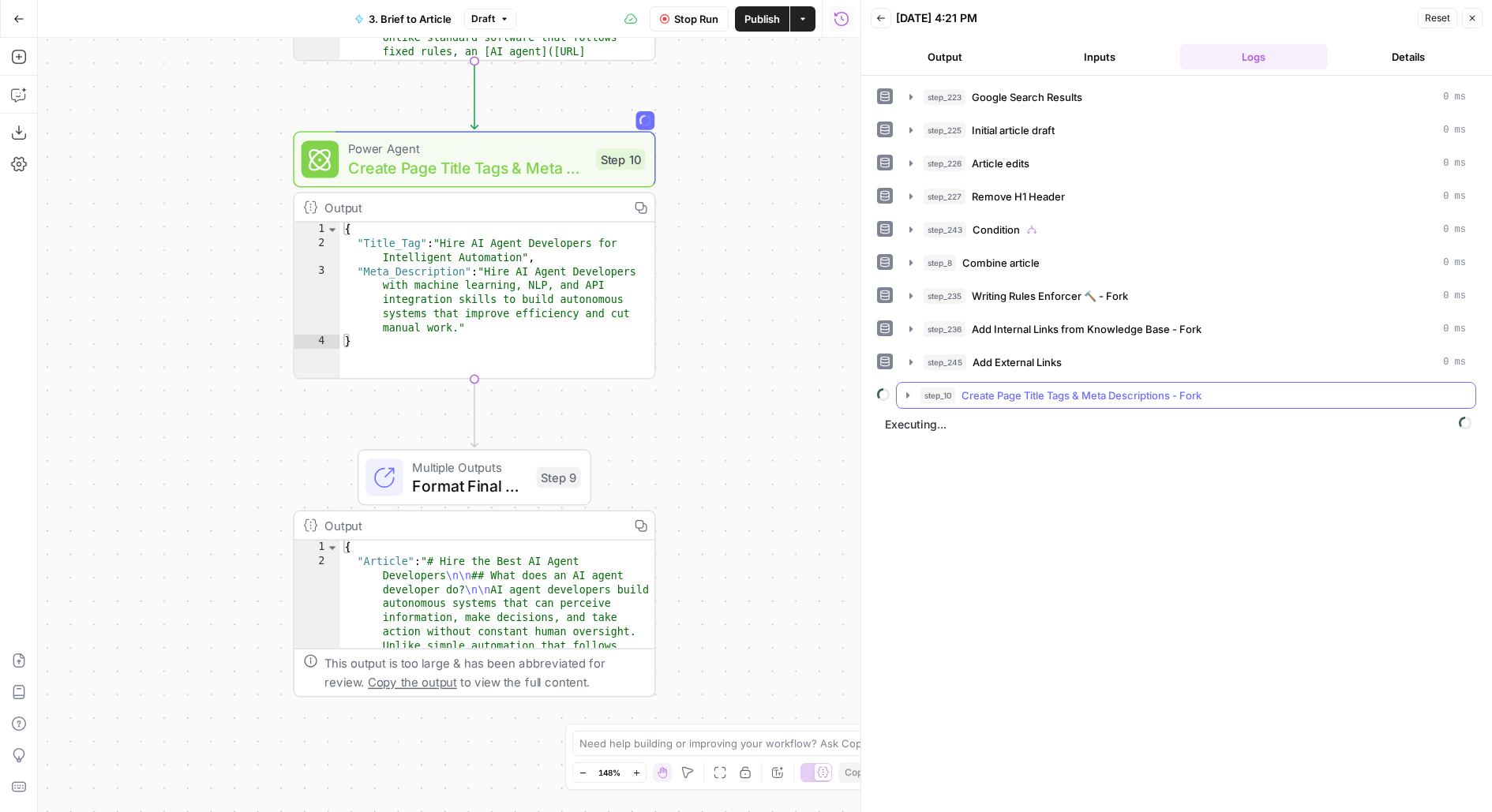
click at [1034, 396] on span "Create Page Title Tags & Meta Descriptions - Fork" at bounding box center [1081, 395] width 240 height 16
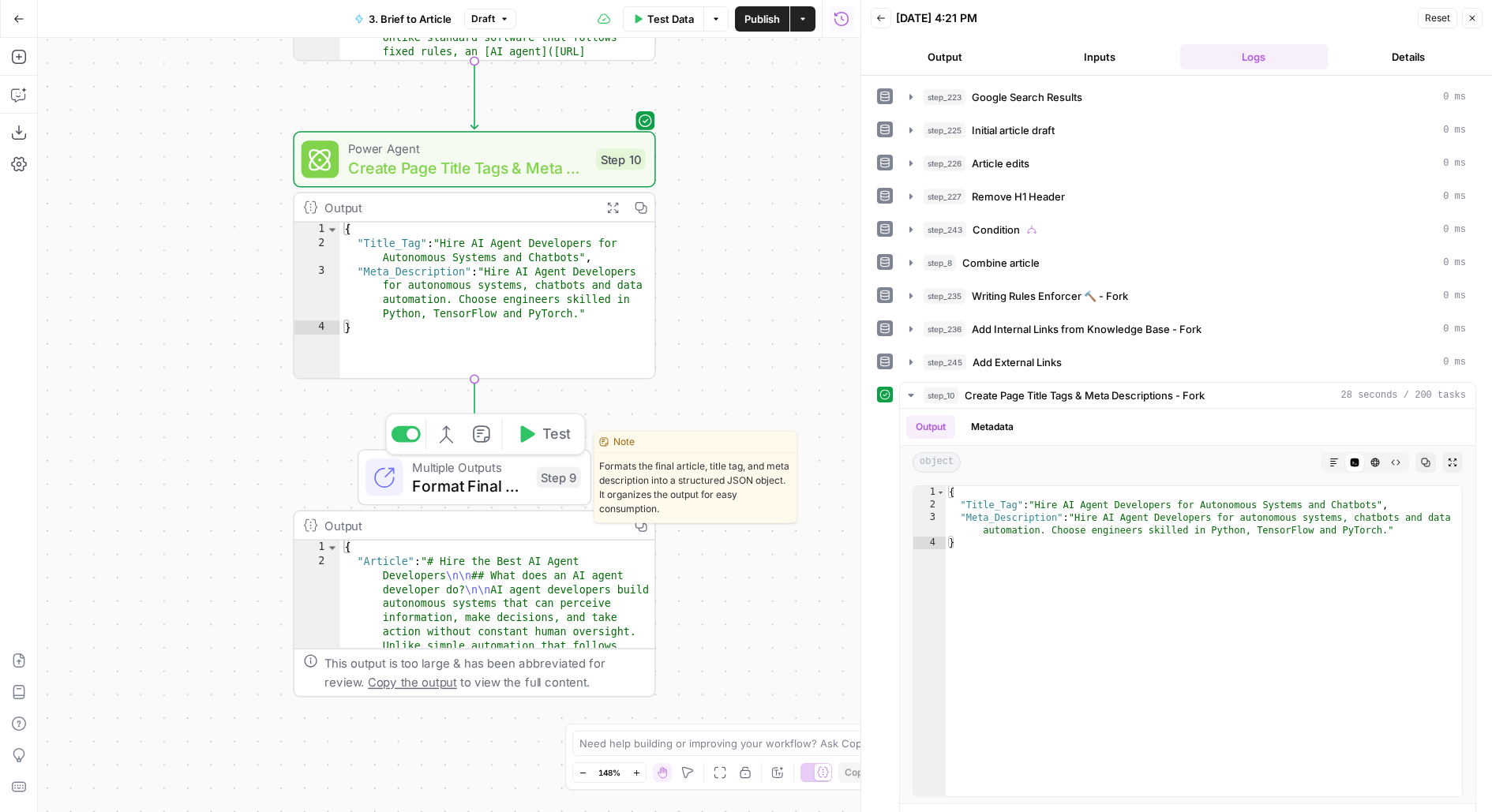
click at [555, 438] on span "Test" at bounding box center [556, 434] width 29 height 21
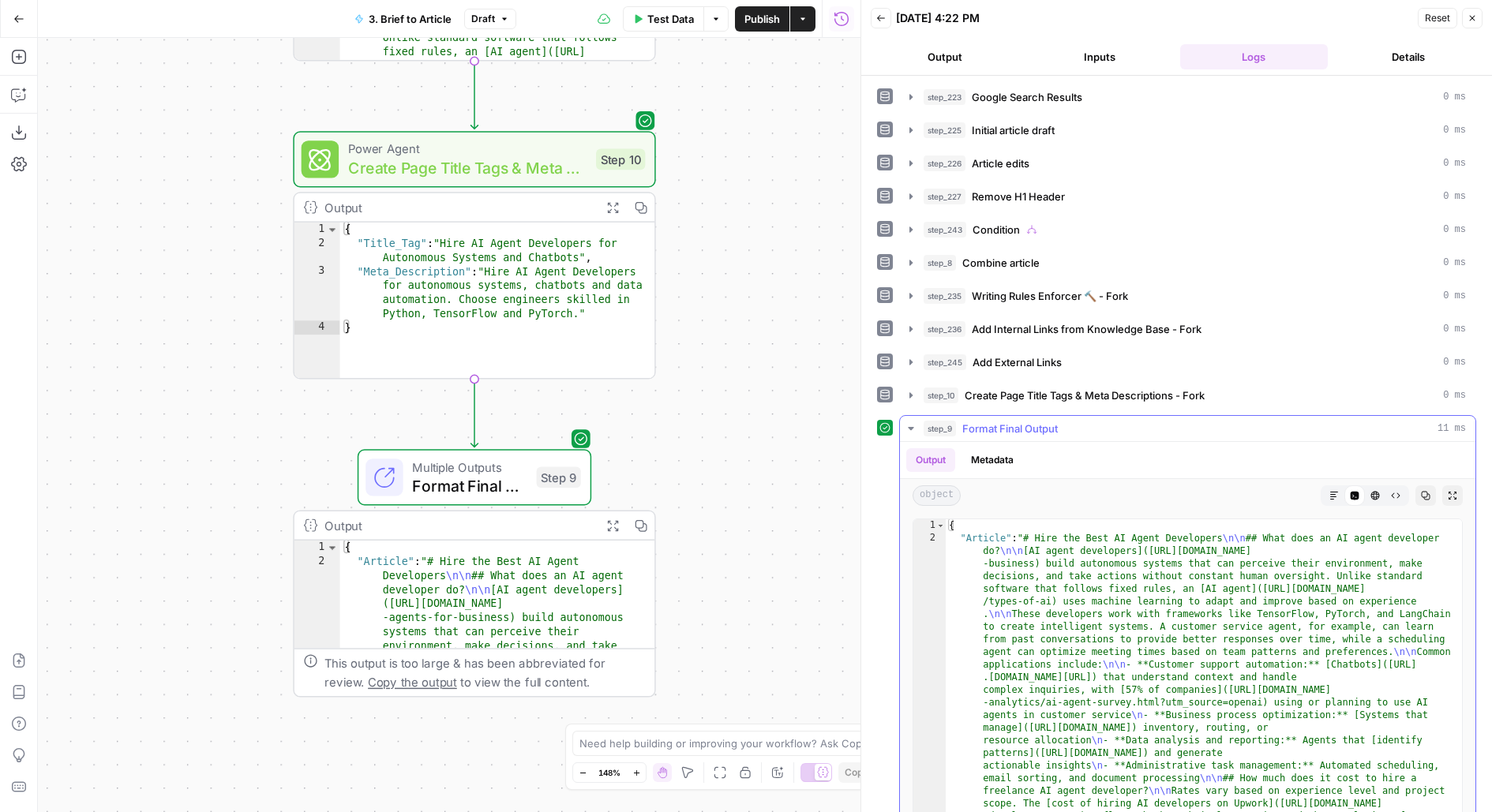
scroll to position [24, 0]
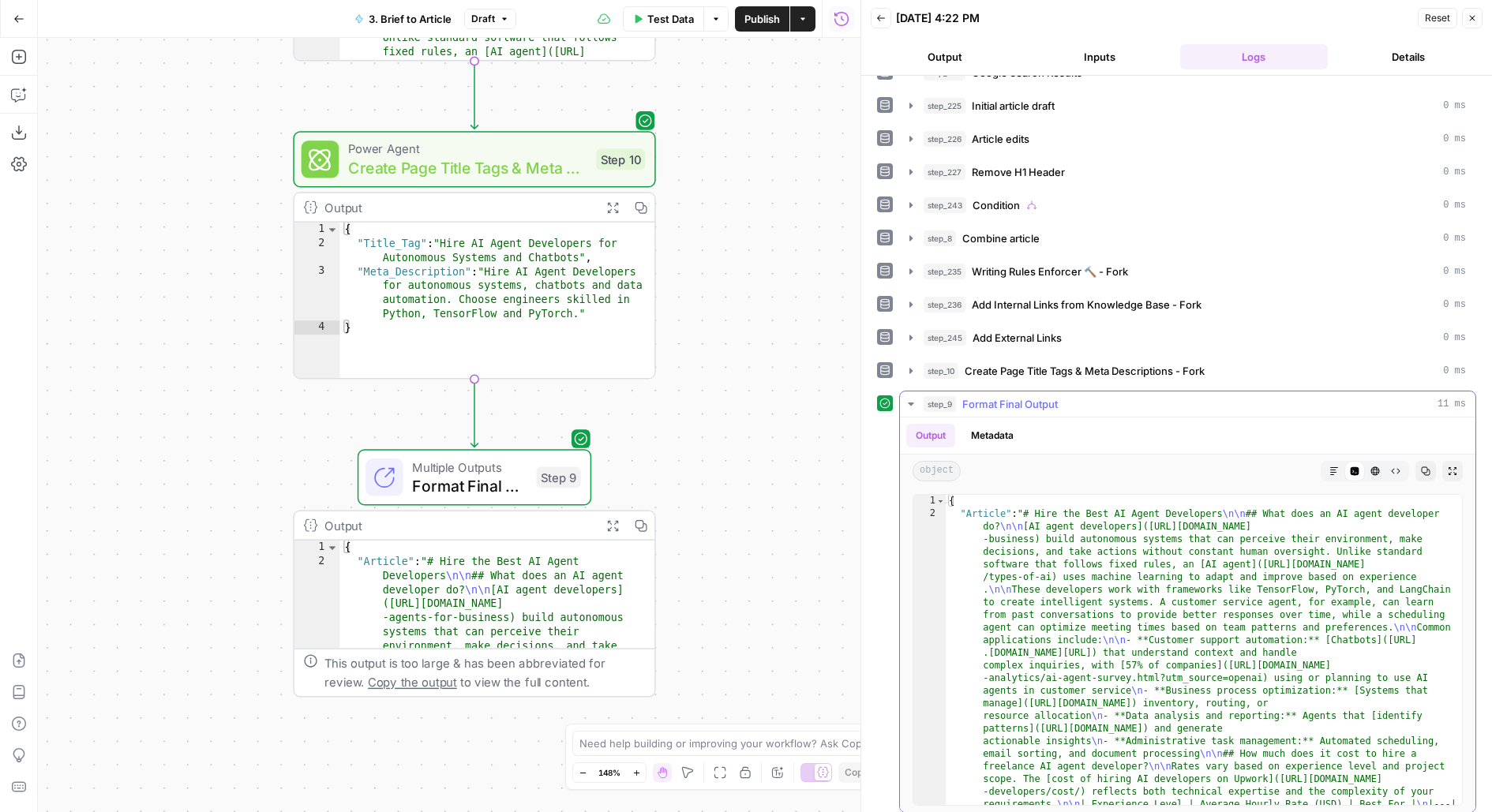
click at [1337, 466] on icon "button" at bounding box center [1333, 471] width 9 height 9
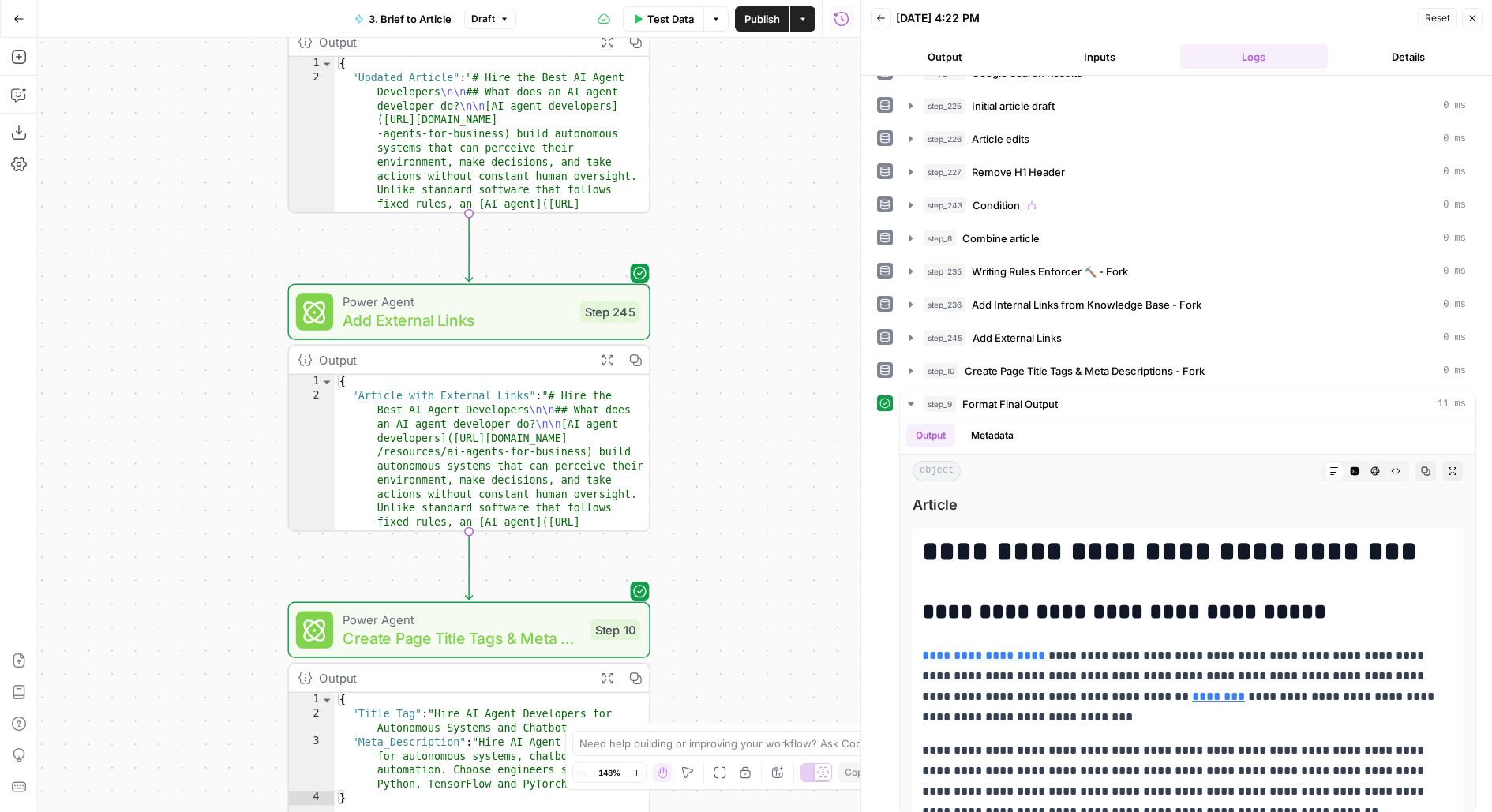
click at [508, 327] on span "Add External Links" at bounding box center [456, 321] width 228 height 24
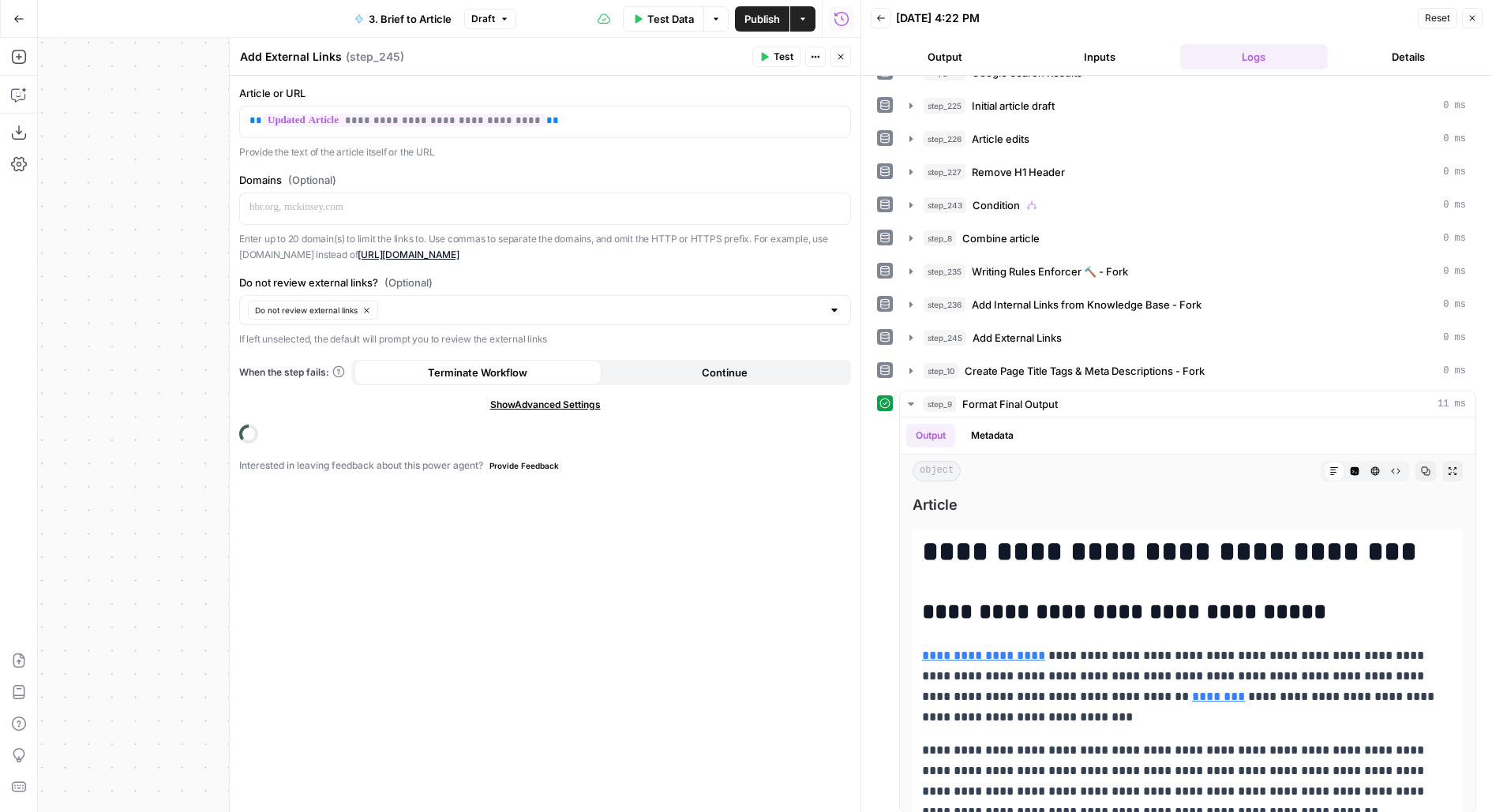
click at [838, 61] on button "Close" at bounding box center [840, 57] width 20 height 20
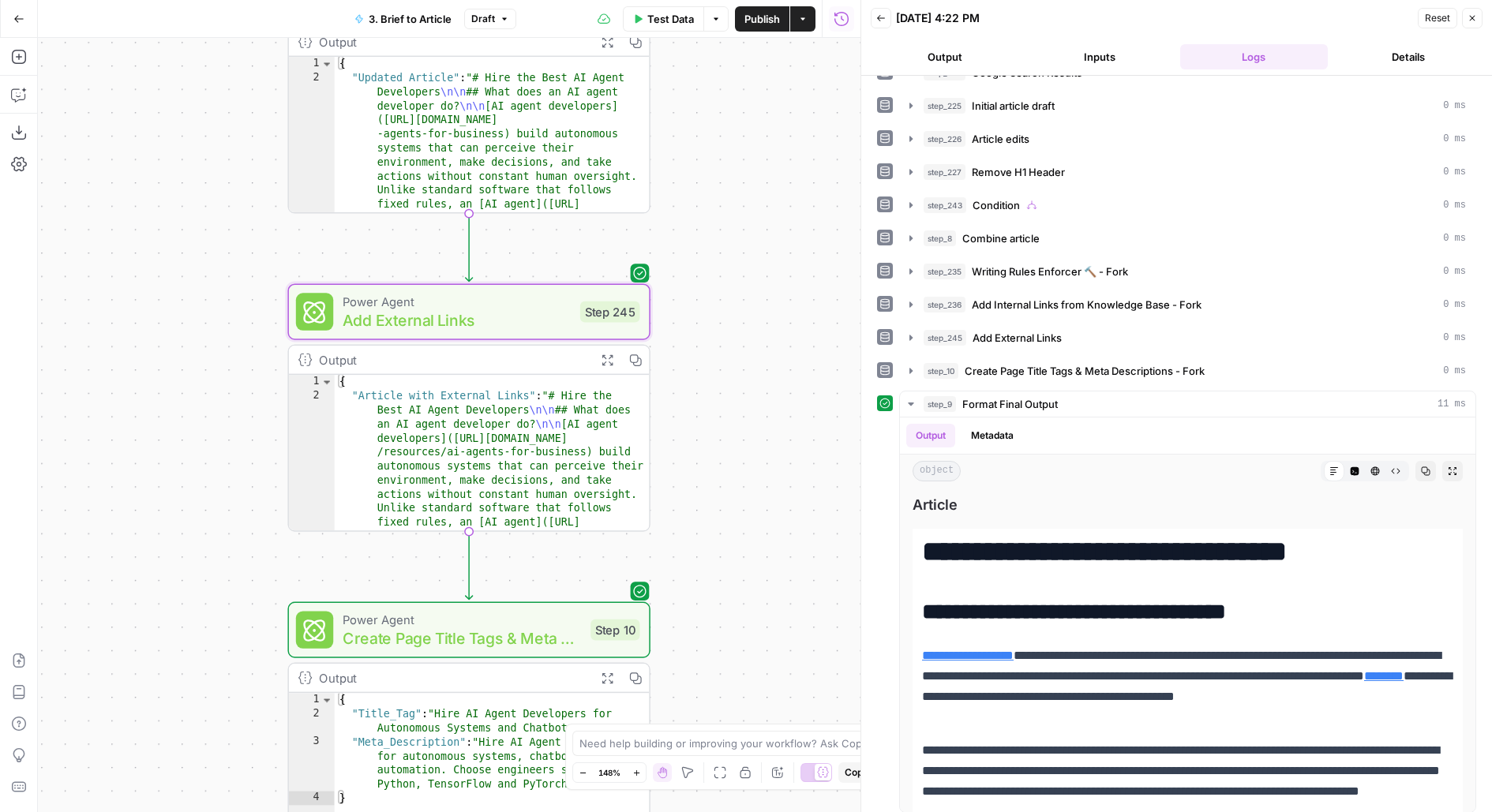
click at [757, 24] on span "Publish" at bounding box center [762, 19] width 35 height 16
click at [1001, 403] on span "Format Final Output" at bounding box center [1010, 403] width 96 height 16
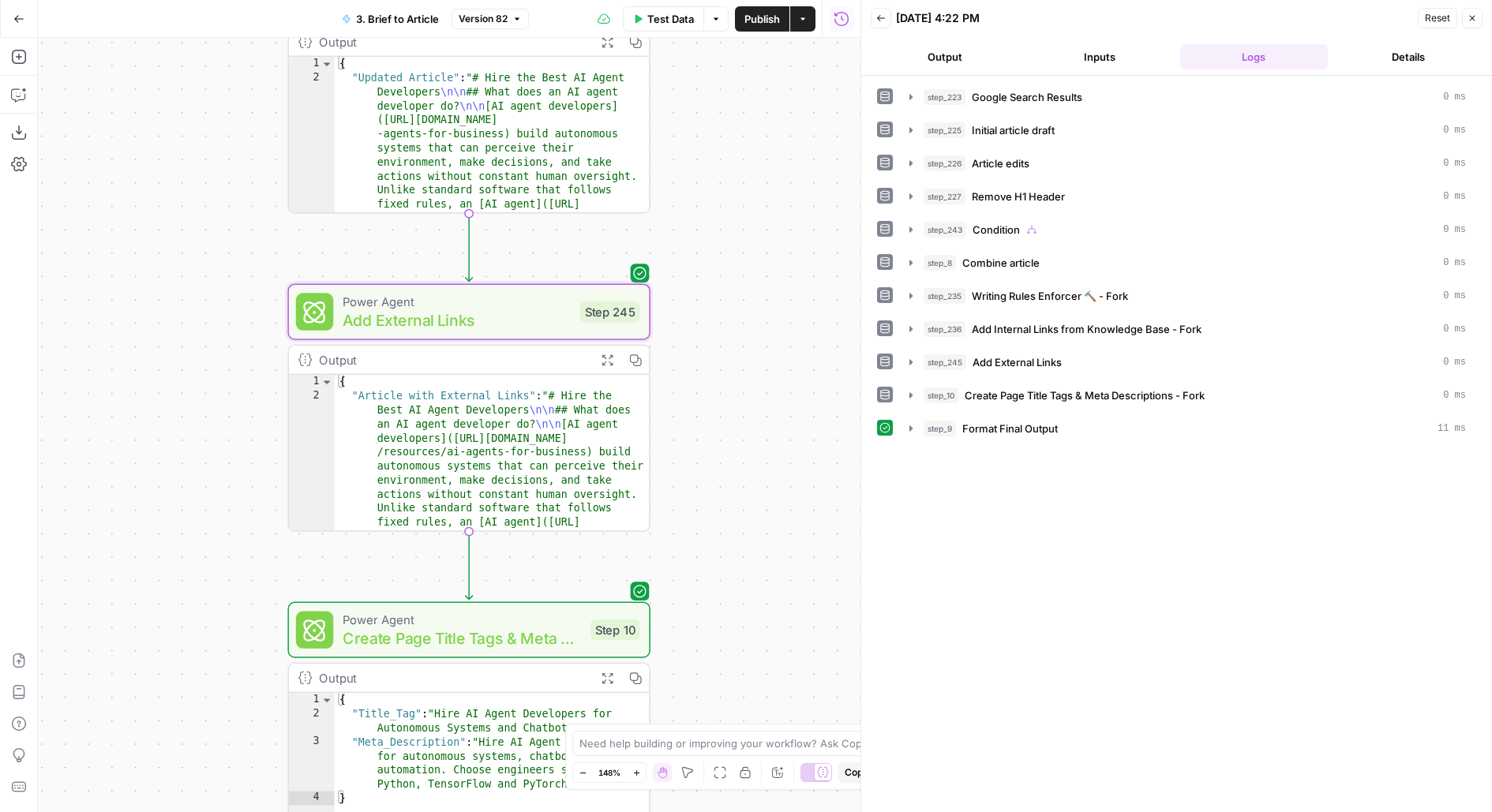
click at [756, 23] on span "Publish" at bounding box center [762, 19] width 35 height 16
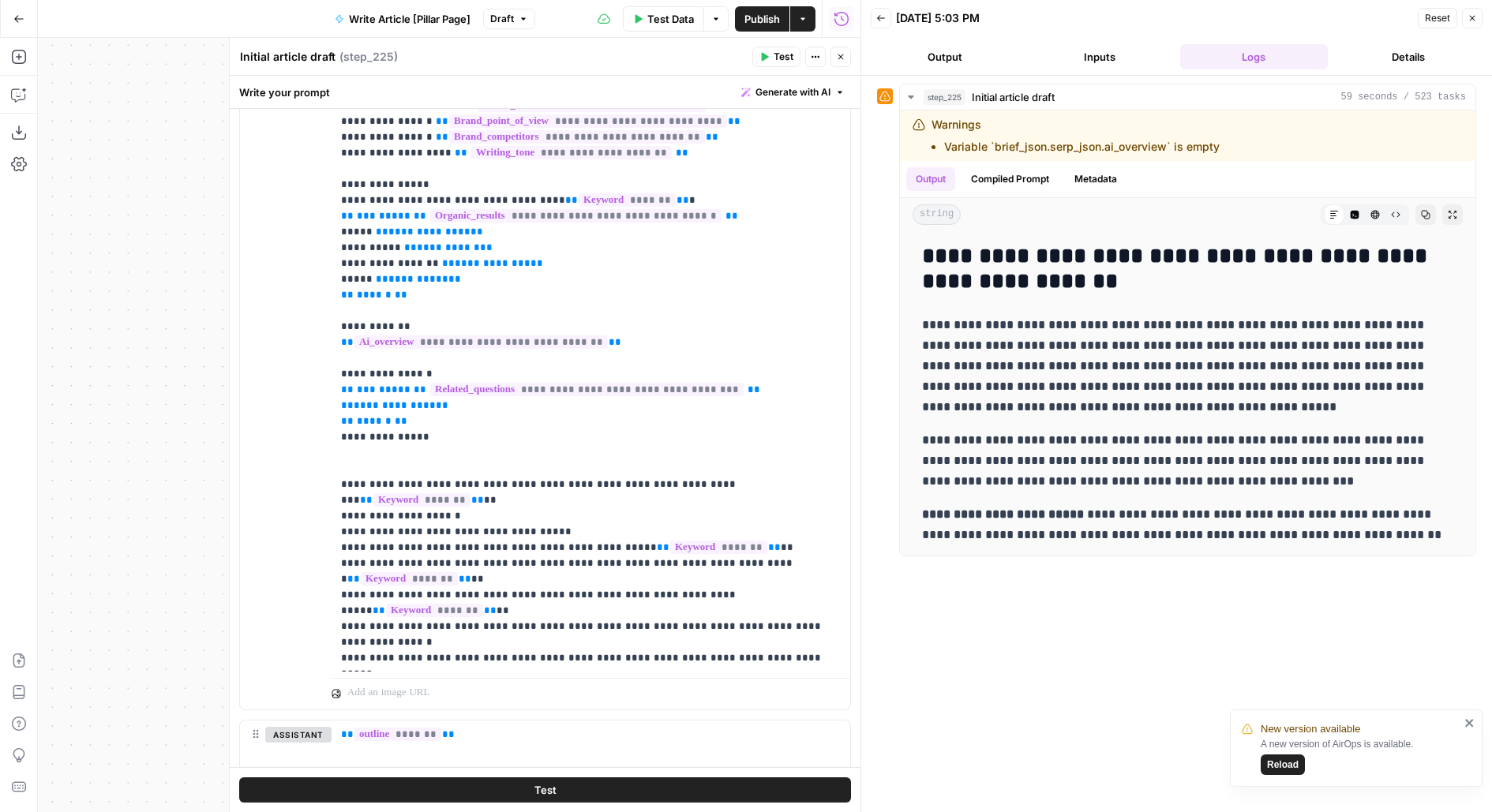
scroll to position [1973, 0]
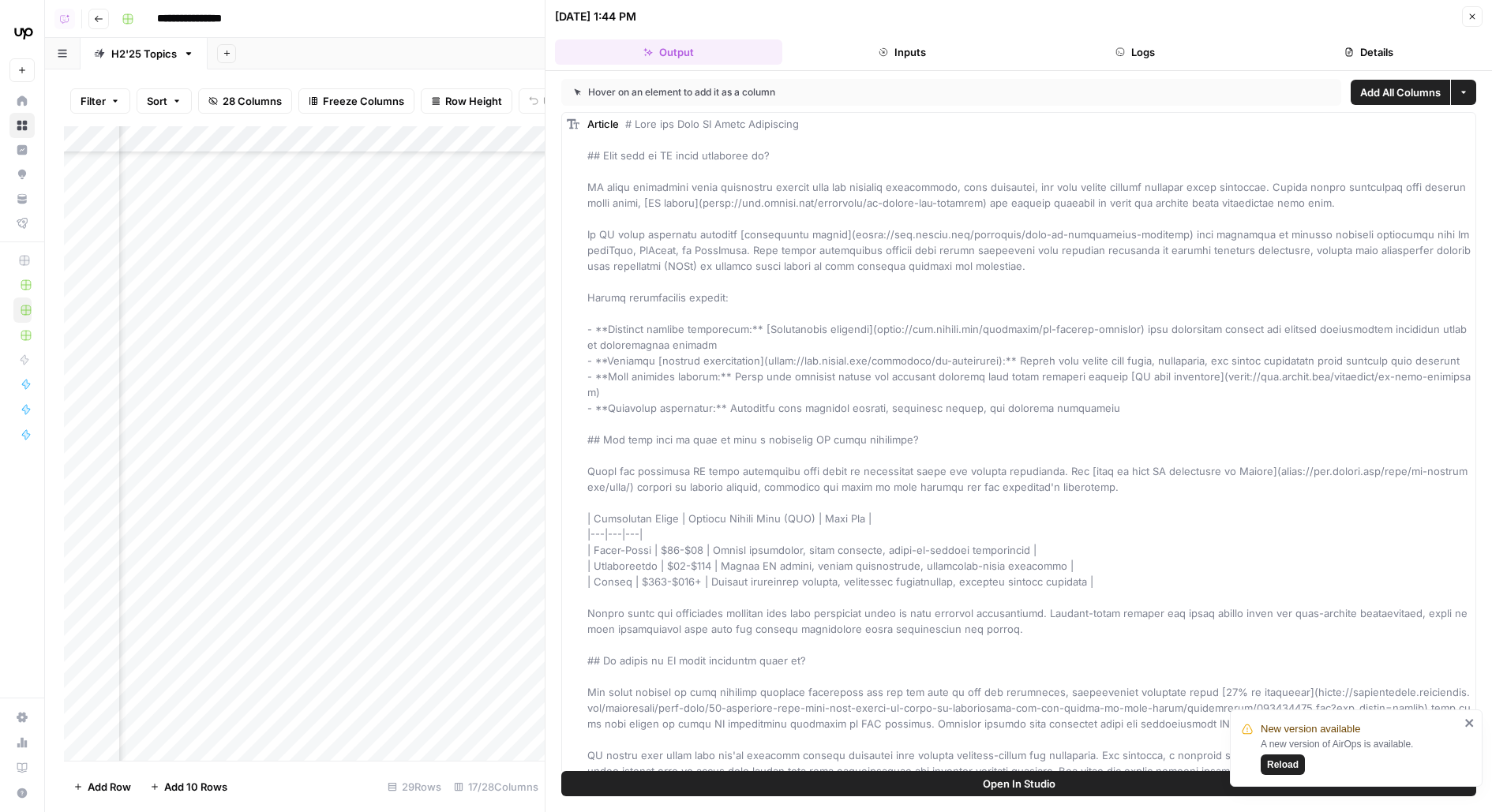
scroll to position [335, 1688]
click at [330, 486] on div "Add Column" at bounding box center [304, 443] width 480 height 634
click at [332, 533] on div "Add Column" at bounding box center [304, 443] width 480 height 634
click at [330, 565] on div "Add Column" at bounding box center [304, 443] width 480 height 634
click at [330, 609] on div "Add Column" at bounding box center [304, 443] width 480 height 634
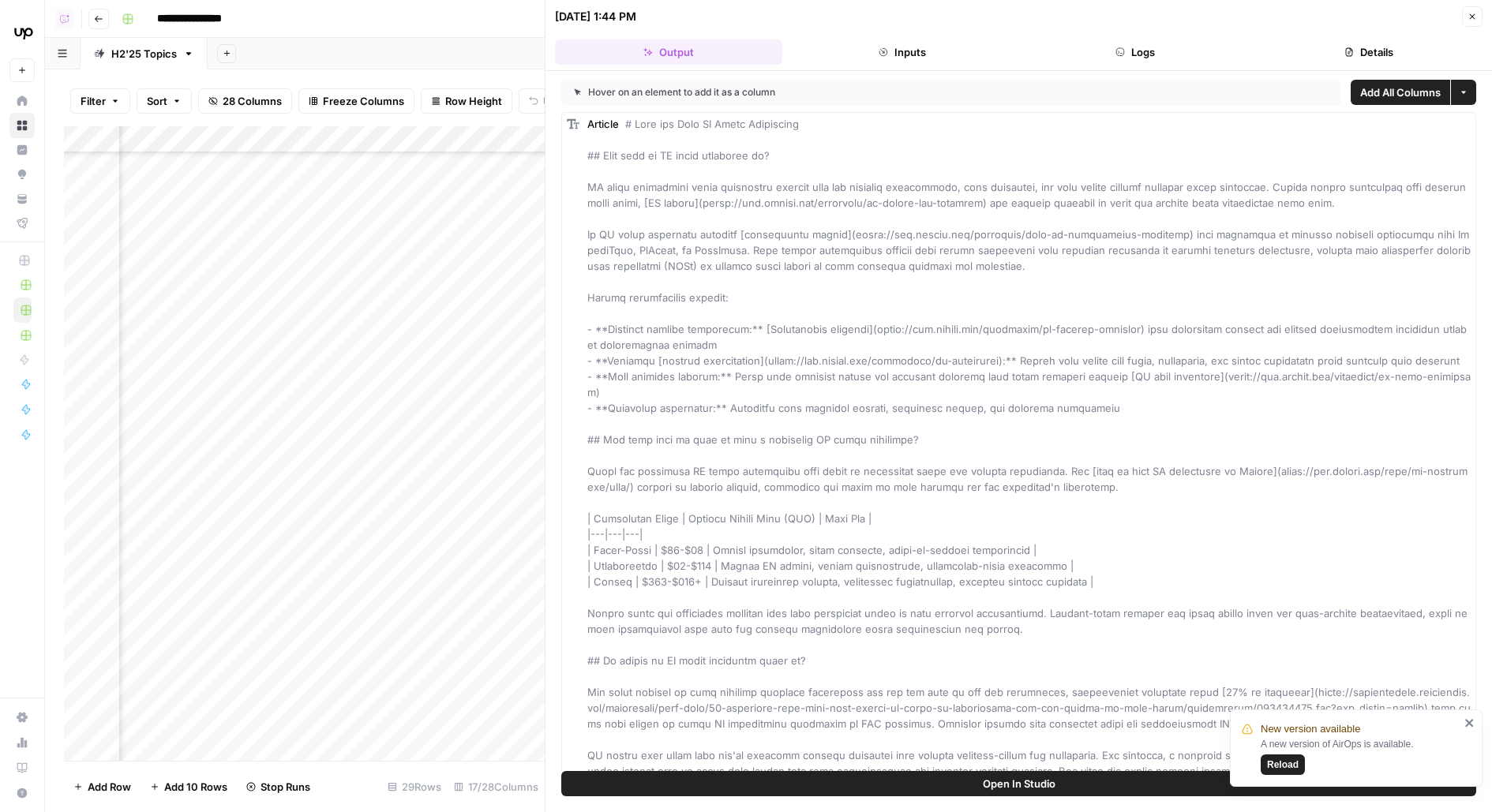
click at [332, 570] on div "Add Column" at bounding box center [304, 443] width 480 height 634
click at [334, 650] on div "Add Column" at bounding box center [304, 443] width 480 height 634
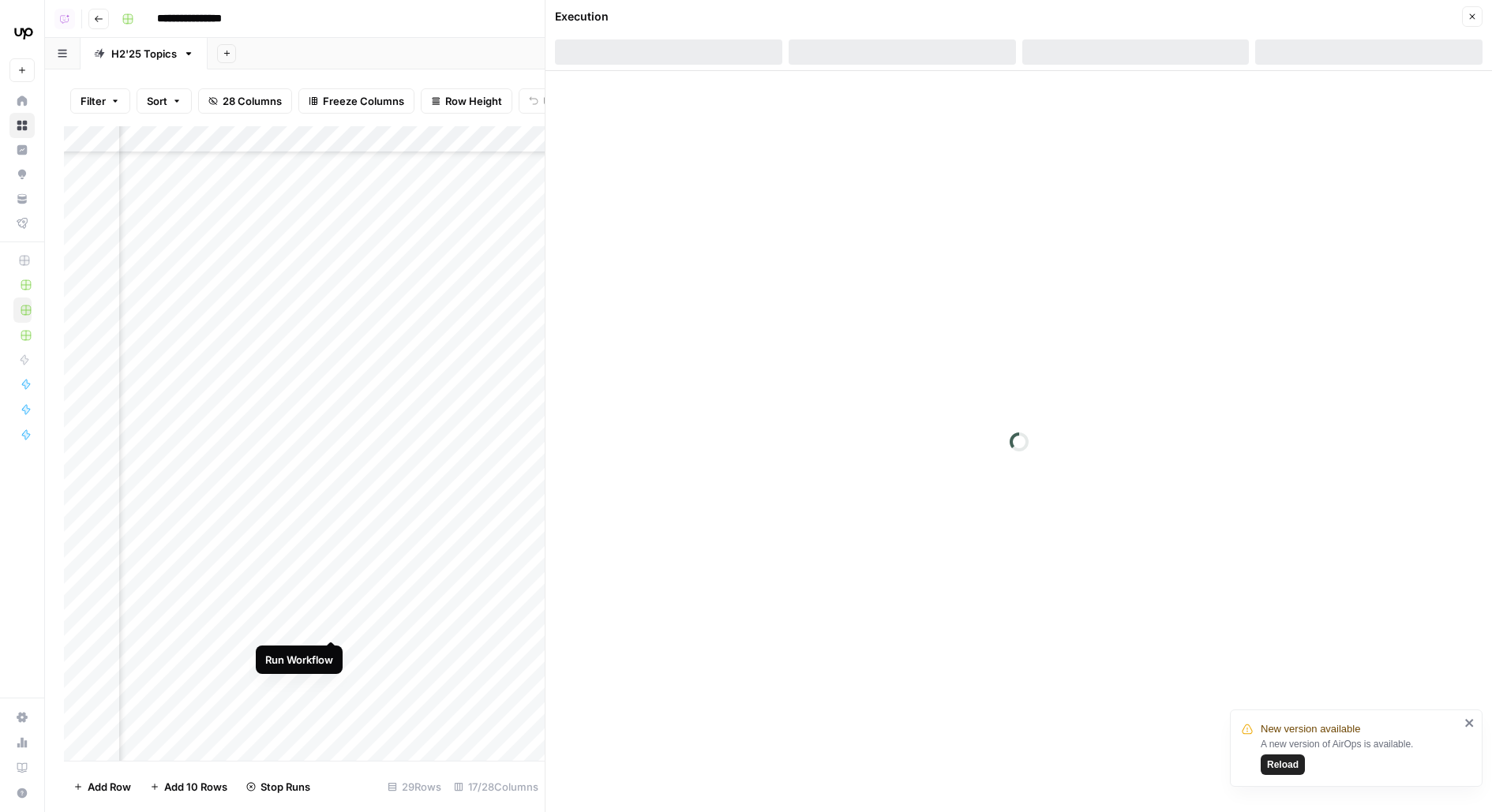
click at [330, 610] on div "Add Column" at bounding box center [304, 443] width 480 height 634
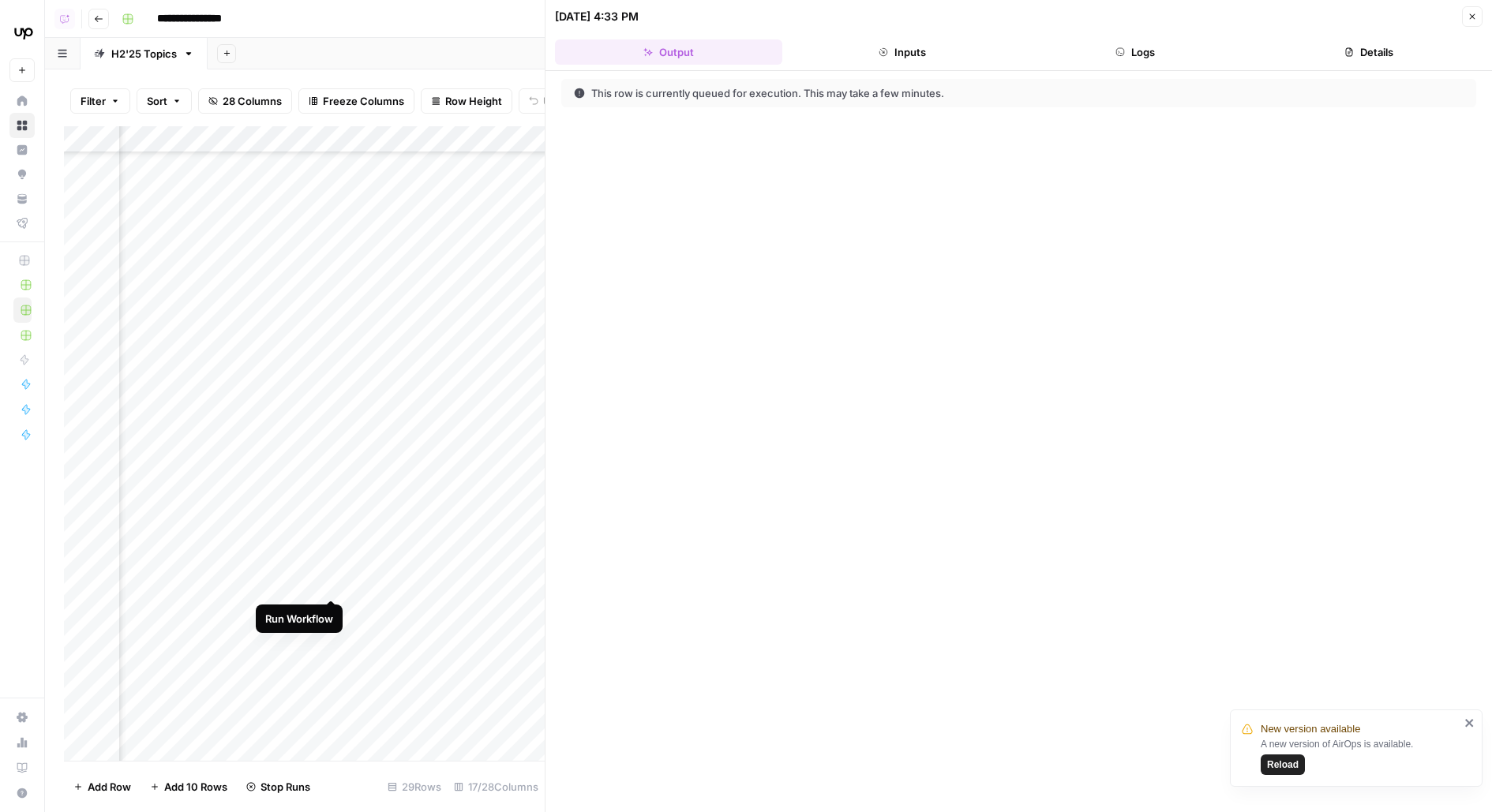
click at [336, 568] on div "Add Column" at bounding box center [304, 443] width 480 height 634
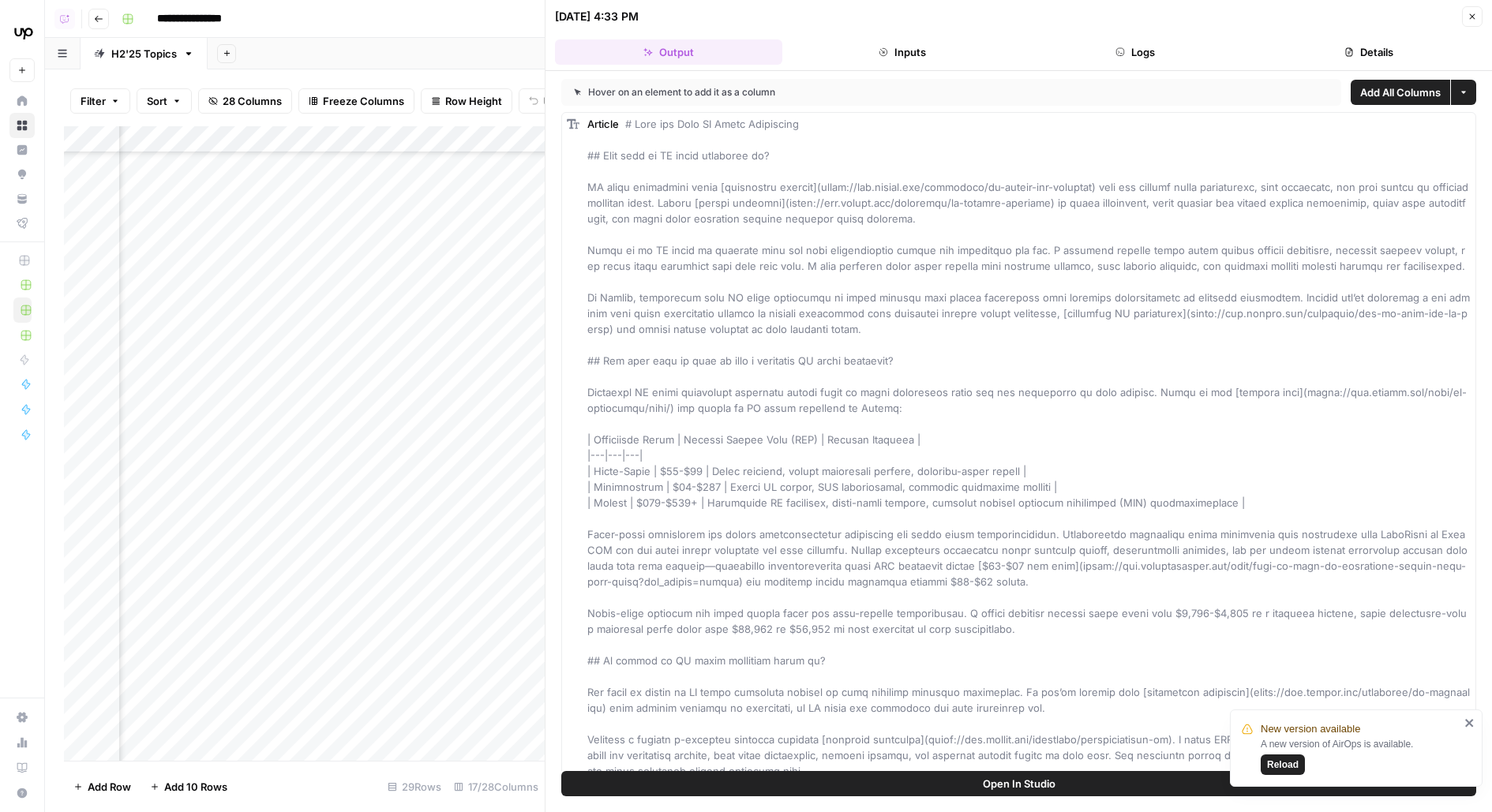
scroll to position [335, 1902]
click at [408, 530] on div "Add Column" at bounding box center [304, 443] width 480 height 634
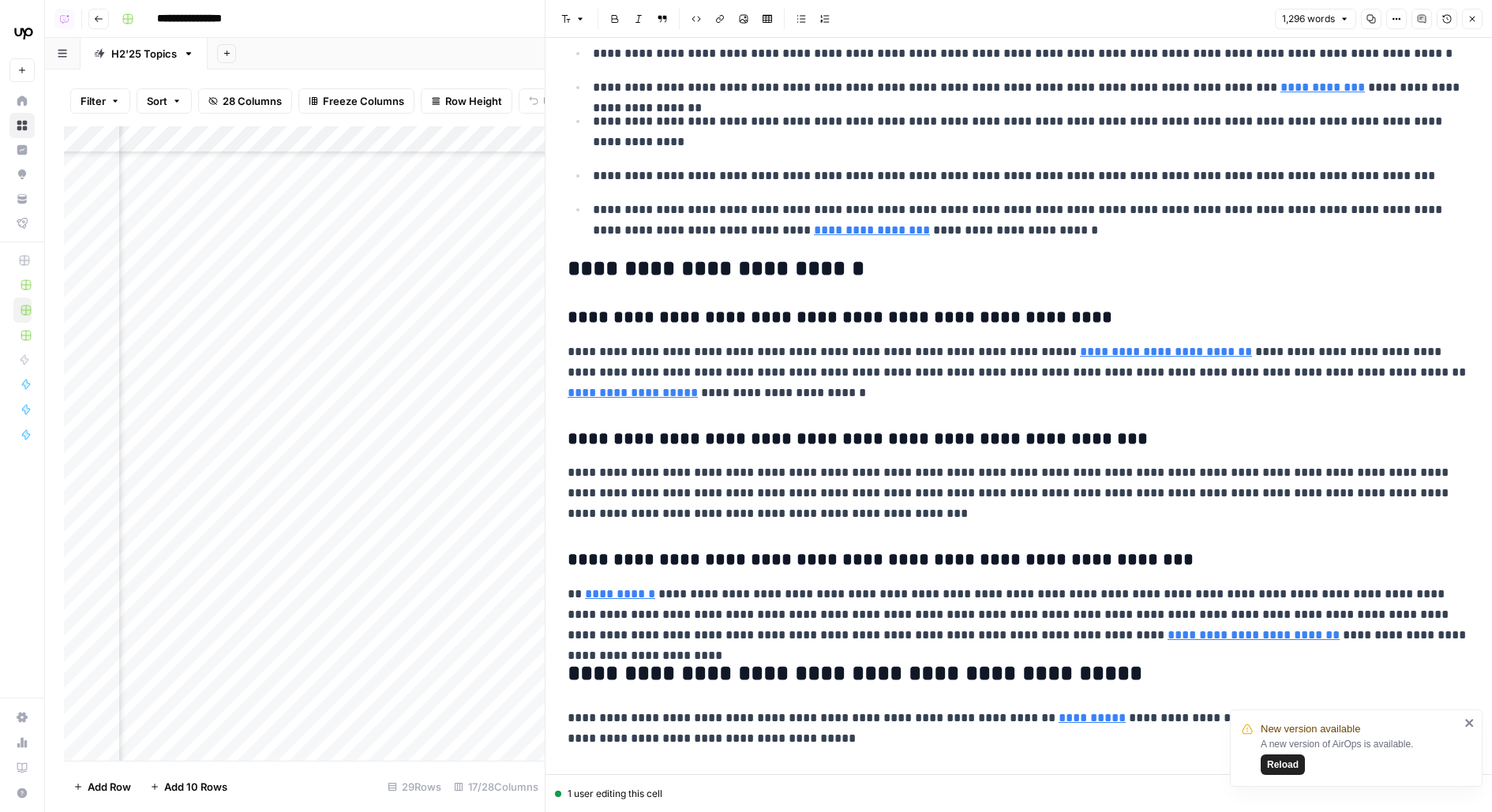
scroll to position [2173, 0]
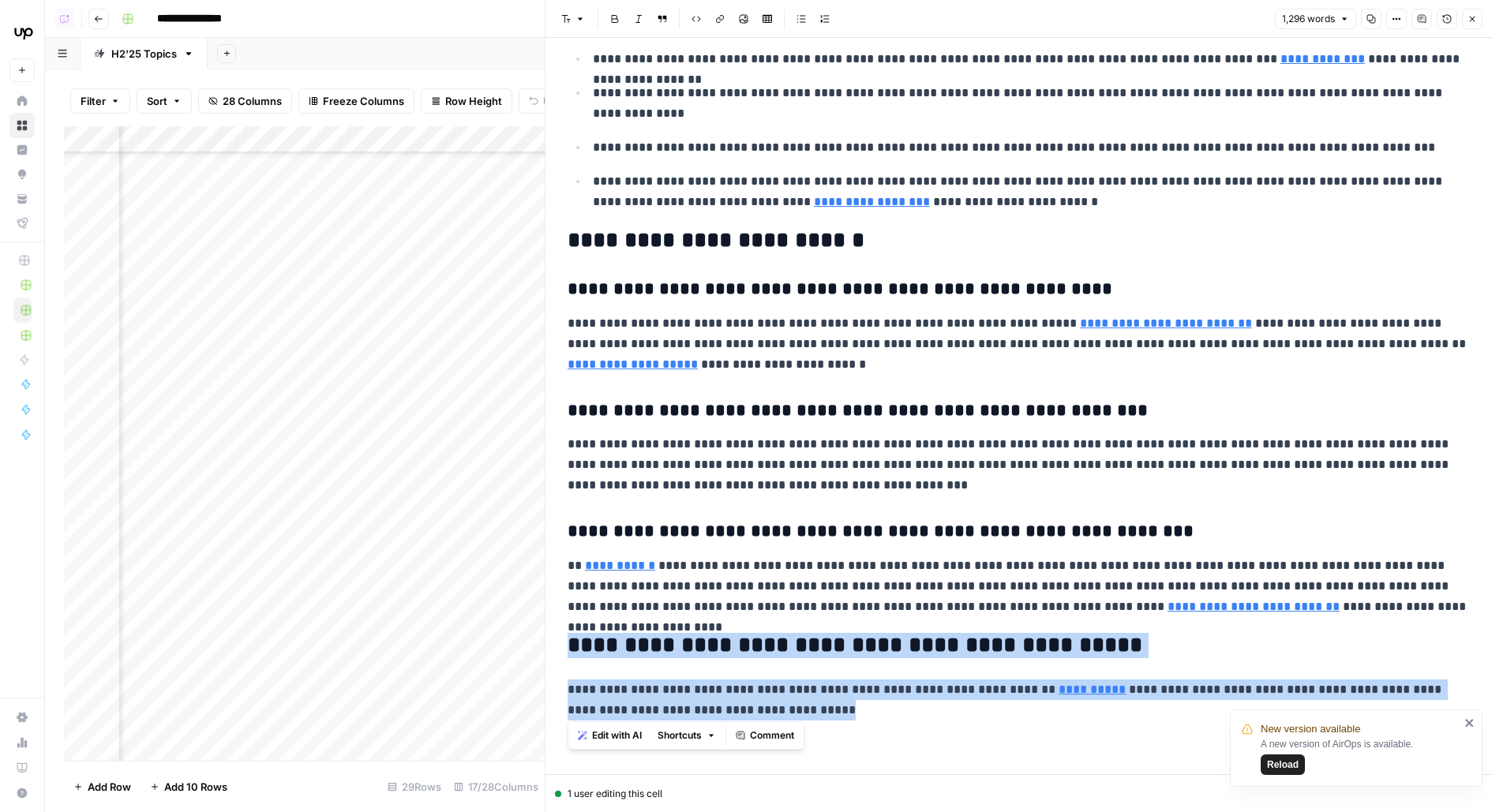
drag, startPoint x: 569, startPoint y: 644, endPoint x: 787, endPoint y: 710, distance: 227.8
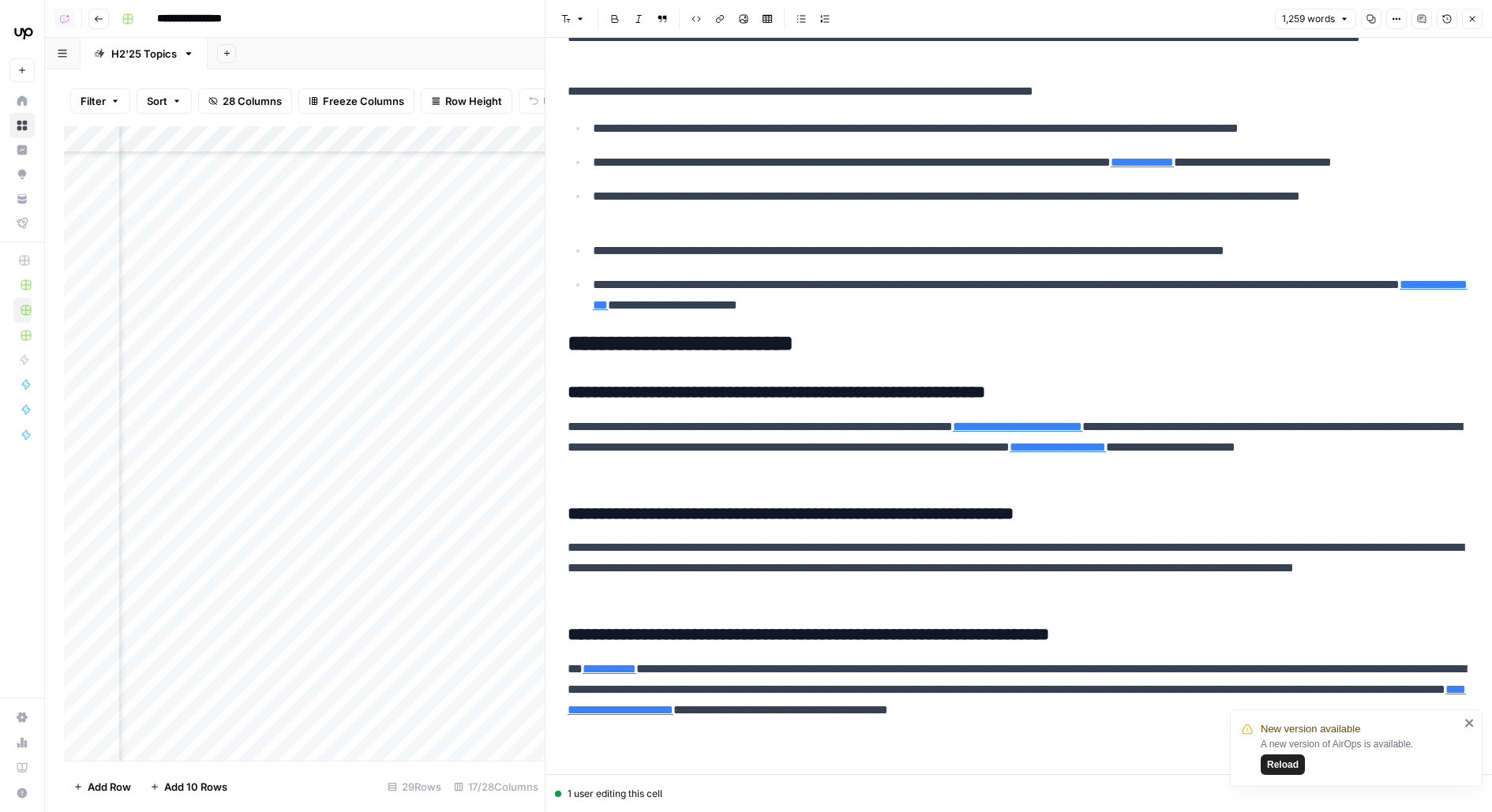
scroll to position [363, 1950]
click at [358, 539] on div "Add Column" at bounding box center [304, 443] width 480 height 634
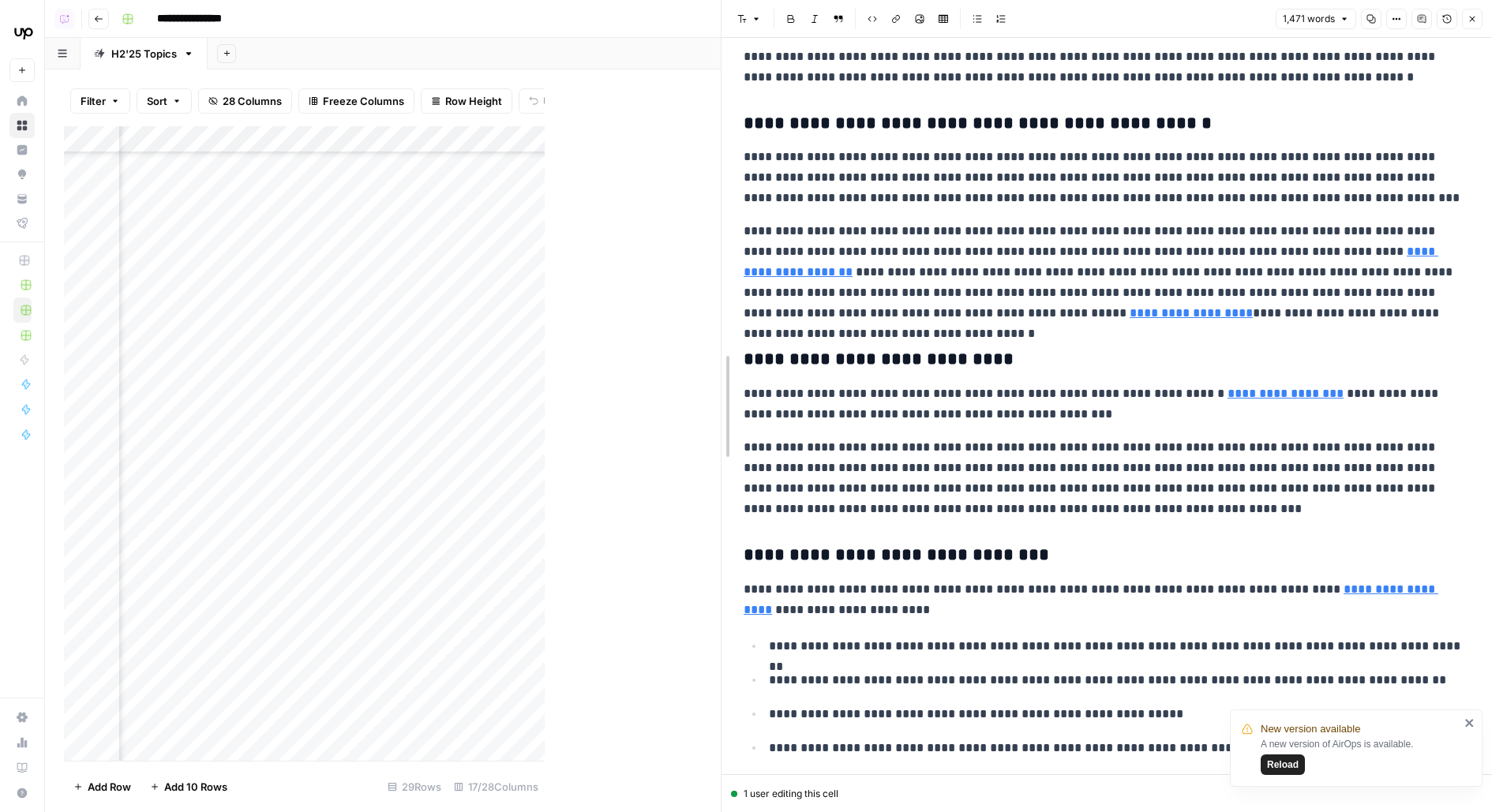
scroll to position [1250, 0]
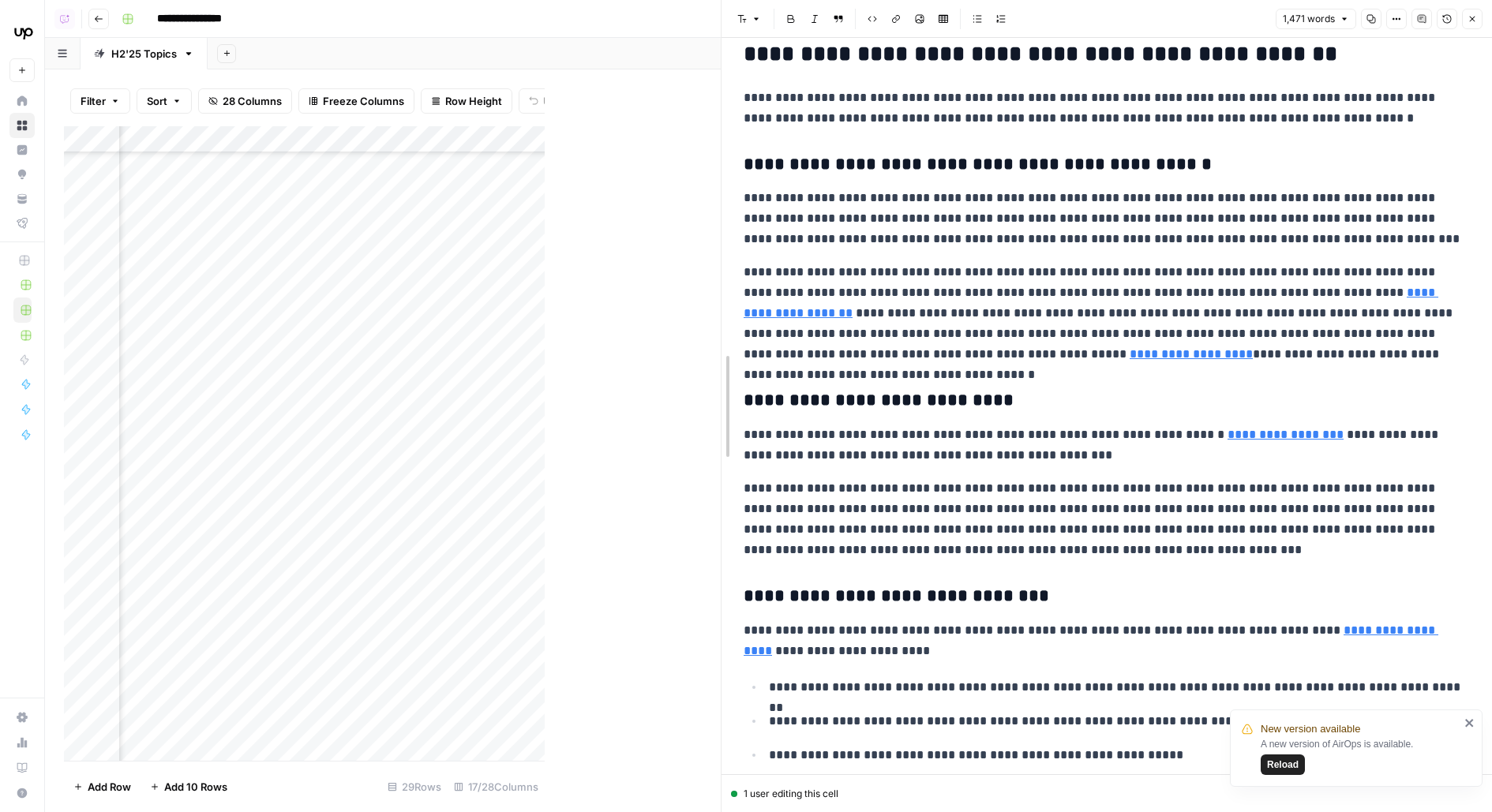
drag, startPoint x: 549, startPoint y: 171, endPoint x: 719, endPoint y: 187, distance: 170.8
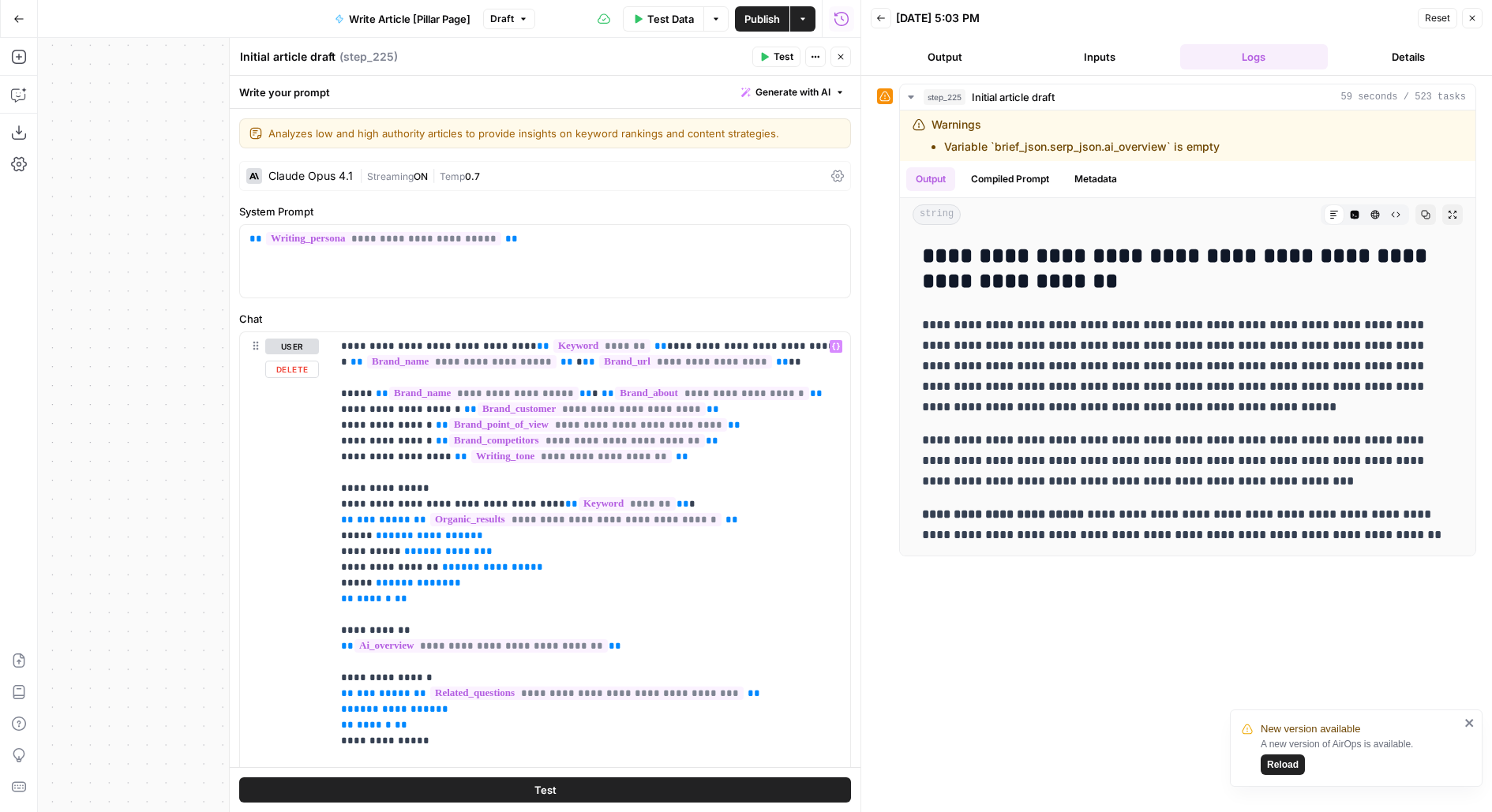
scroll to position [1973, 0]
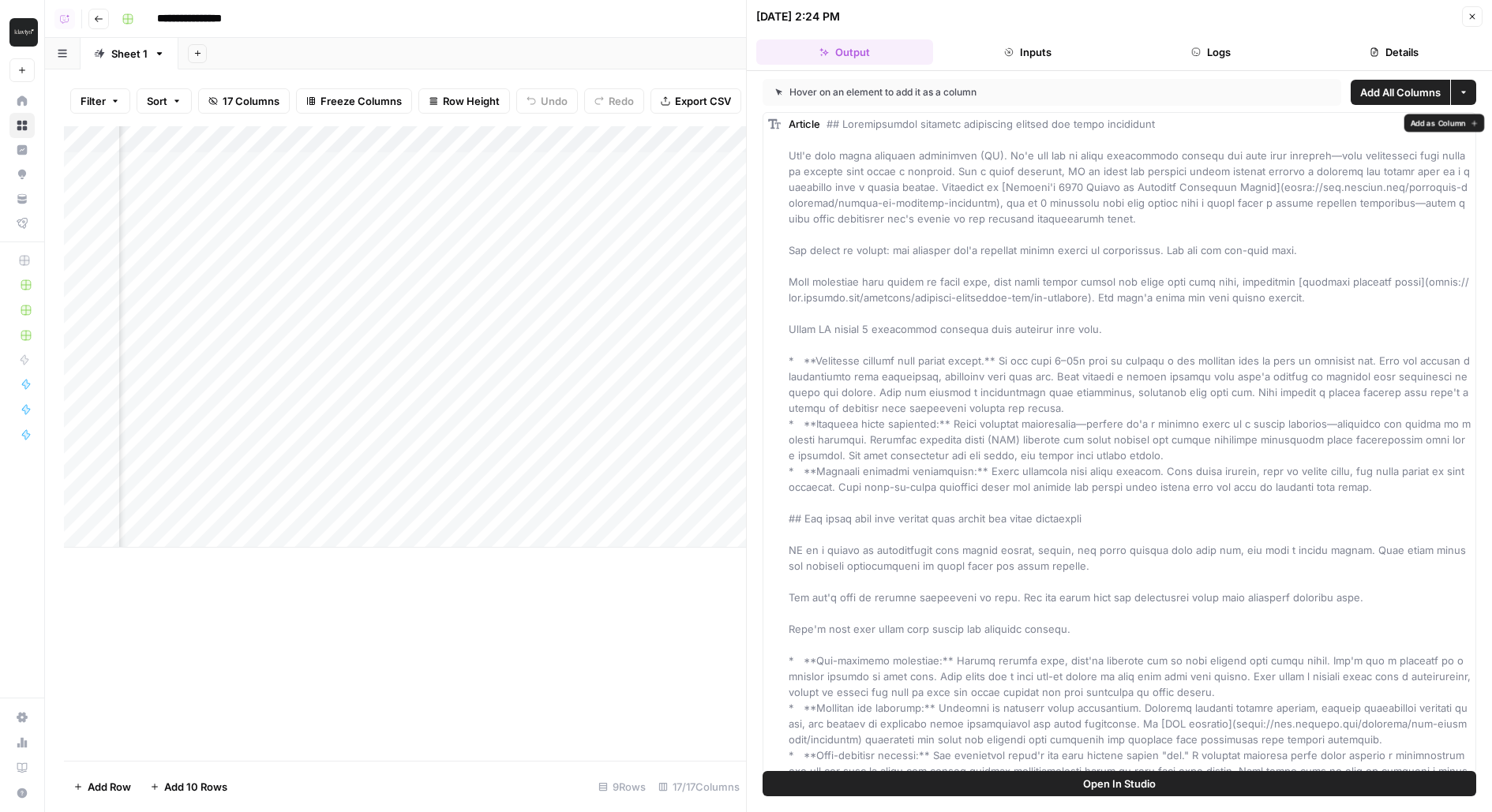
scroll to position [0, 1570]
click at [1187, 71] on div "Hover on an element to add it as a column Add All Columns More options Article" at bounding box center [1119, 421] width 746 height 700
click at [1188, 61] on button "Logs" at bounding box center [1210, 52] width 177 height 25
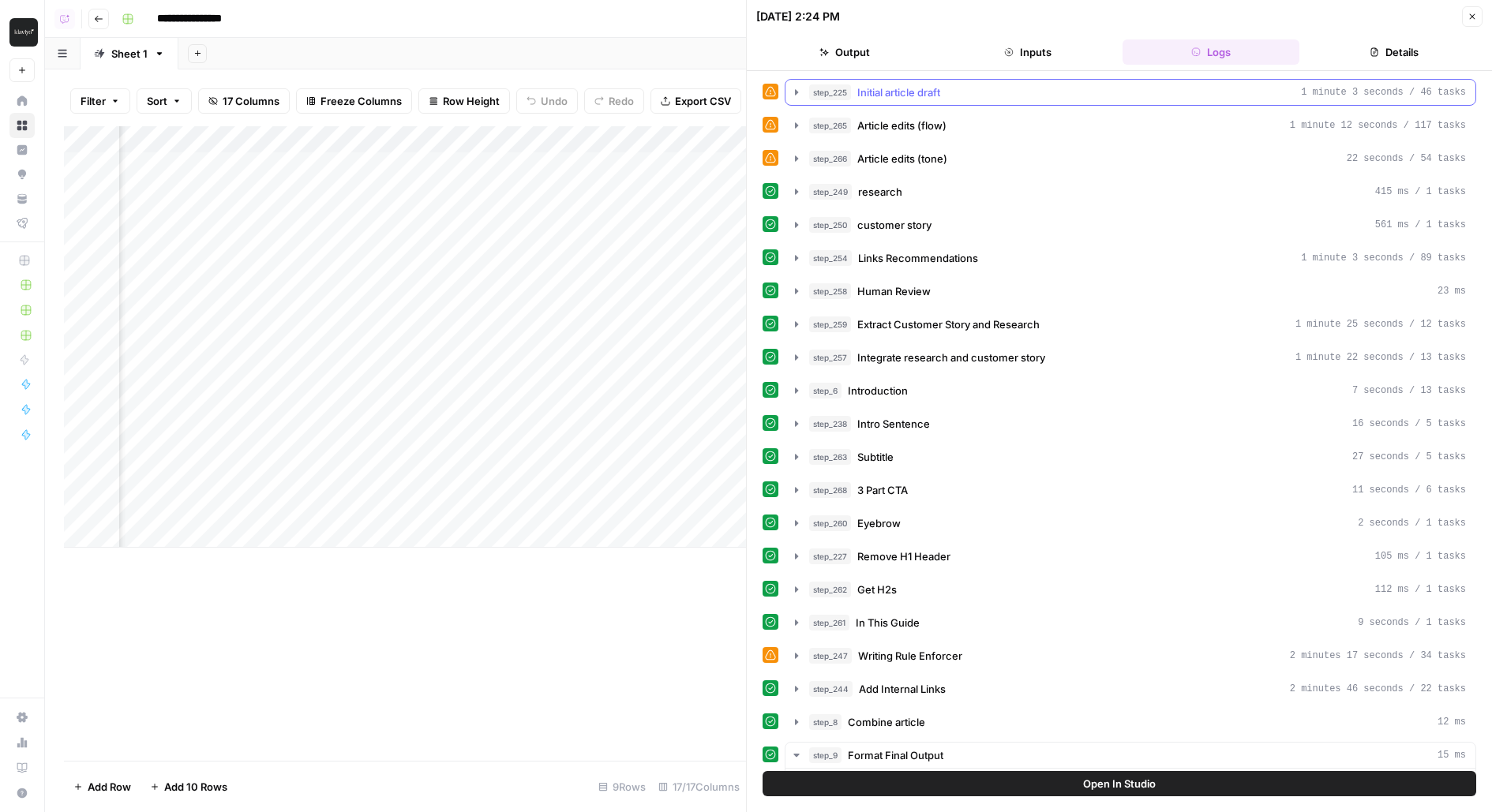
click at [786, 100] on button "step_225 Initial article draft 1 minute 3 seconds / 46 tasks" at bounding box center [1130, 92] width 690 height 25
